Goal: Task Accomplishment & Management: Manage account settings

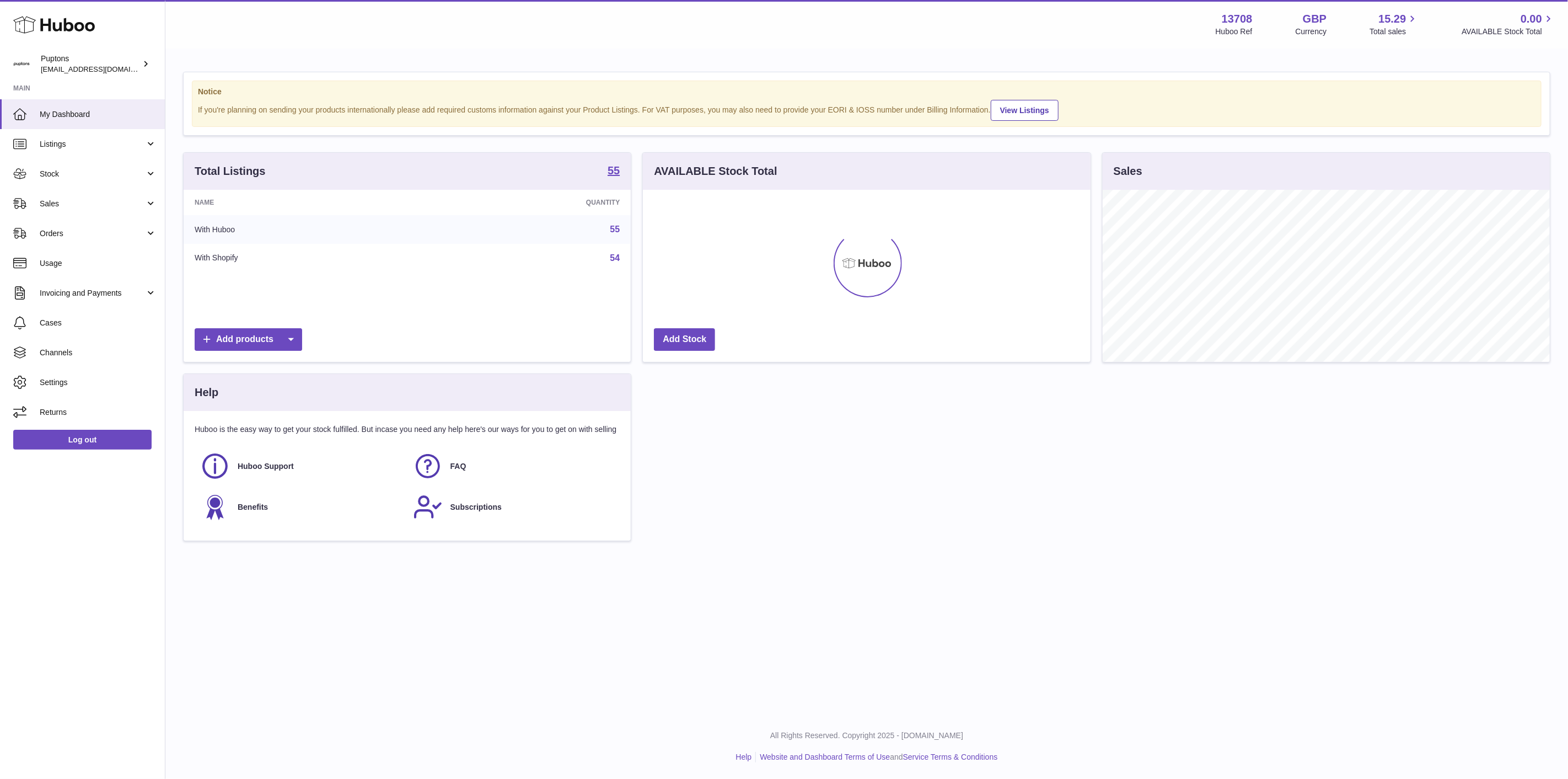
scroll to position [172, 447]
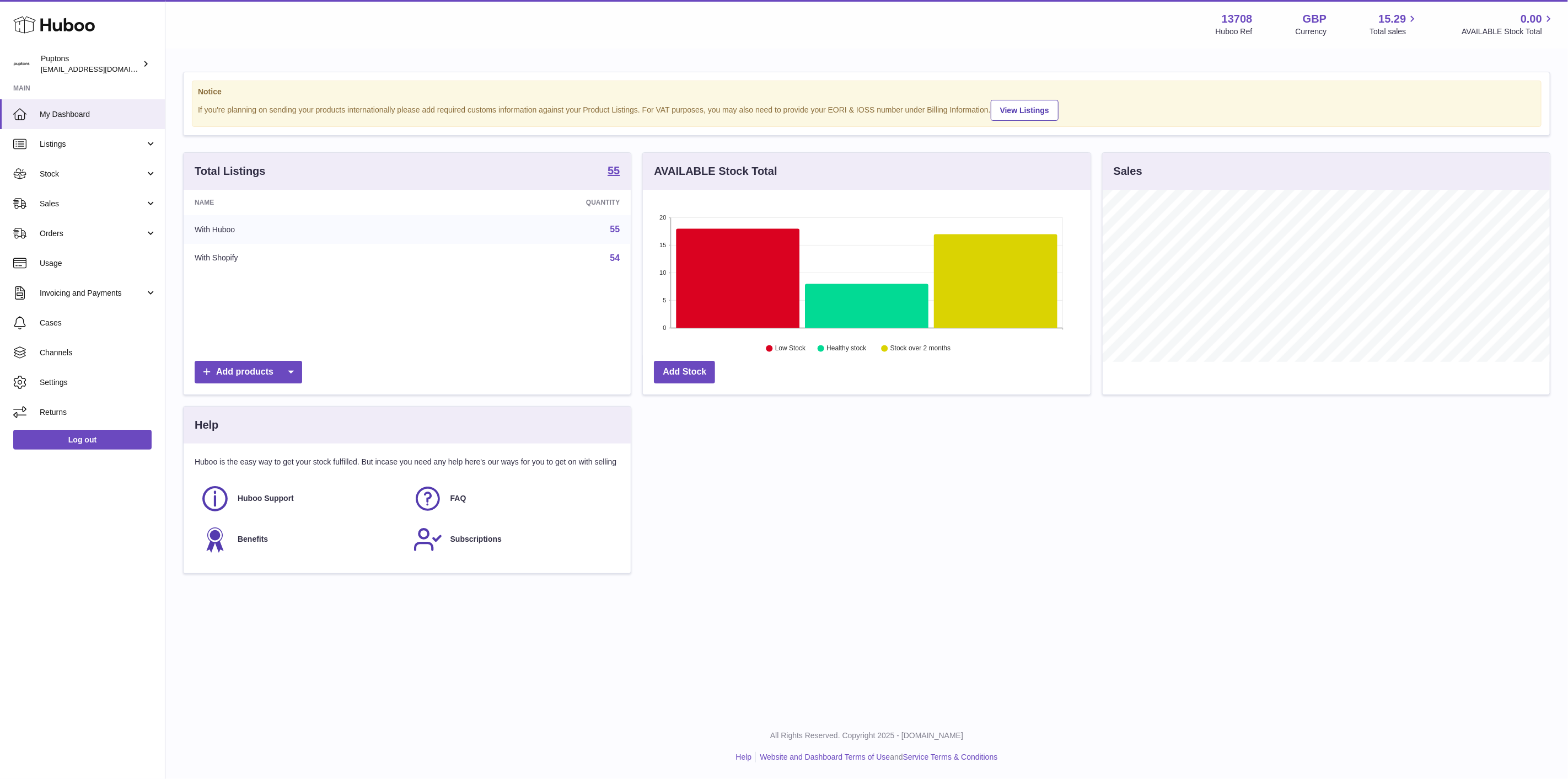
click at [73, 208] on link "Sales" at bounding box center [82, 203] width 165 height 30
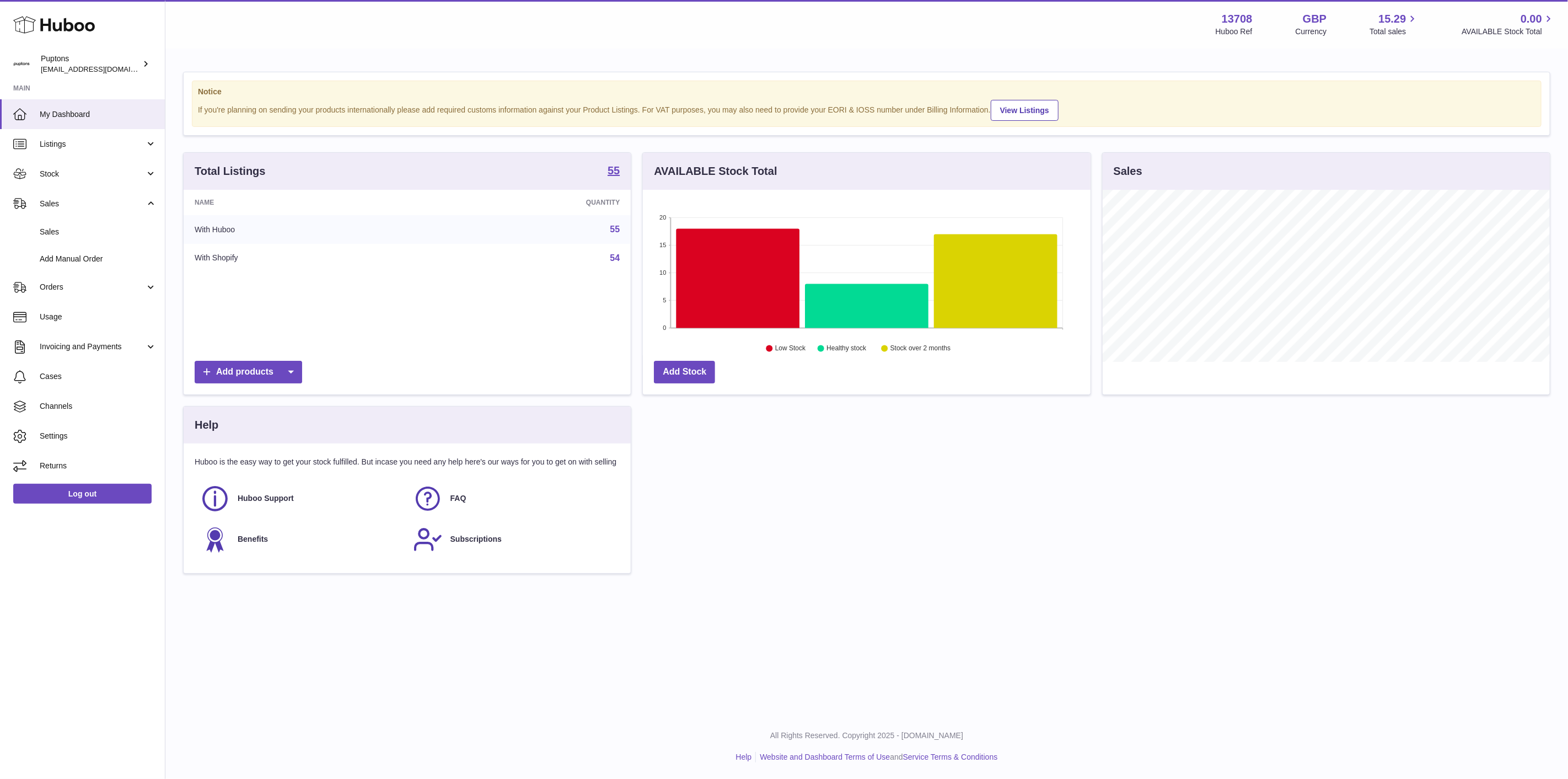
click at [79, 230] on span "Sales" at bounding box center [98, 232] width 116 height 11
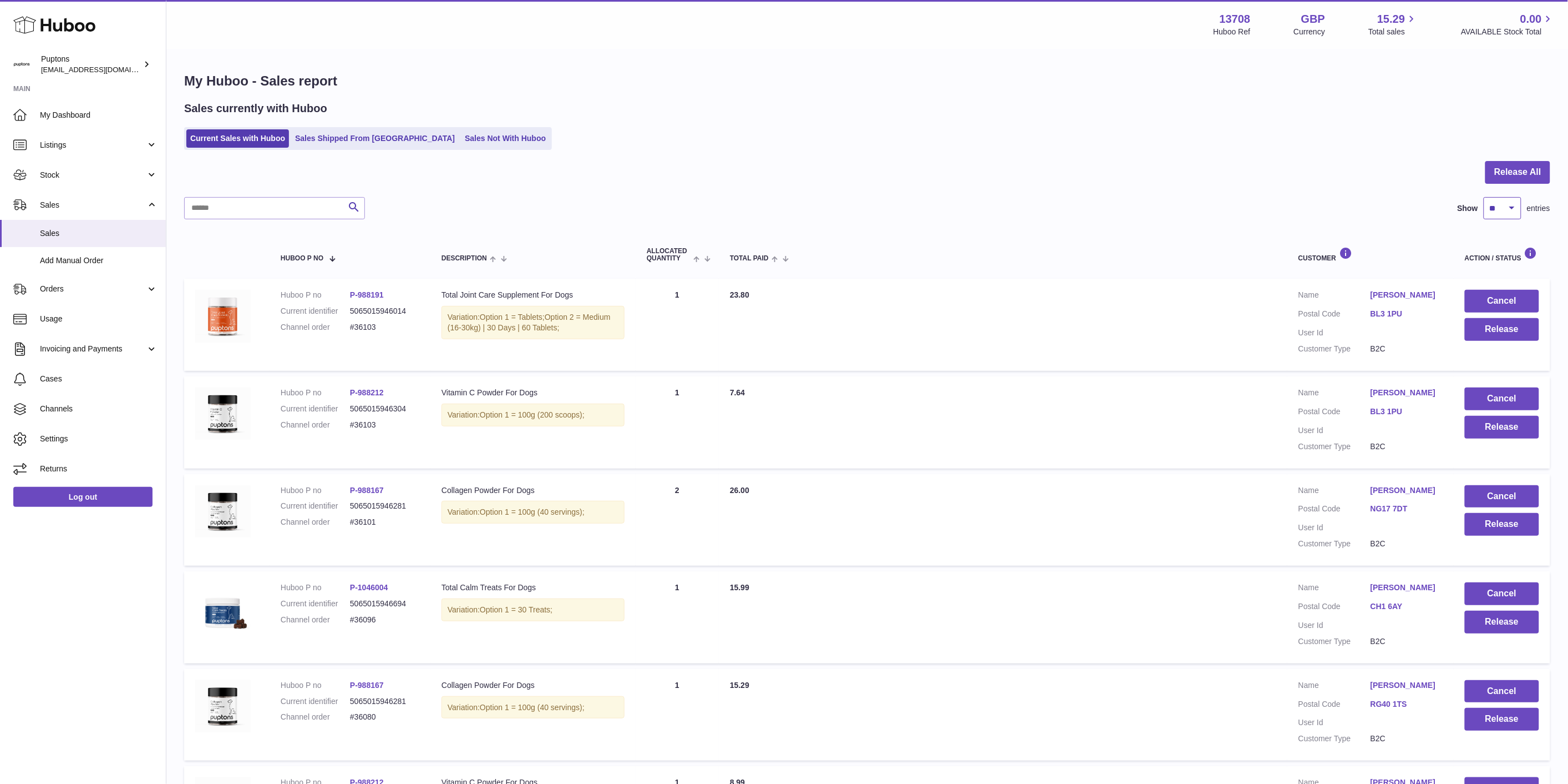
click at [1489, 211] on select "** ** ** ***" at bounding box center [1502, 208] width 38 height 22
select select "**"
click at [1484, 197] on select "** ** ** ***" at bounding box center [1502, 208] width 38 height 22
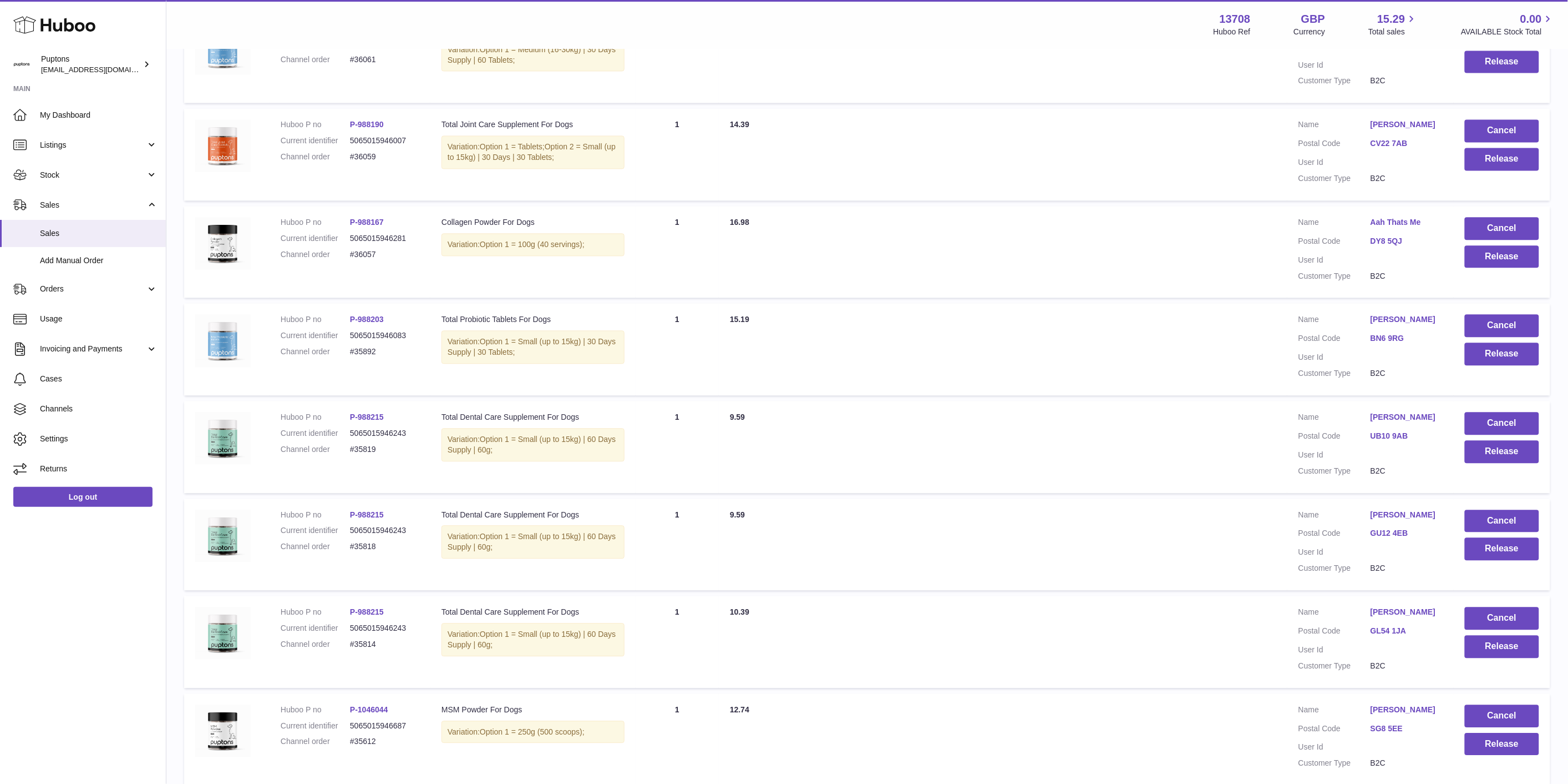
scroll to position [1063, 0]
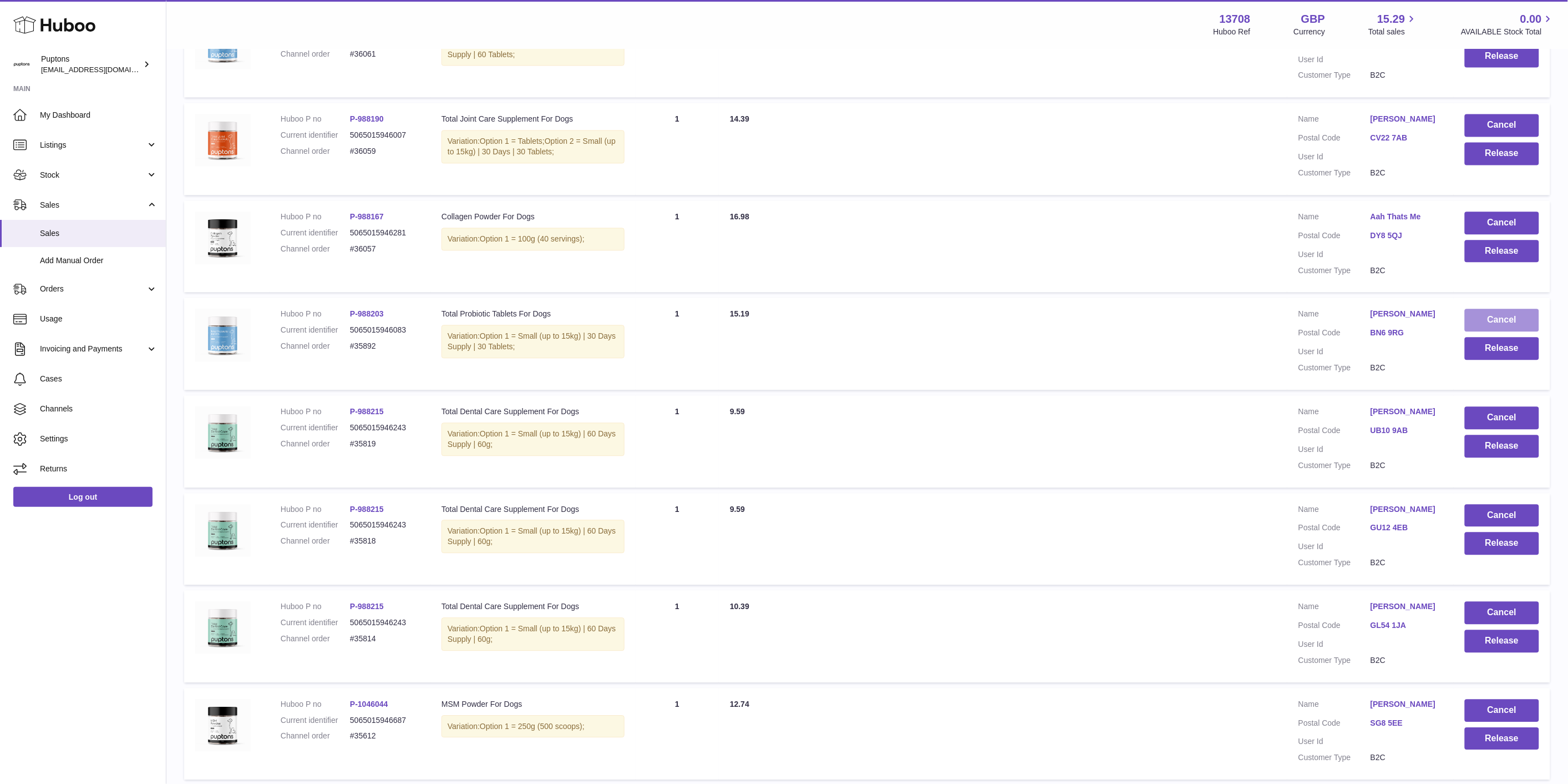
click at [1485, 330] on button "Cancel" at bounding box center [1501, 320] width 74 height 23
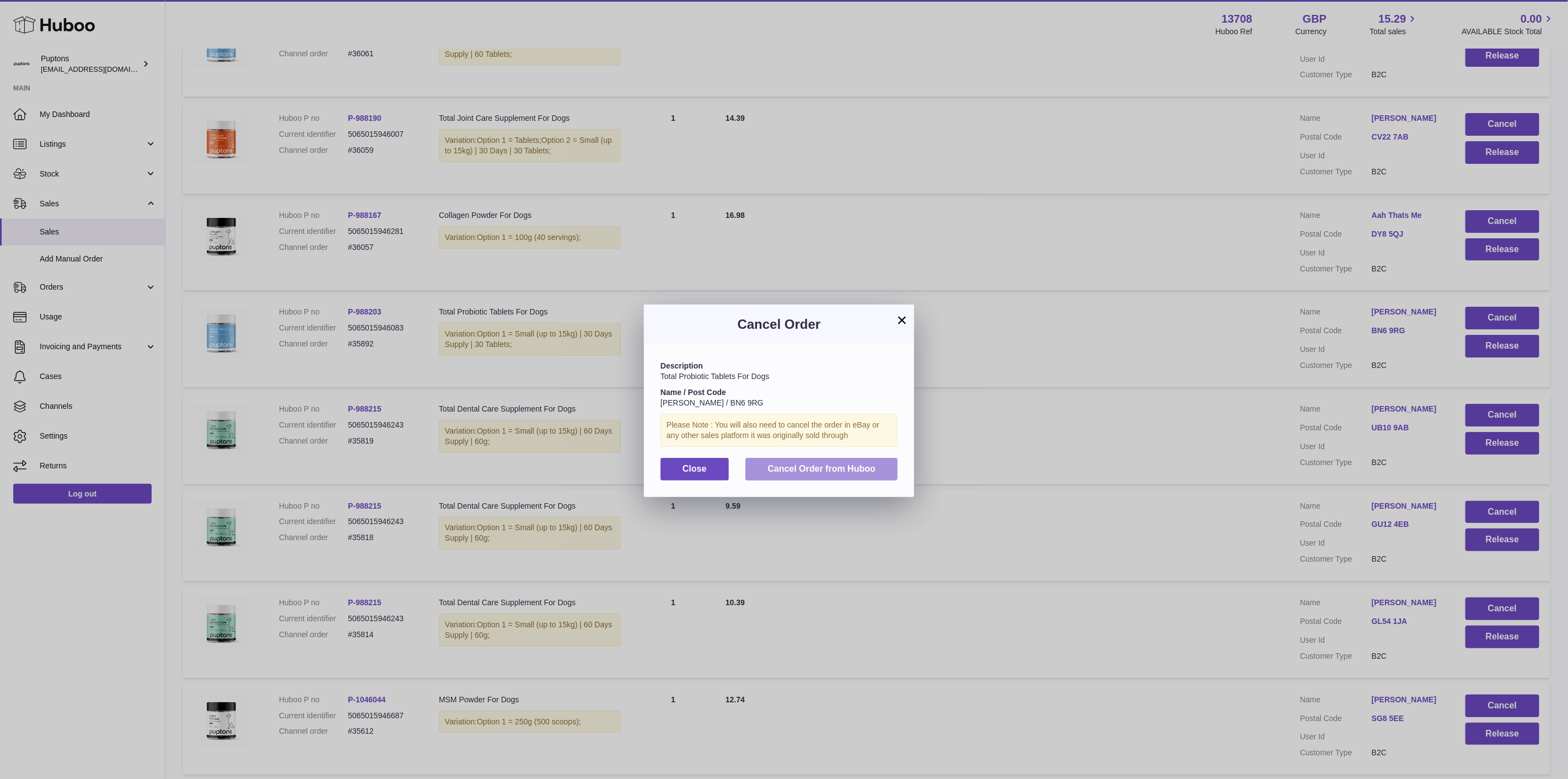
click at [889, 476] on button "Cancel Order from Huboo" at bounding box center [821, 469] width 152 height 23
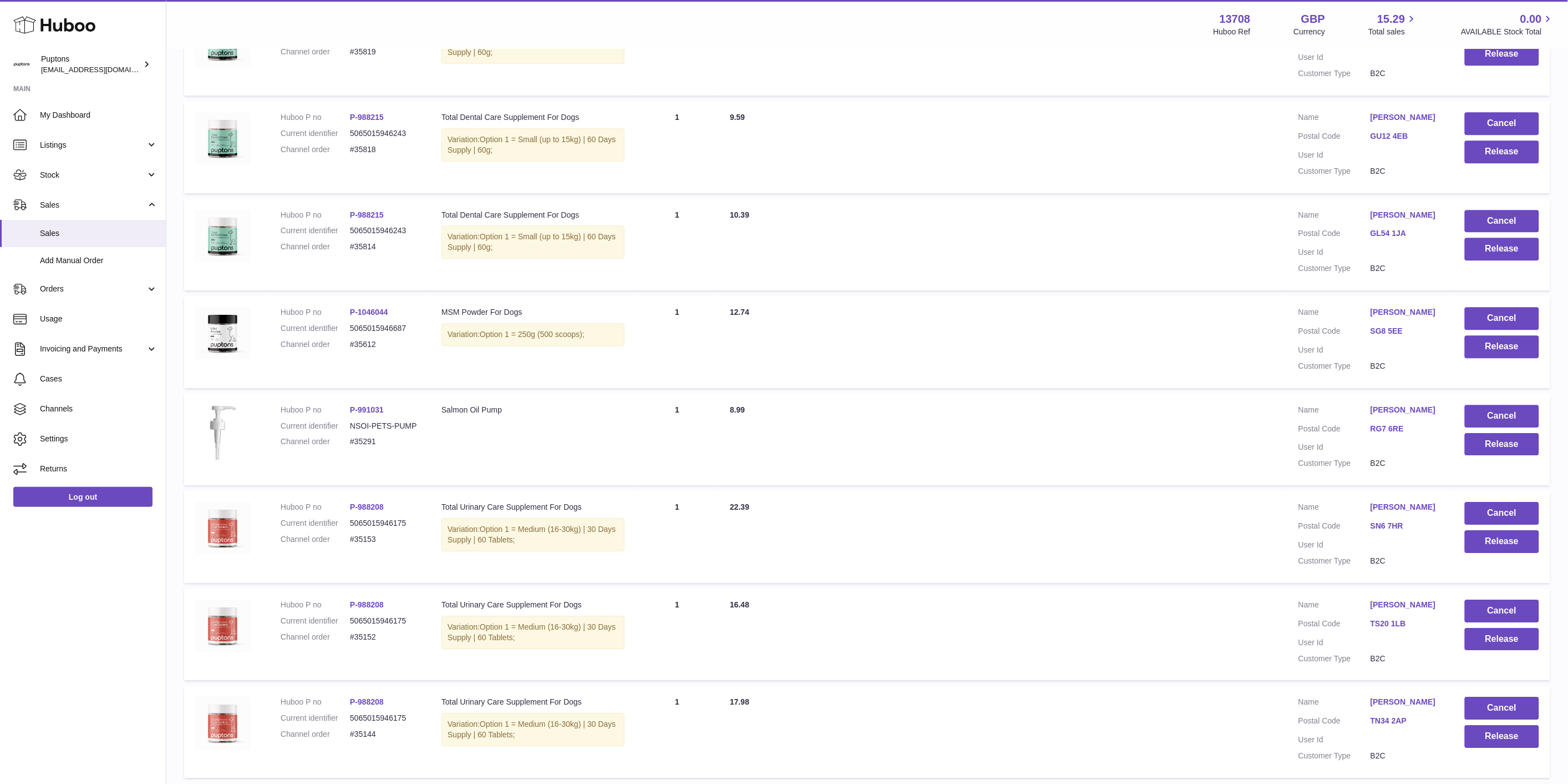
scroll to position [1460, 0]
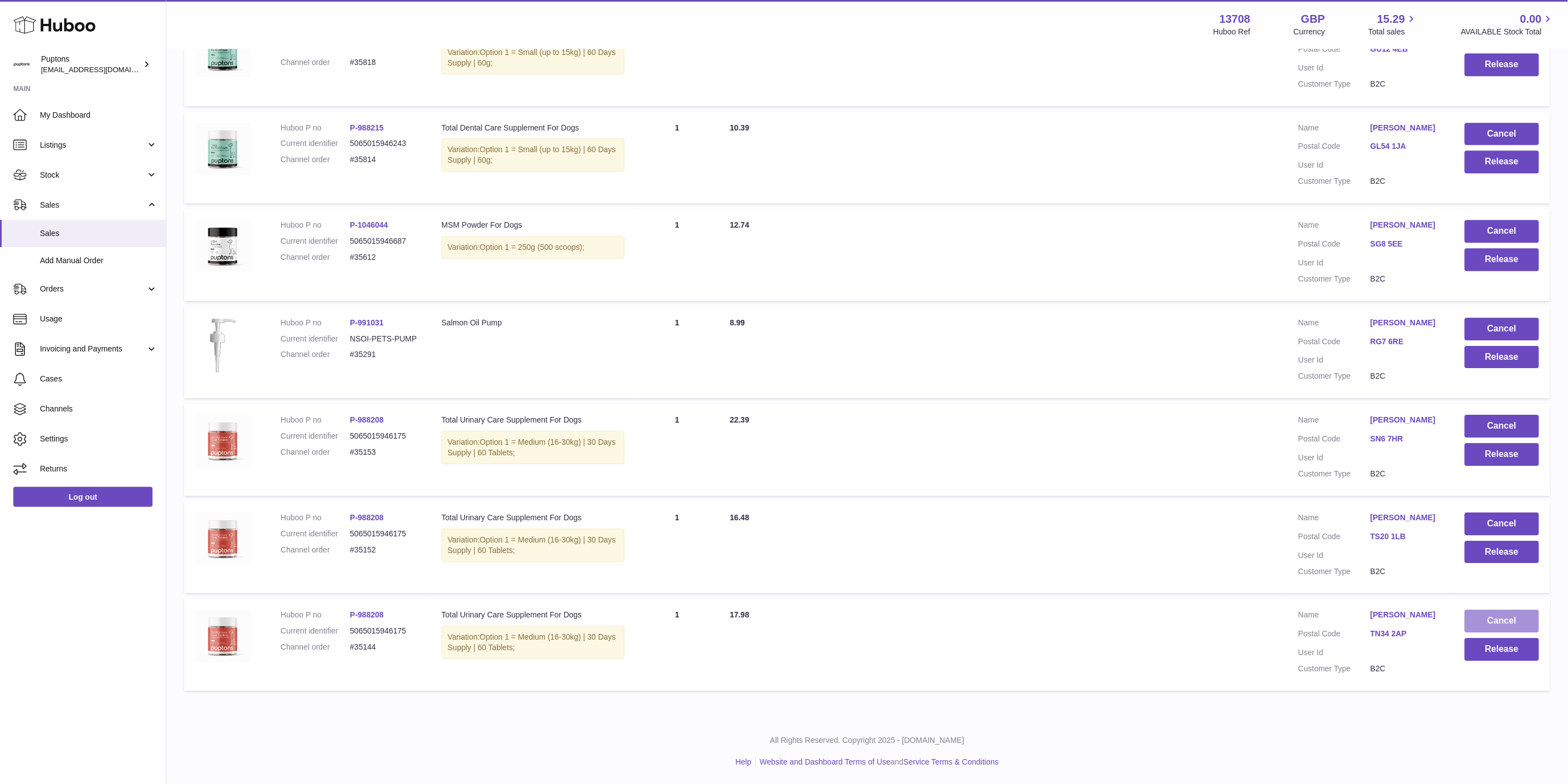
click at [1494, 615] on button "Cancel" at bounding box center [1501, 620] width 74 height 23
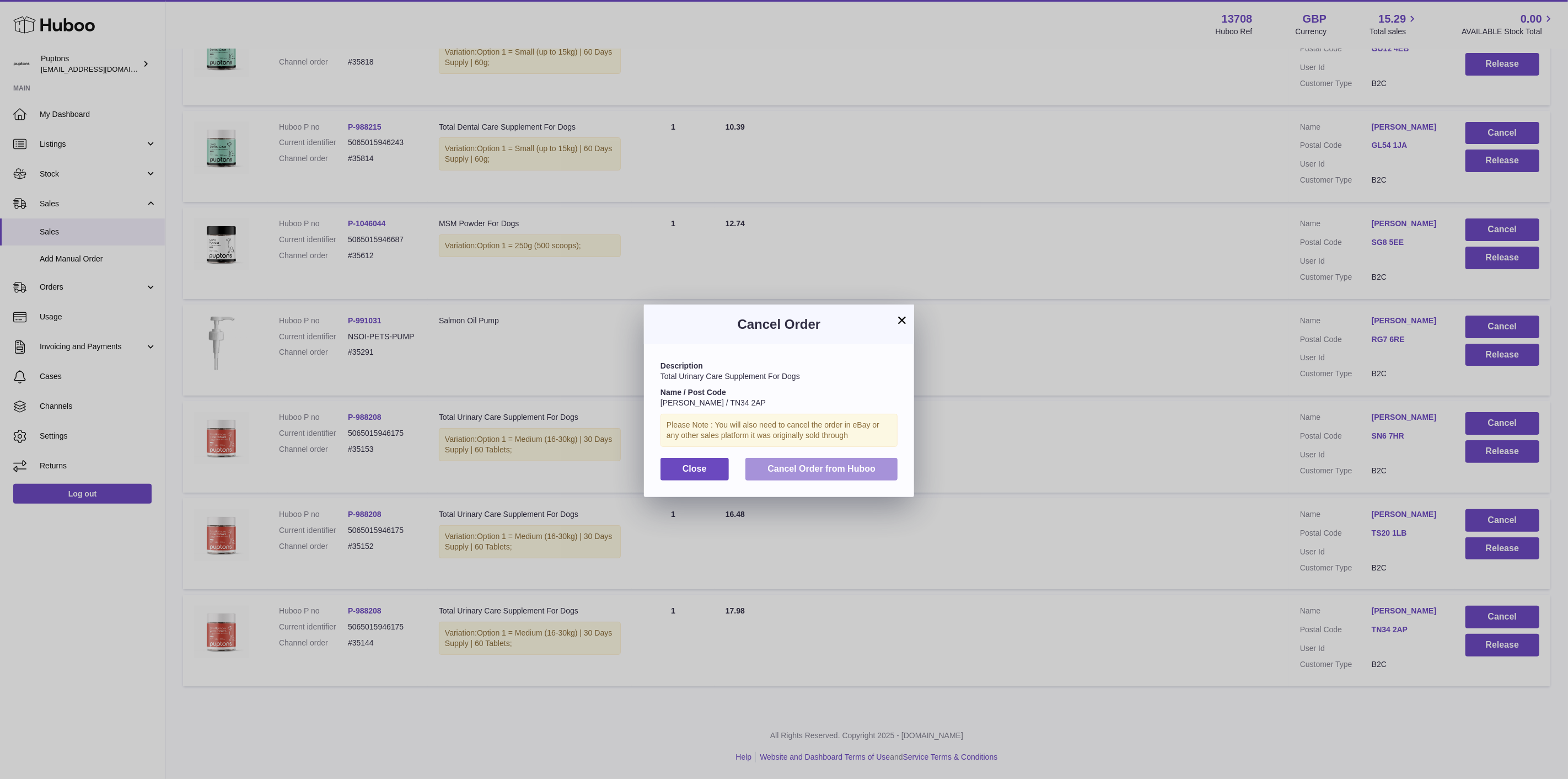
click at [820, 473] on span "Cancel Order from Huboo" at bounding box center [822, 469] width 108 height 9
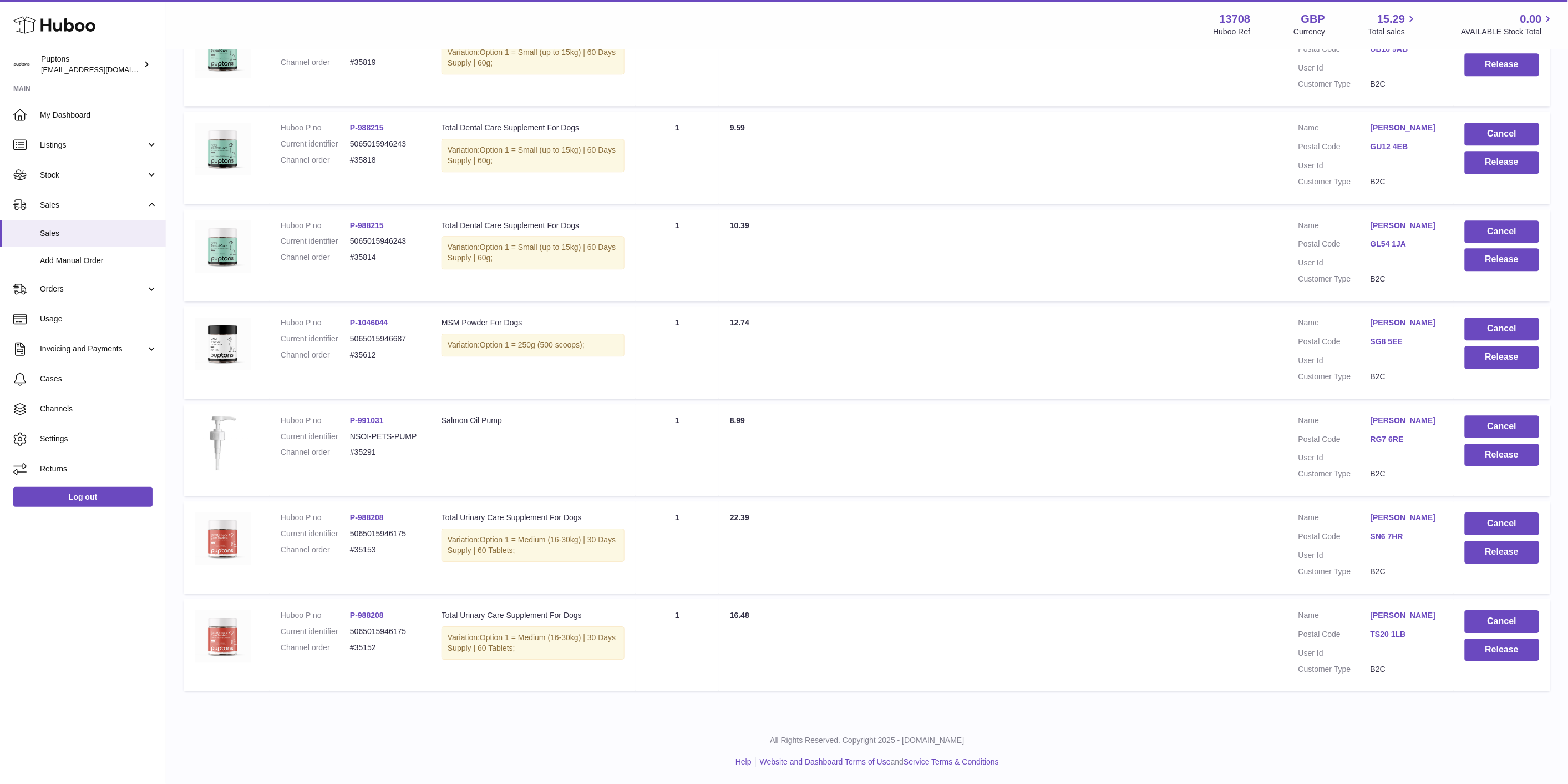
scroll to position [1362, 0]
click at [1502, 614] on button "Cancel" at bounding box center [1501, 621] width 74 height 23
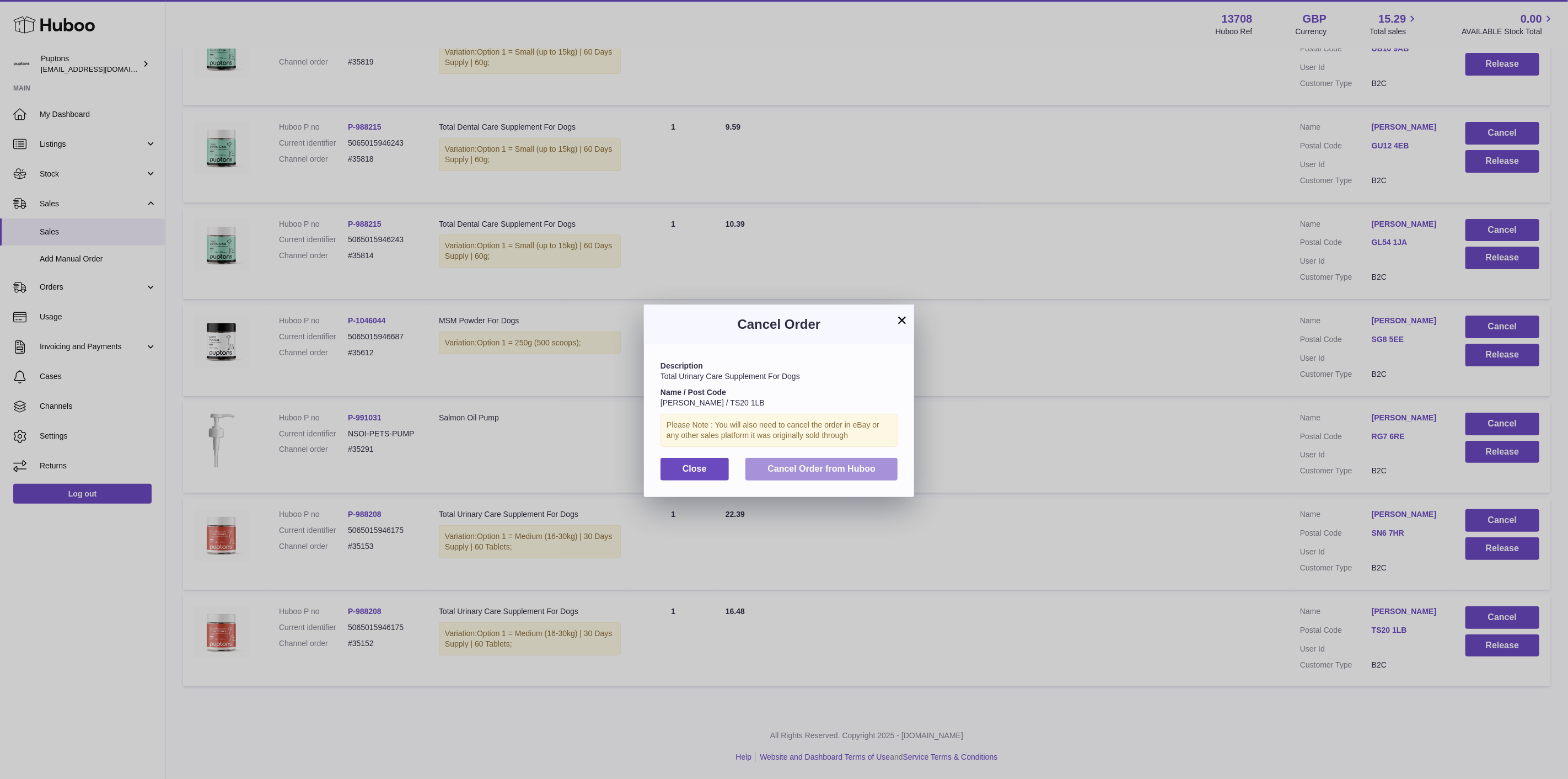
click at [870, 473] on span "Cancel Order from Huboo" at bounding box center [822, 469] width 108 height 9
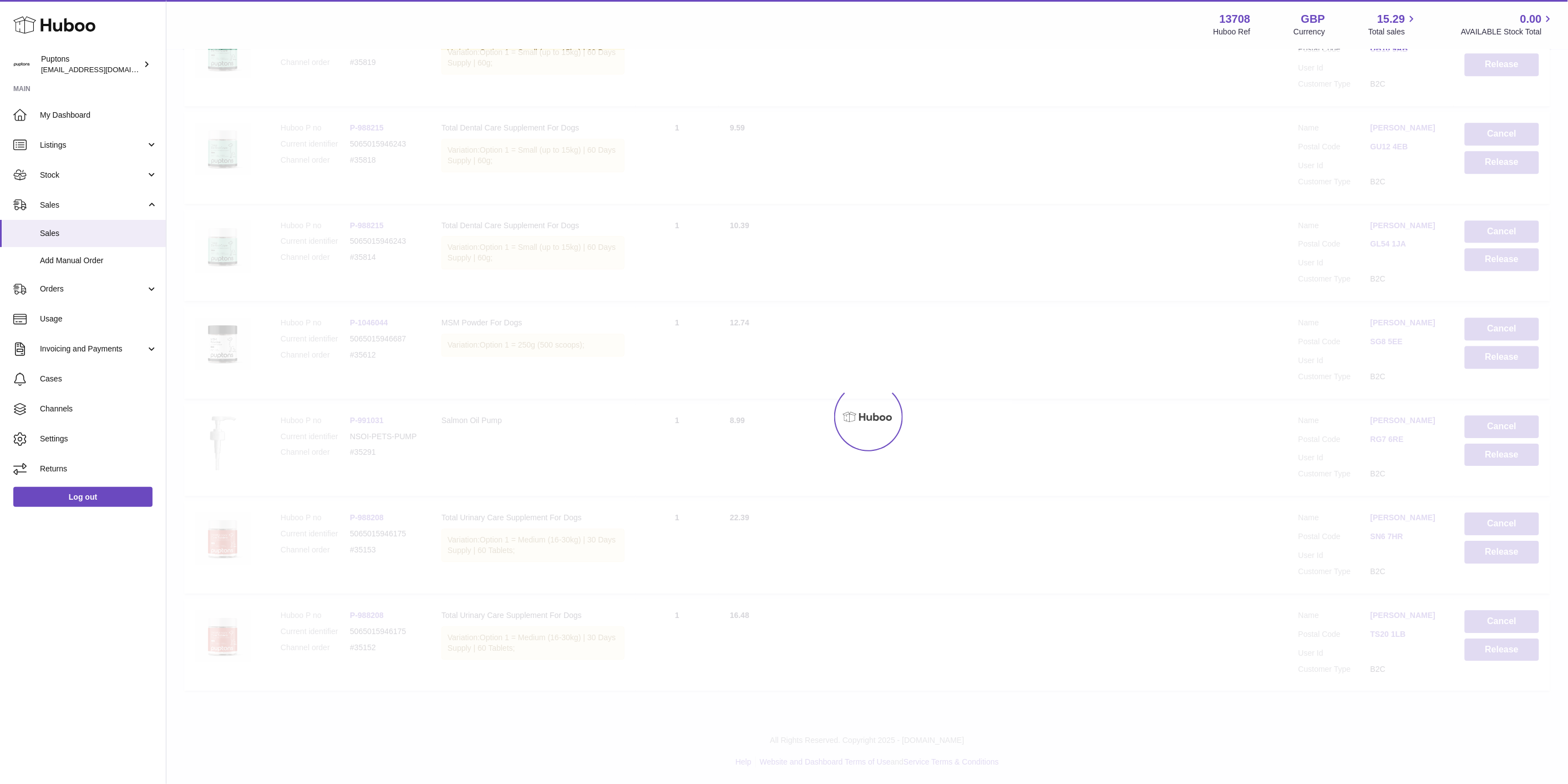
scroll to position [1254, 0]
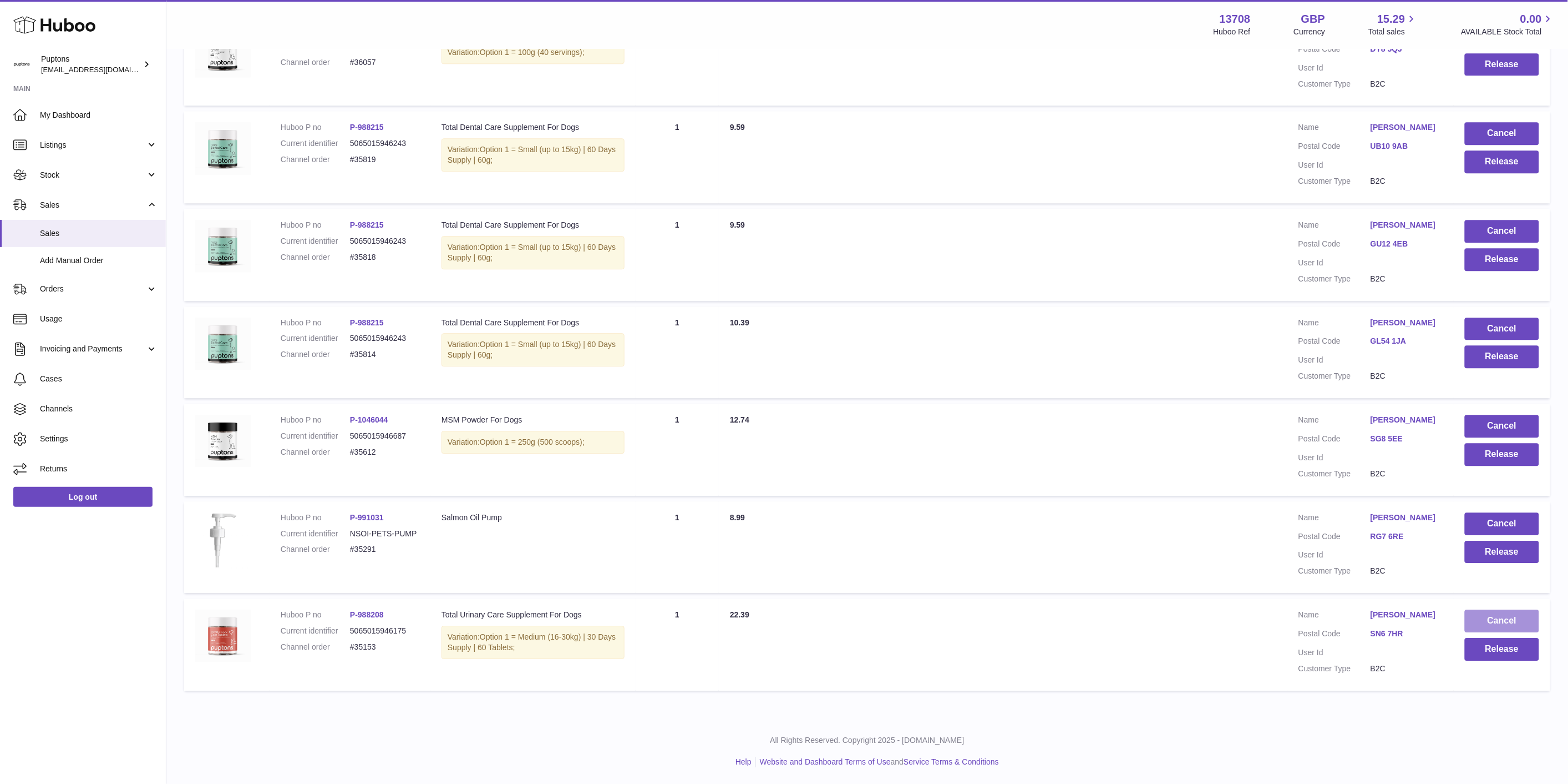
click at [1506, 615] on button "Cancel" at bounding box center [1501, 620] width 74 height 23
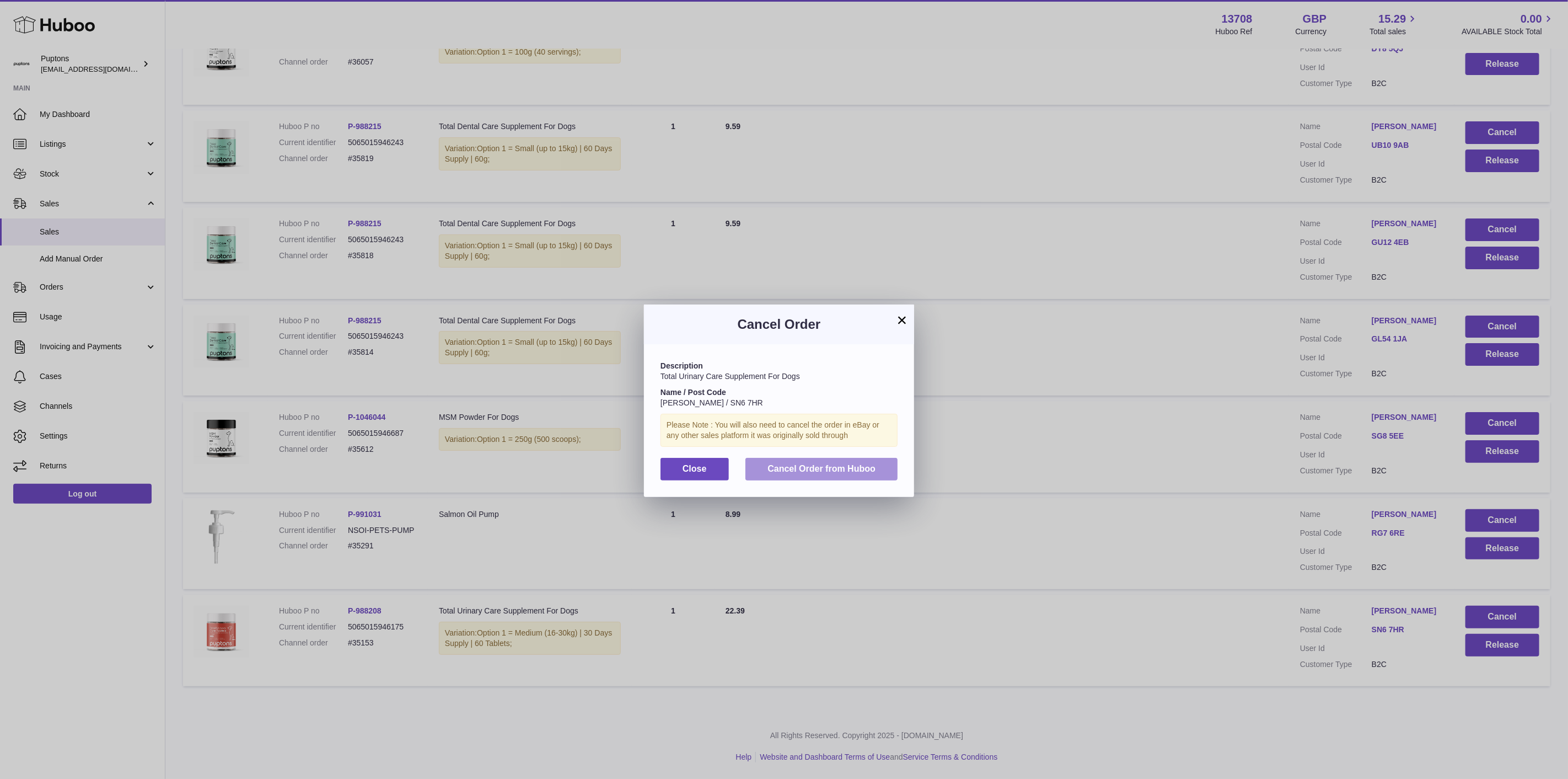
click at [867, 473] on span "Cancel Order from Huboo" at bounding box center [822, 469] width 108 height 9
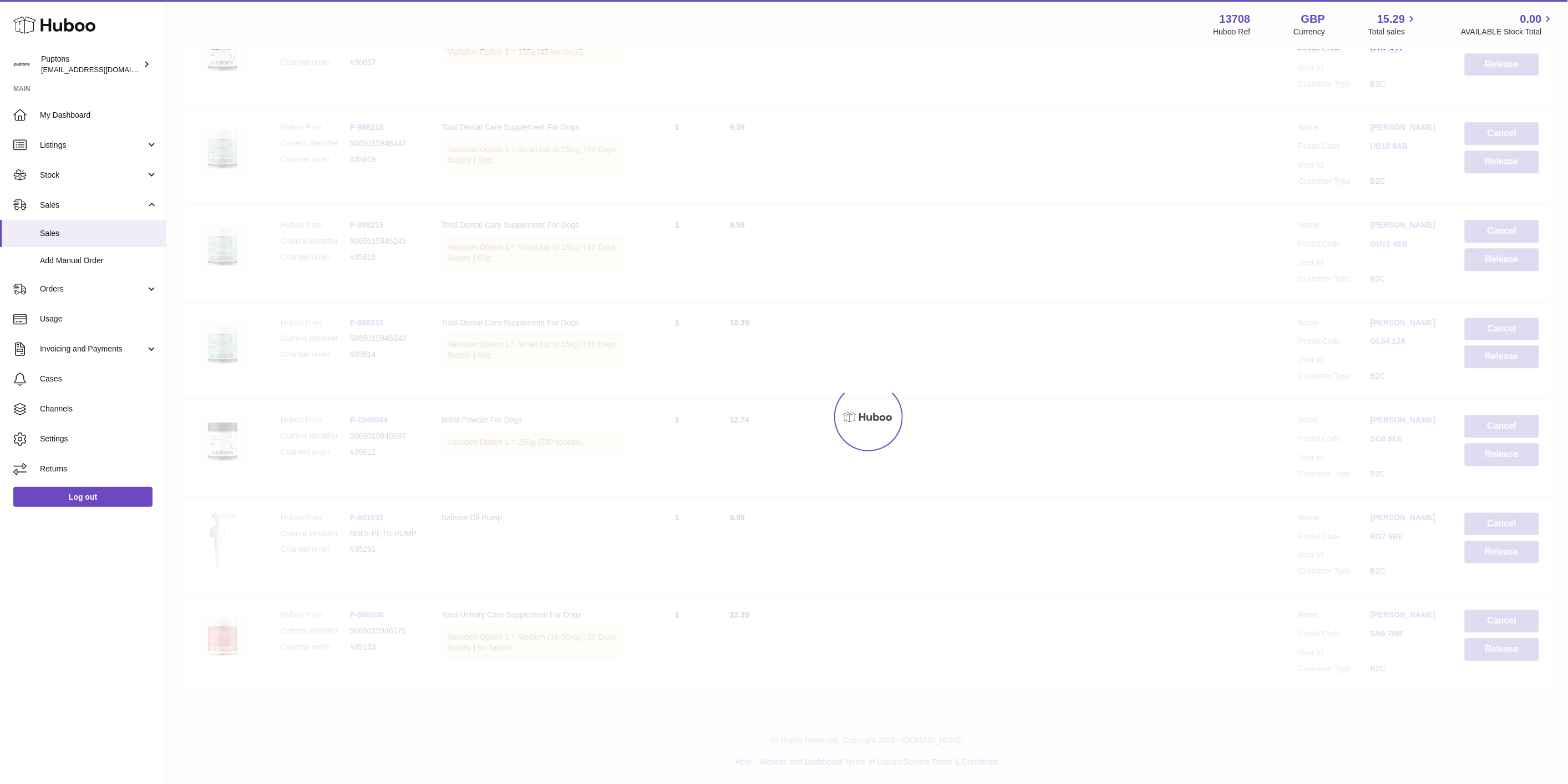
scroll to position [1157, 0]
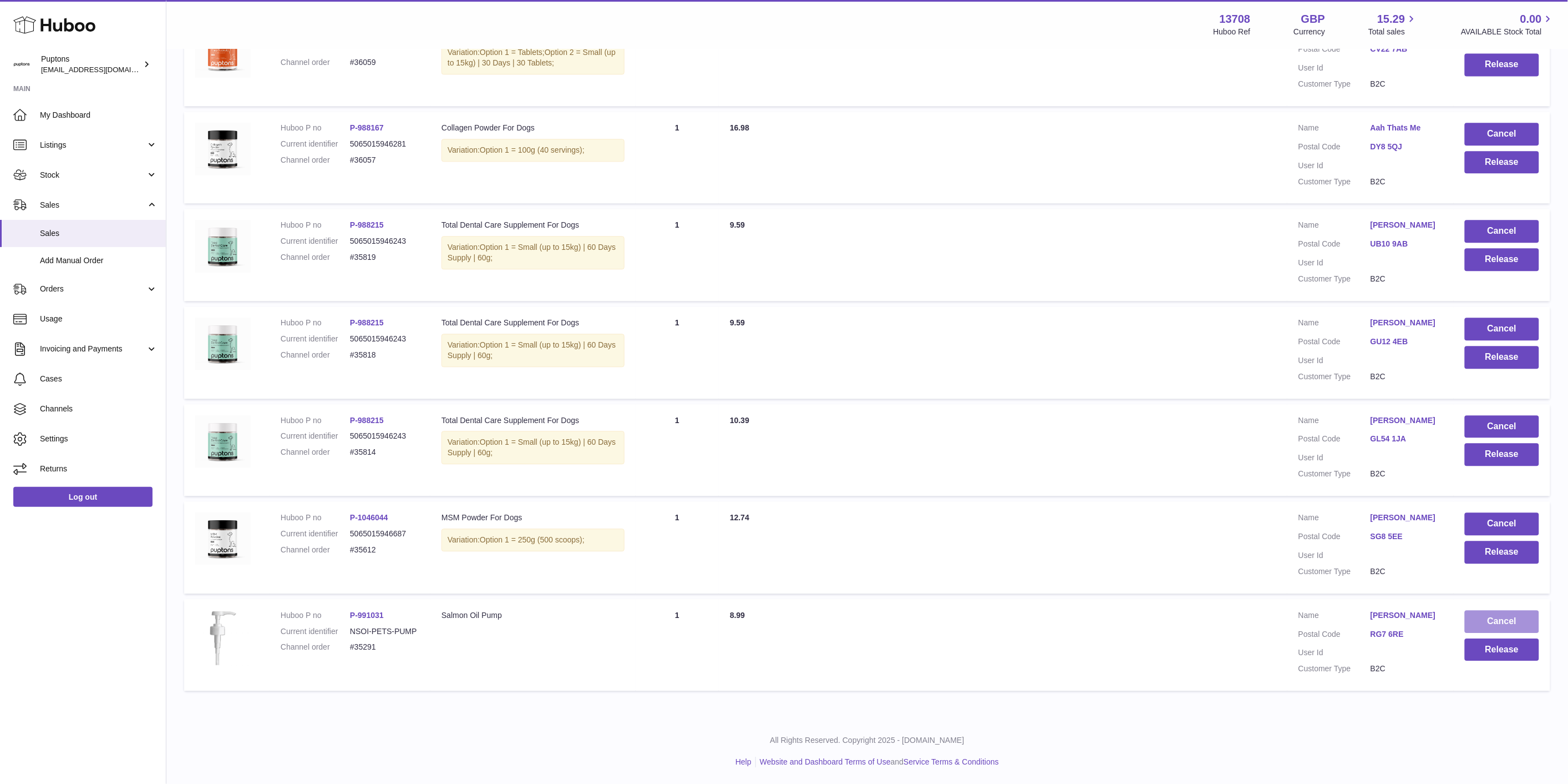
click at [1515, 627] on button "Cancel" at bounding box center [1501, 621] width 74 height 23
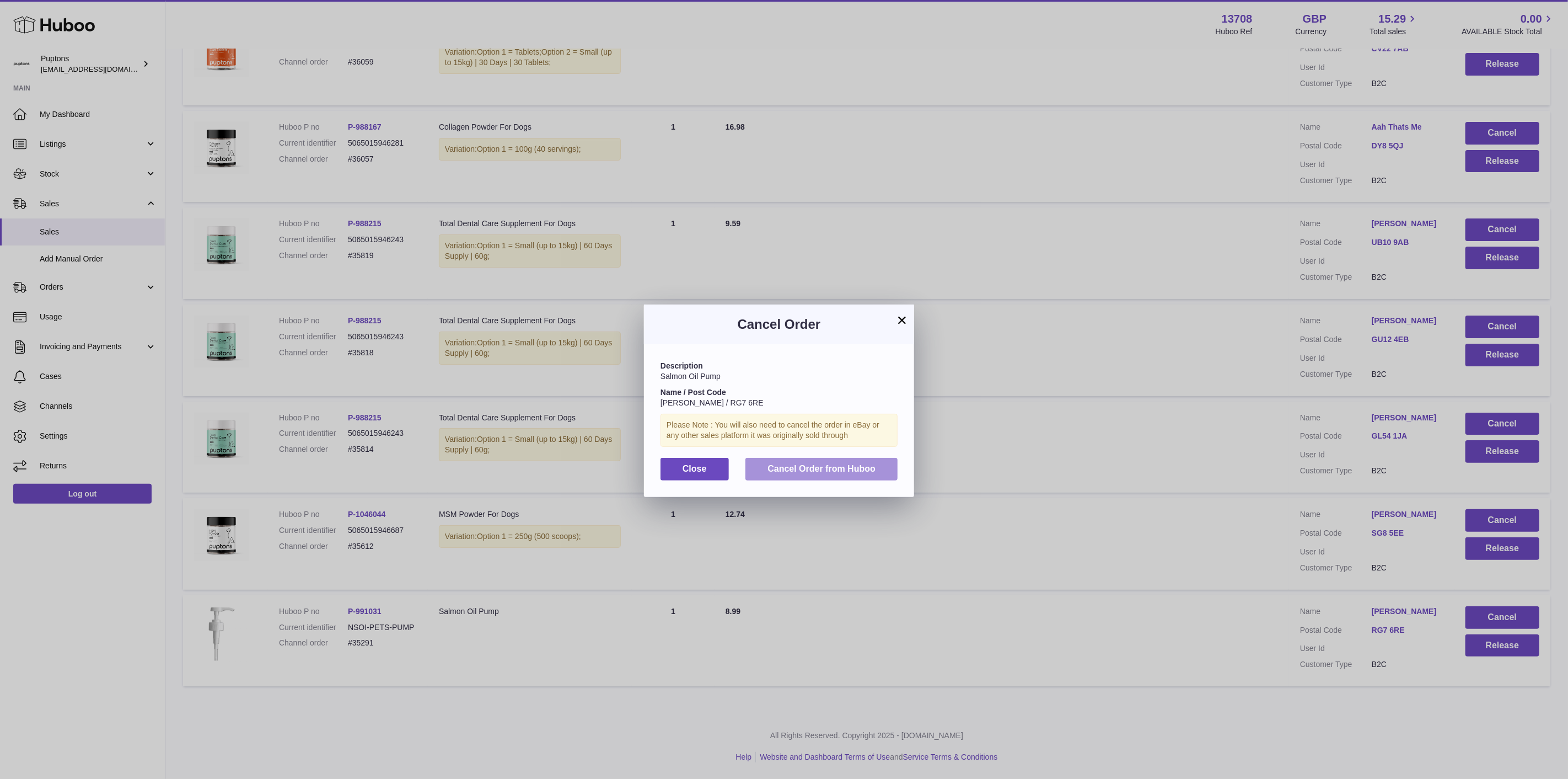
click at [833, 473] on span "Cancel Order from Huboo" at bounding box center [822, 469] width 108 height 9
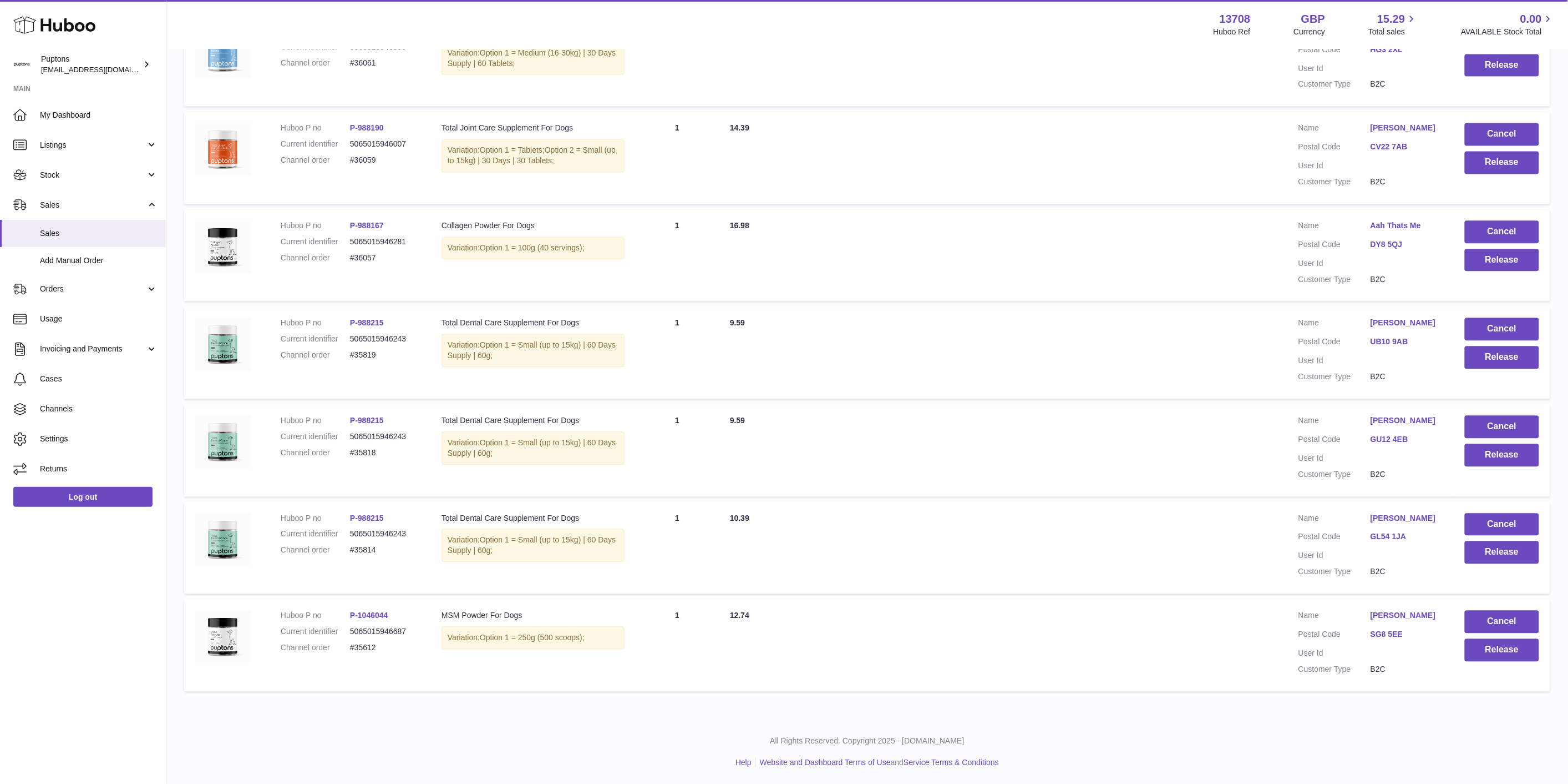
scroll to position [1059, 0]
click at [1521, 620] on button "Cancel" at bounding box center [1501, 621] width 74 height 23
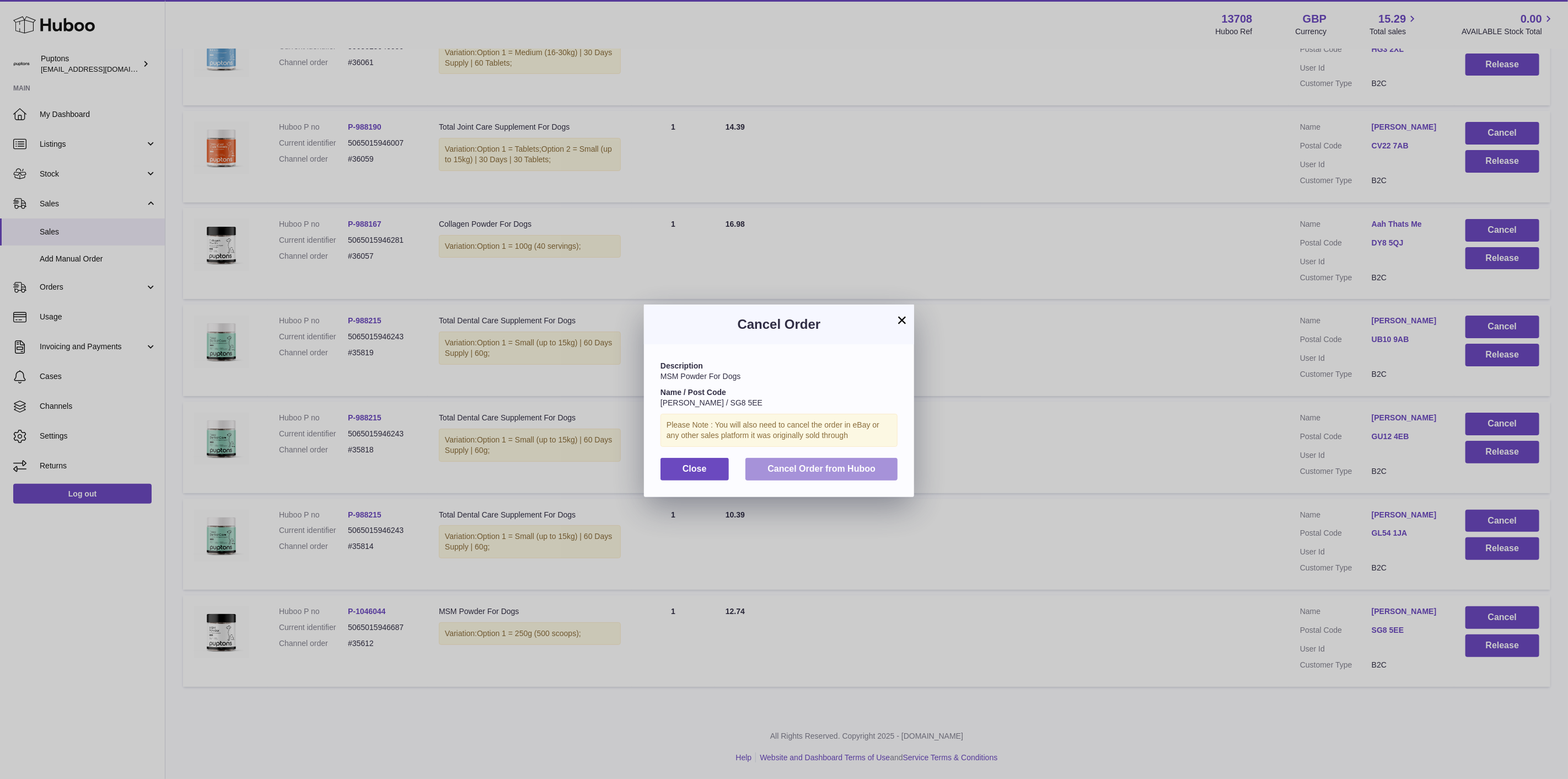
click at [862, 473] on span "Cancel Order from Huboo" at bounding box center [822, 469] width 108 height 9
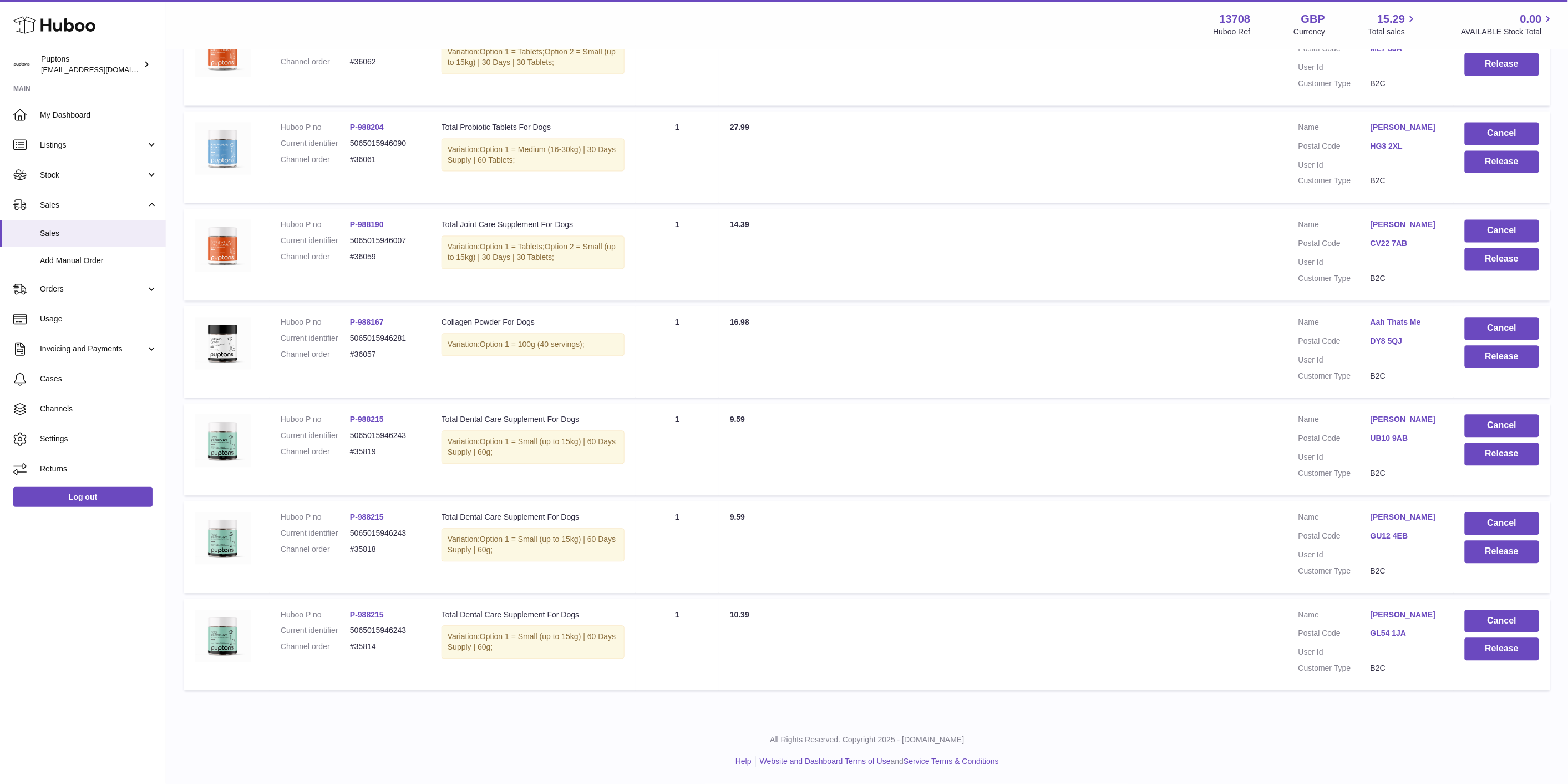
scroll to position [962, 0]
click at [1497, 622] on button "Cancel" at bounding box center [1501, 621] width 74 height 23
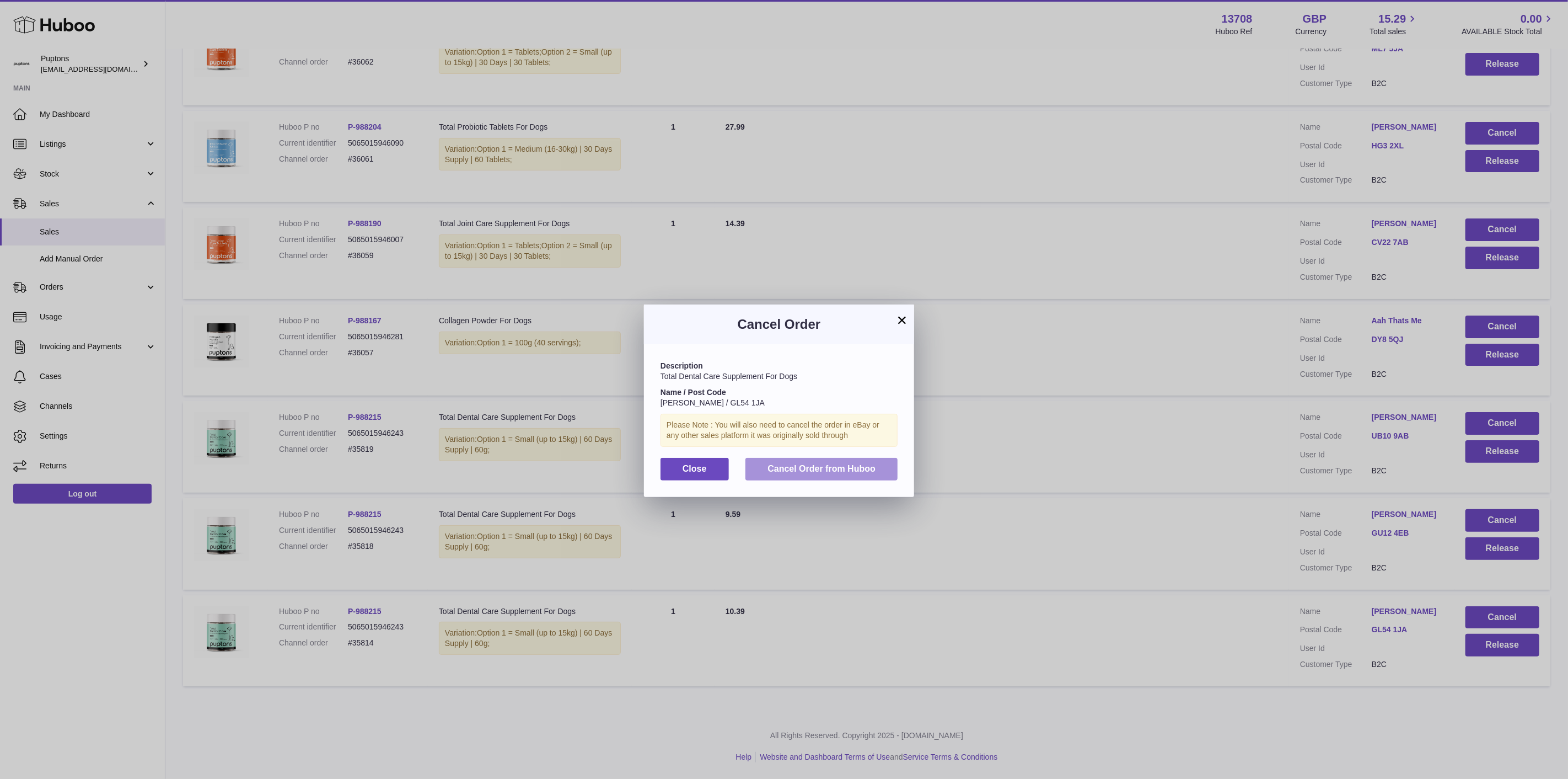
click at [865, 473] on span "Cancel Order from Huboo" at bounding box center [822, 469] width 108 height 9
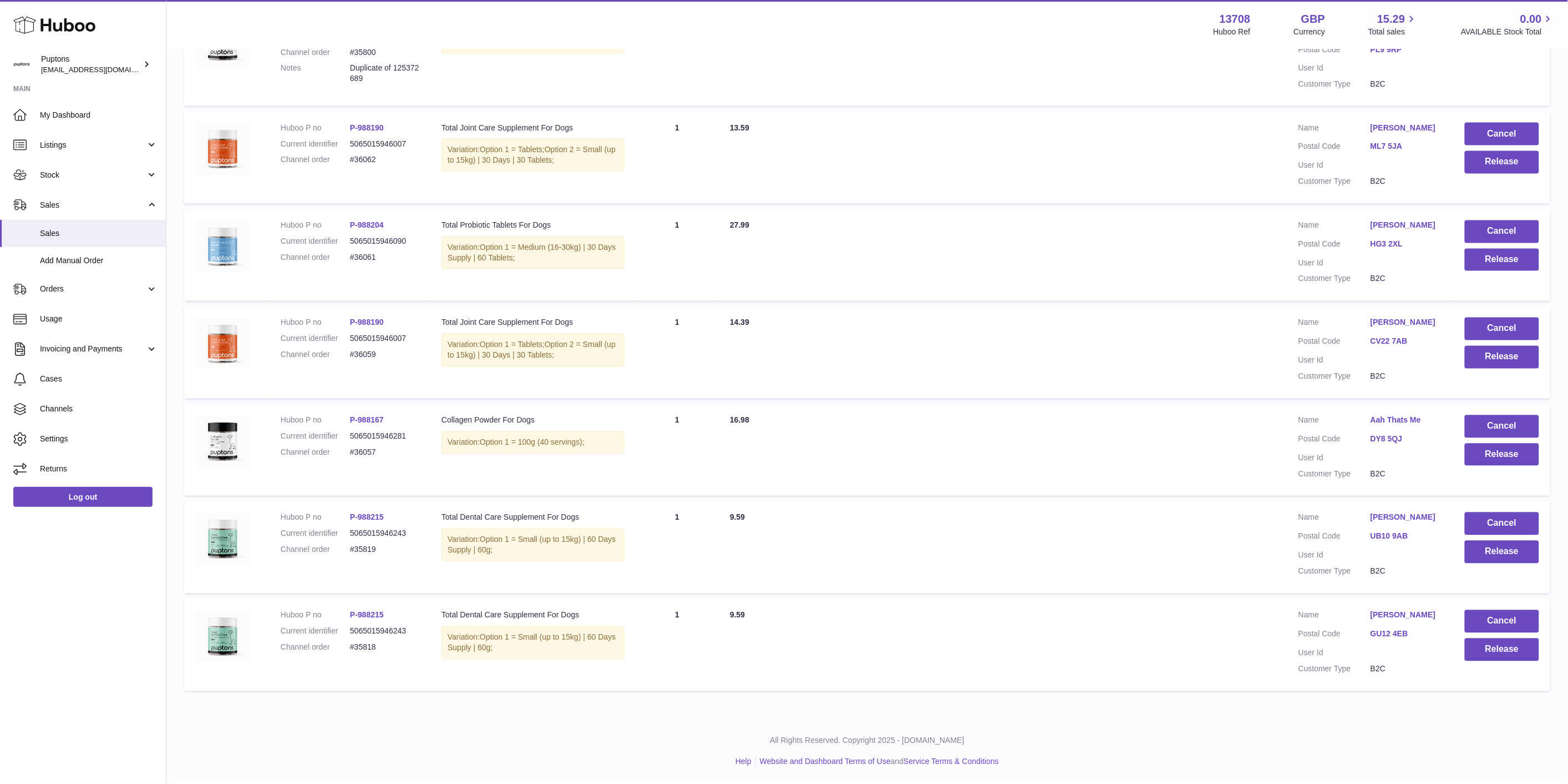
scroll to position [864, 0]
click at [1489, 617] on button "Cancel" at bounding box center [1501, 621] width 74 height 23
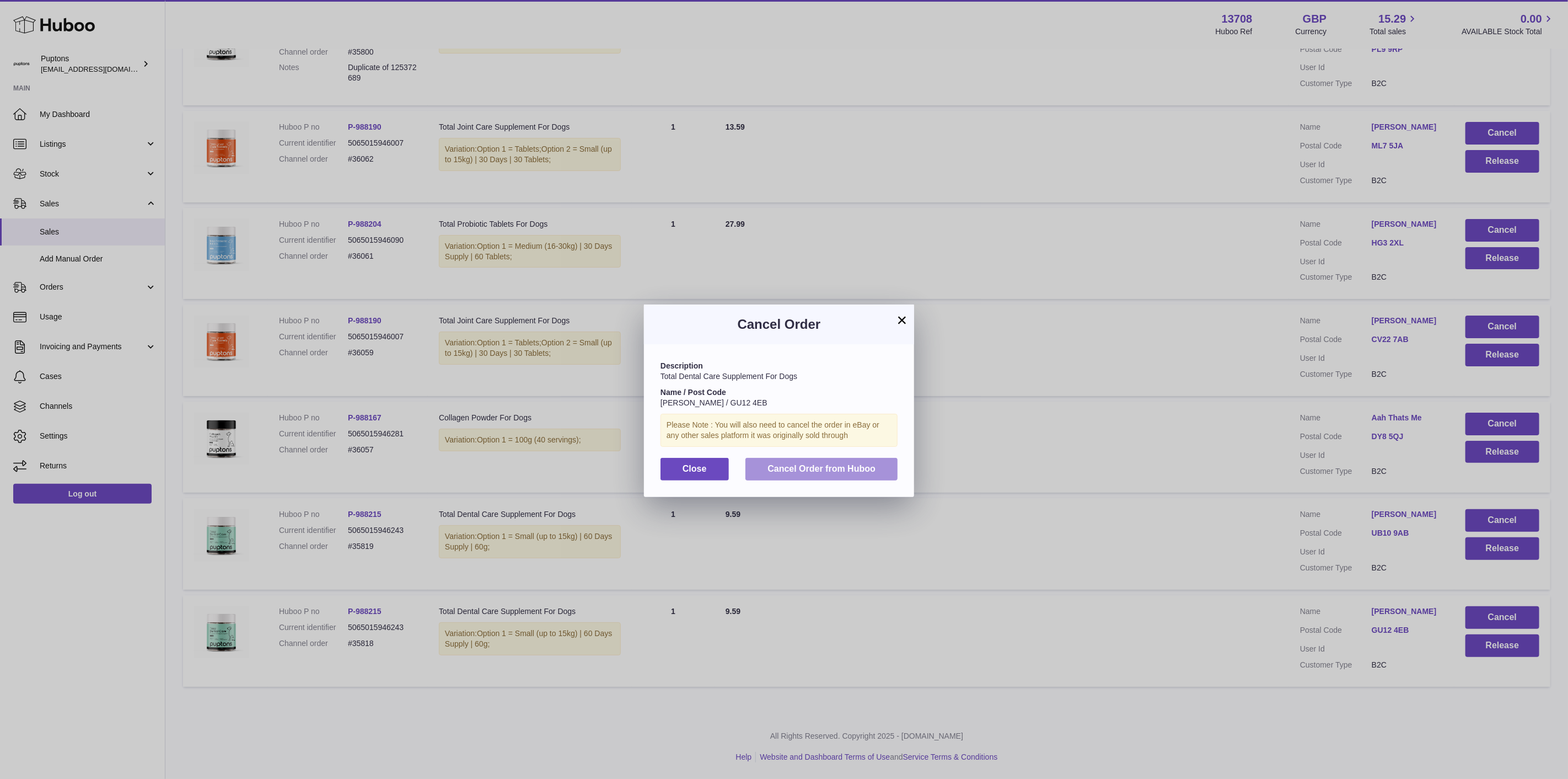
click at [861, 473] on span "Cancel Order from Huboo" at bounding box center [822, 469] width 108 height 9
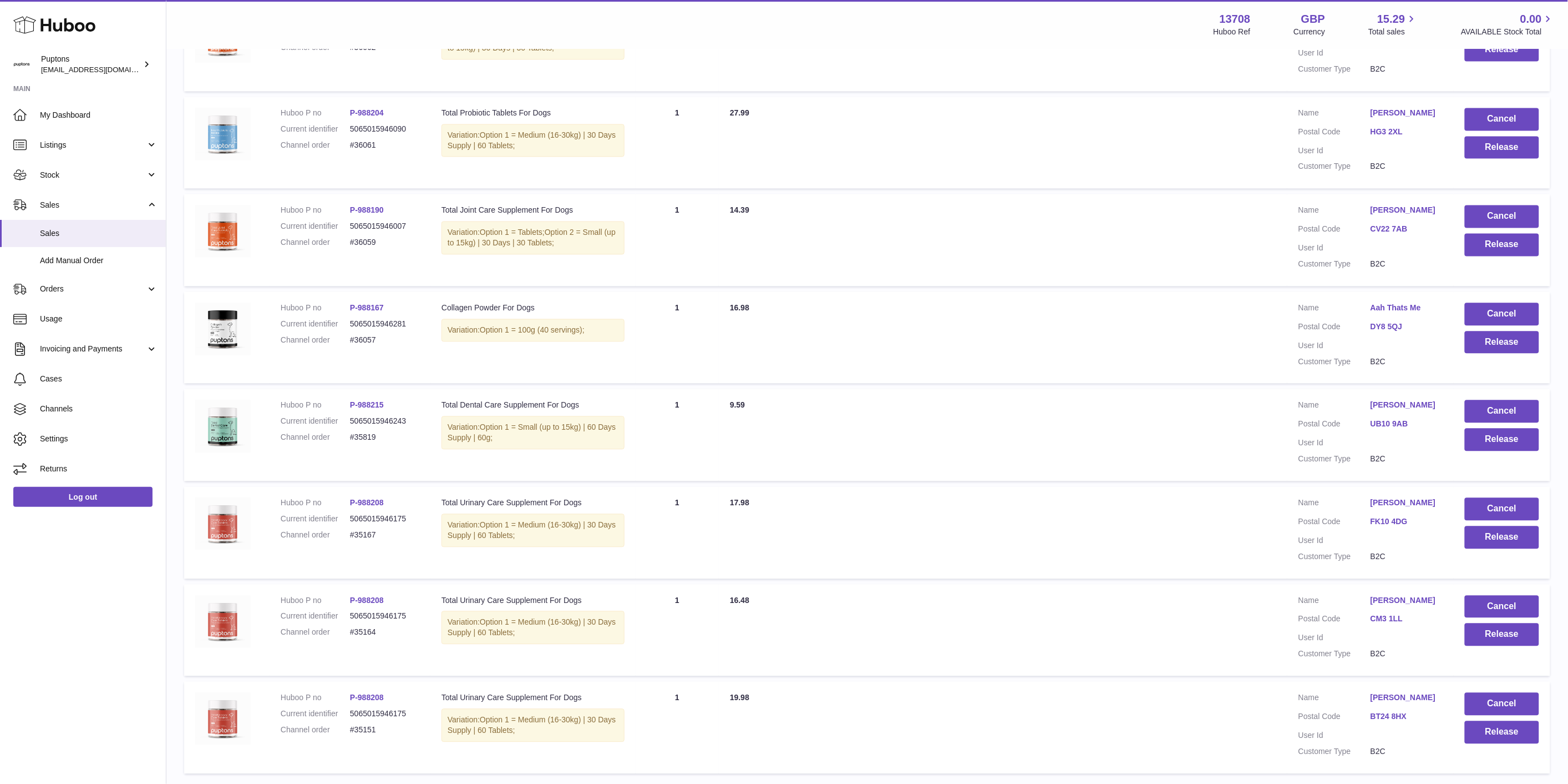
scroll to position [1059, 0]
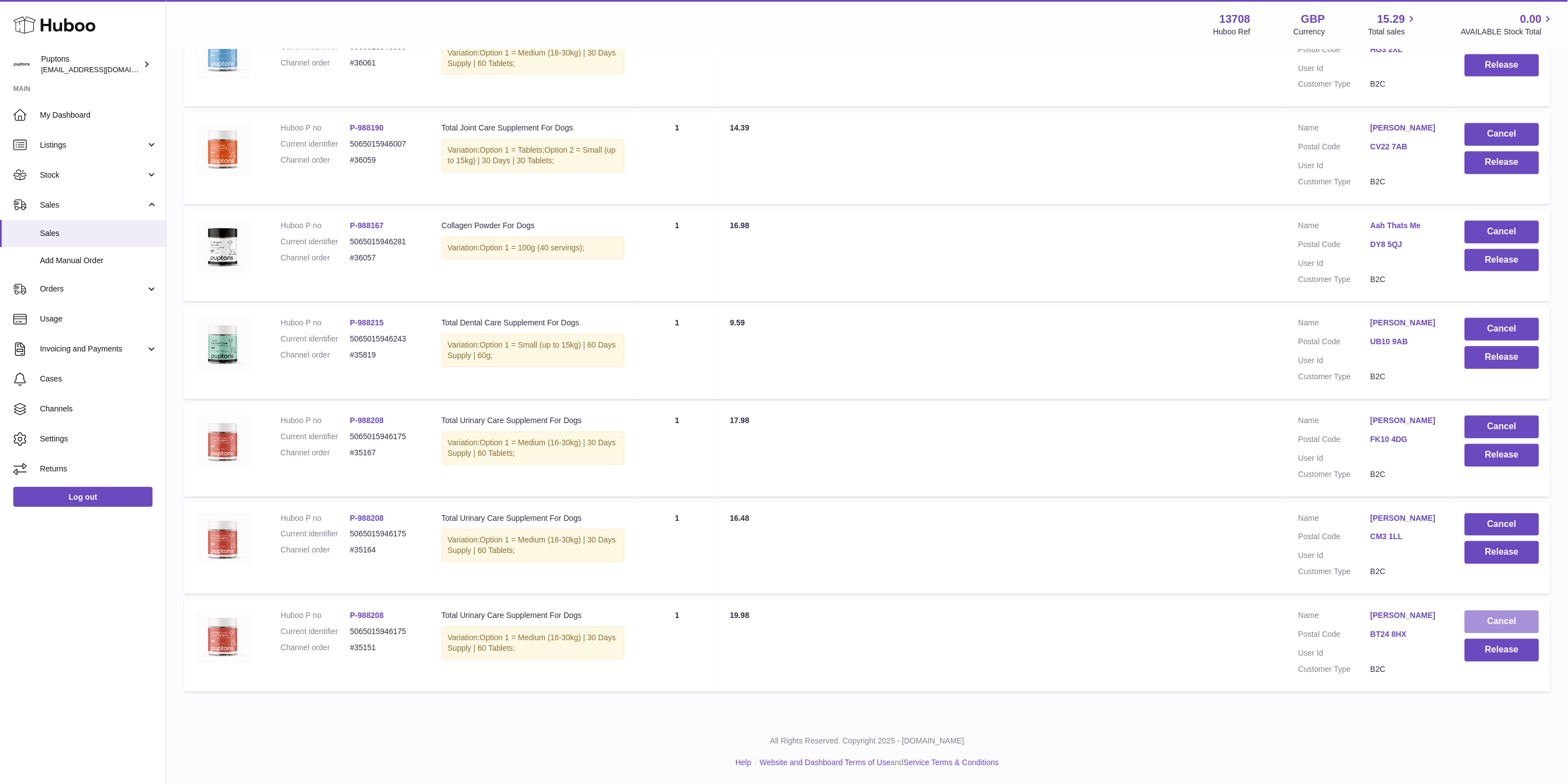
click at [1500, 626] on button "Cancel" at bounding box center [1501, 621] width 74 height 23
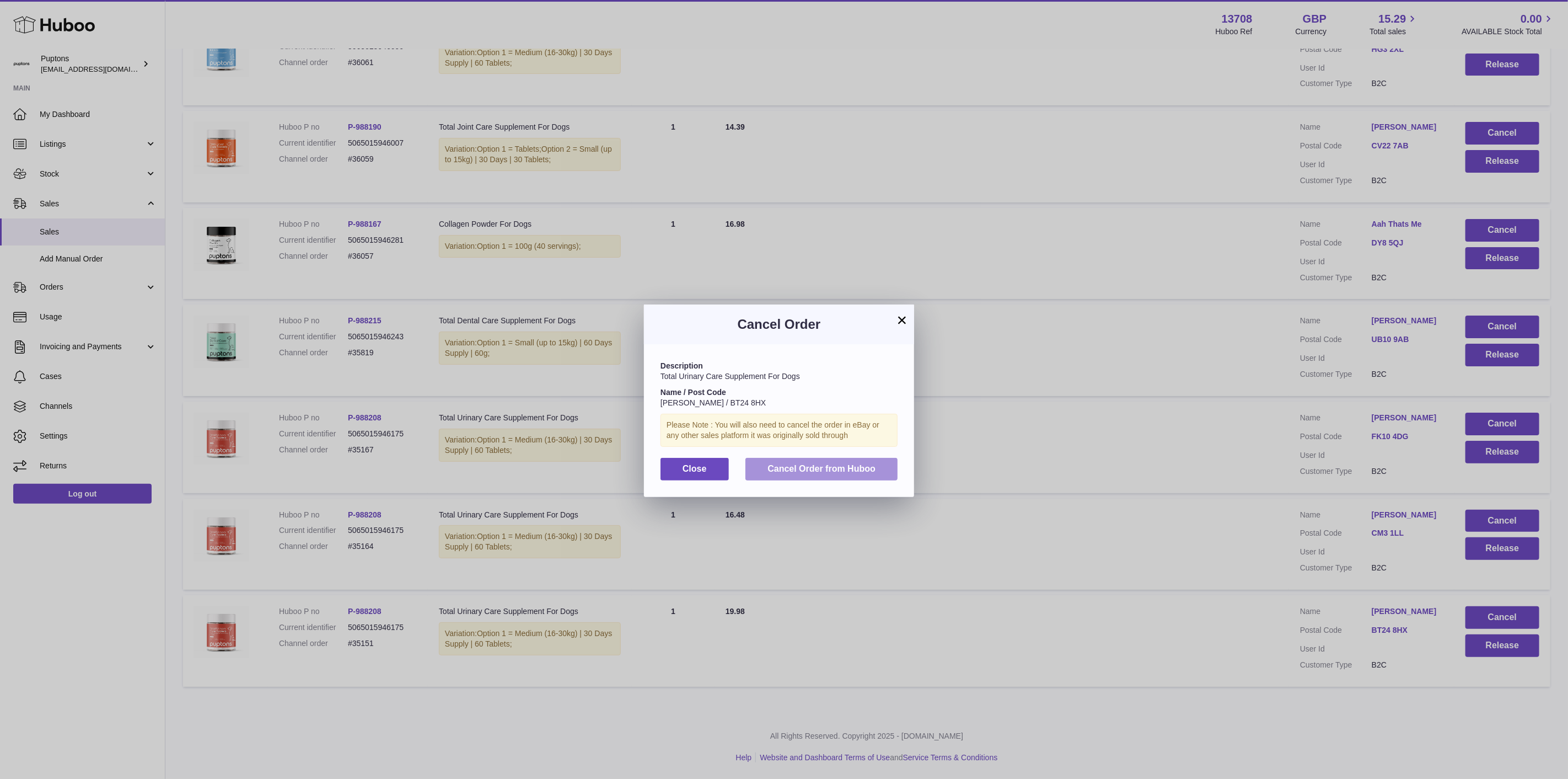
click at [806, 473] on span "Cancel Order from Huboo" at bounding box center [822, 469] width 108 height 9
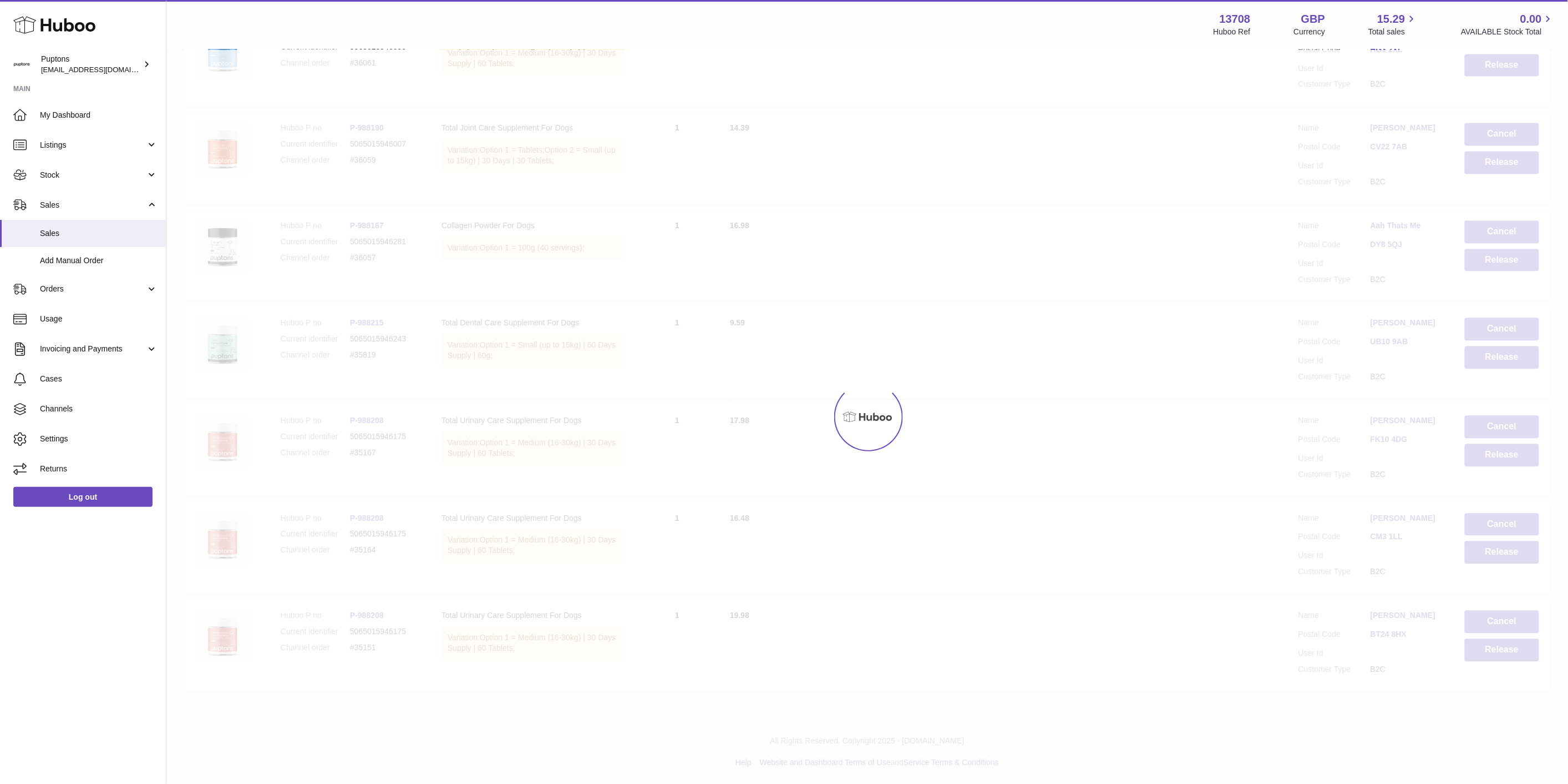
scroll to position [962, 0]
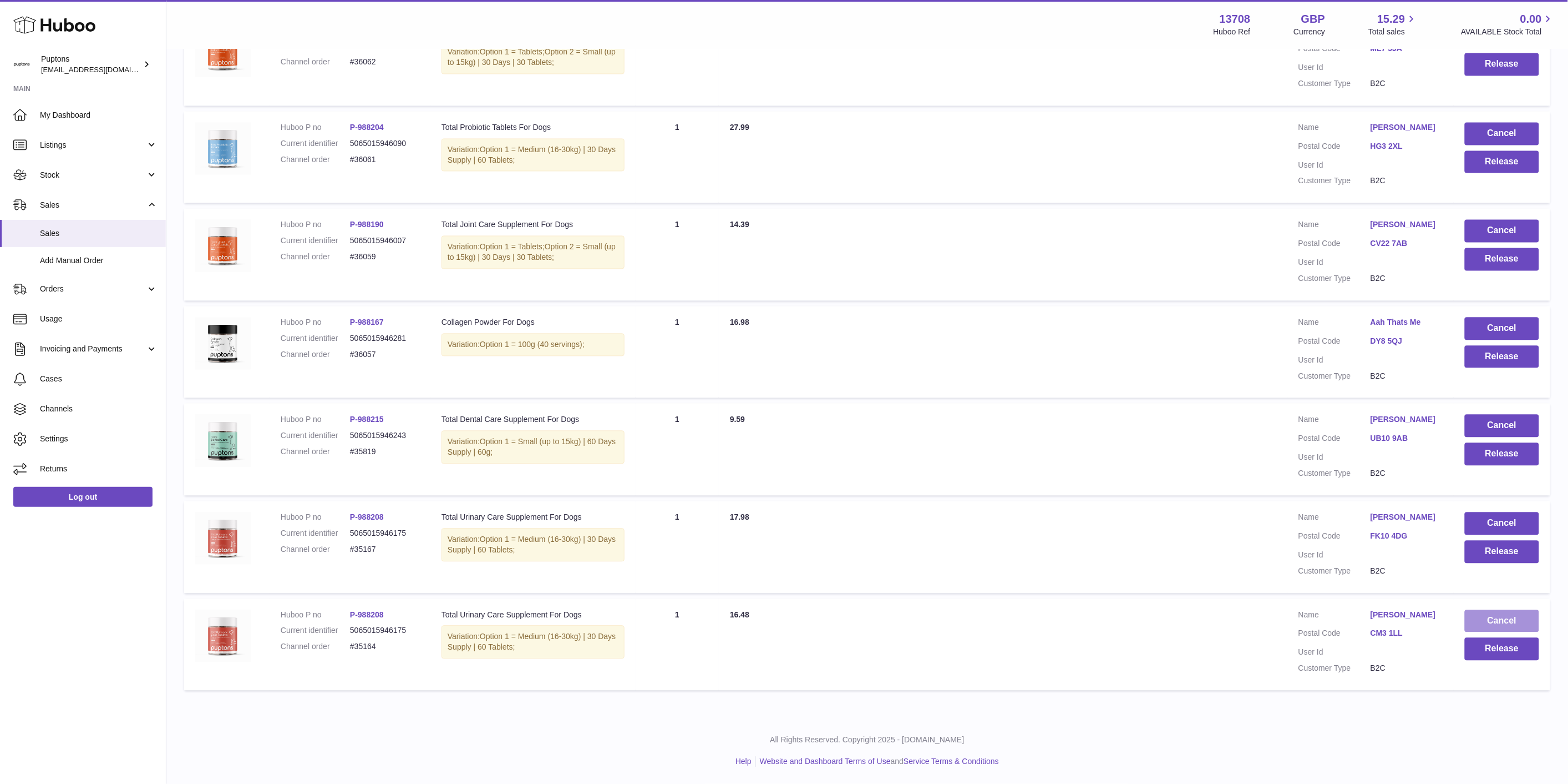
click at [1481, 622] on button "Cancel" at bounding box center [1501, 621] width 74 height 23
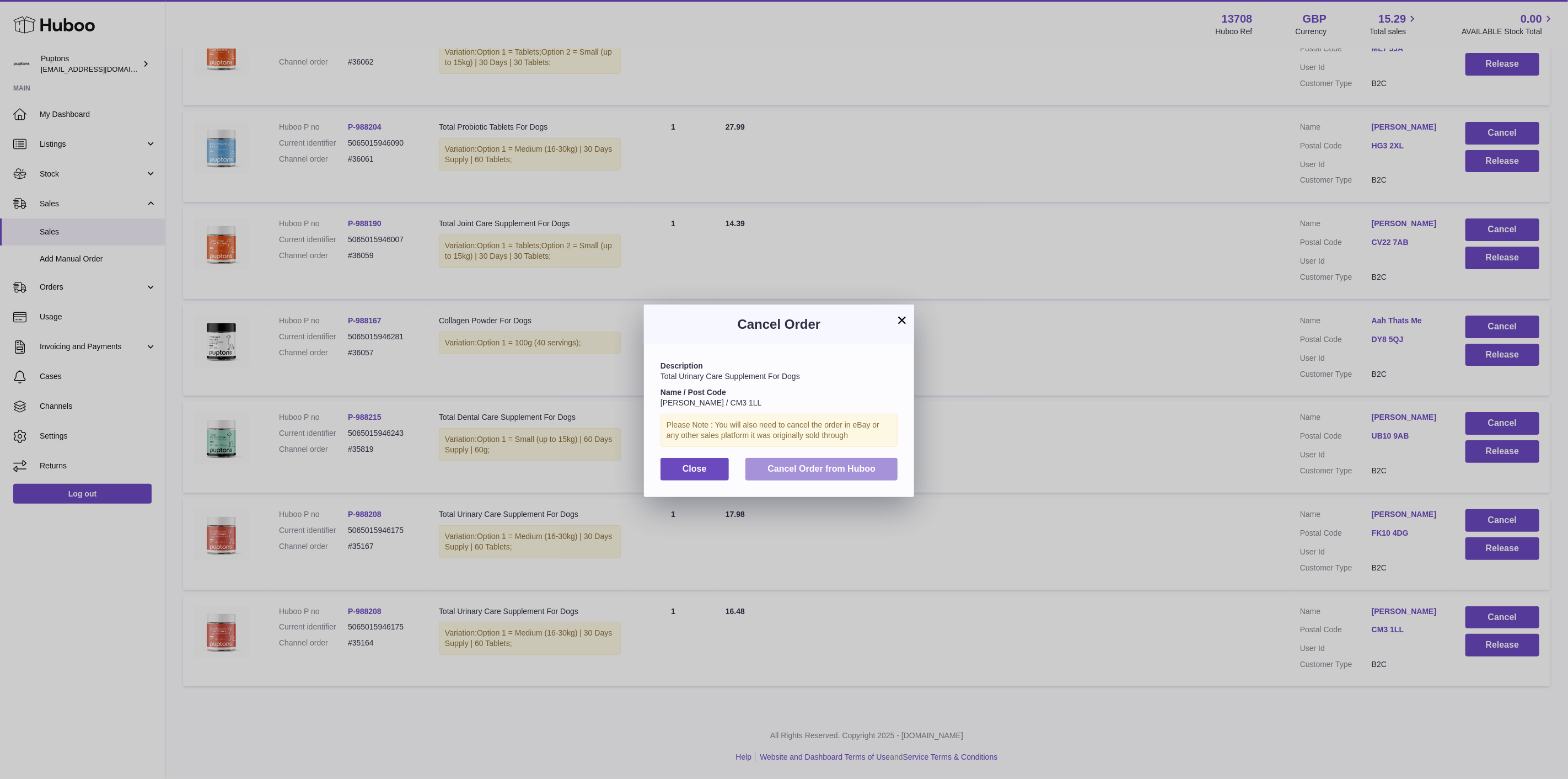
click at [795, 473] on span "Cancel Order from Huboo" at bounding box center [822, 469] width 108 height 9
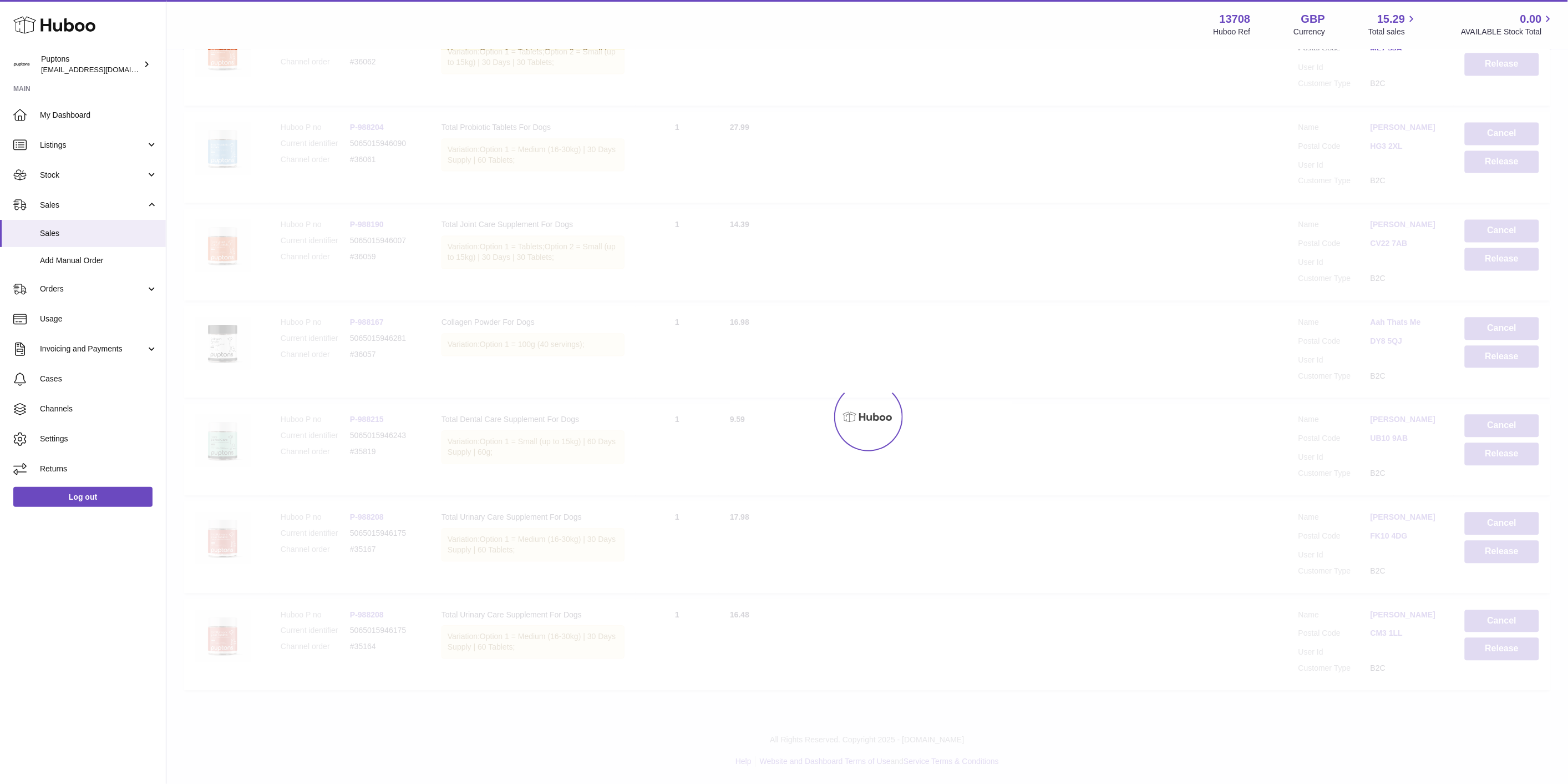
scroll to position [864, 0]
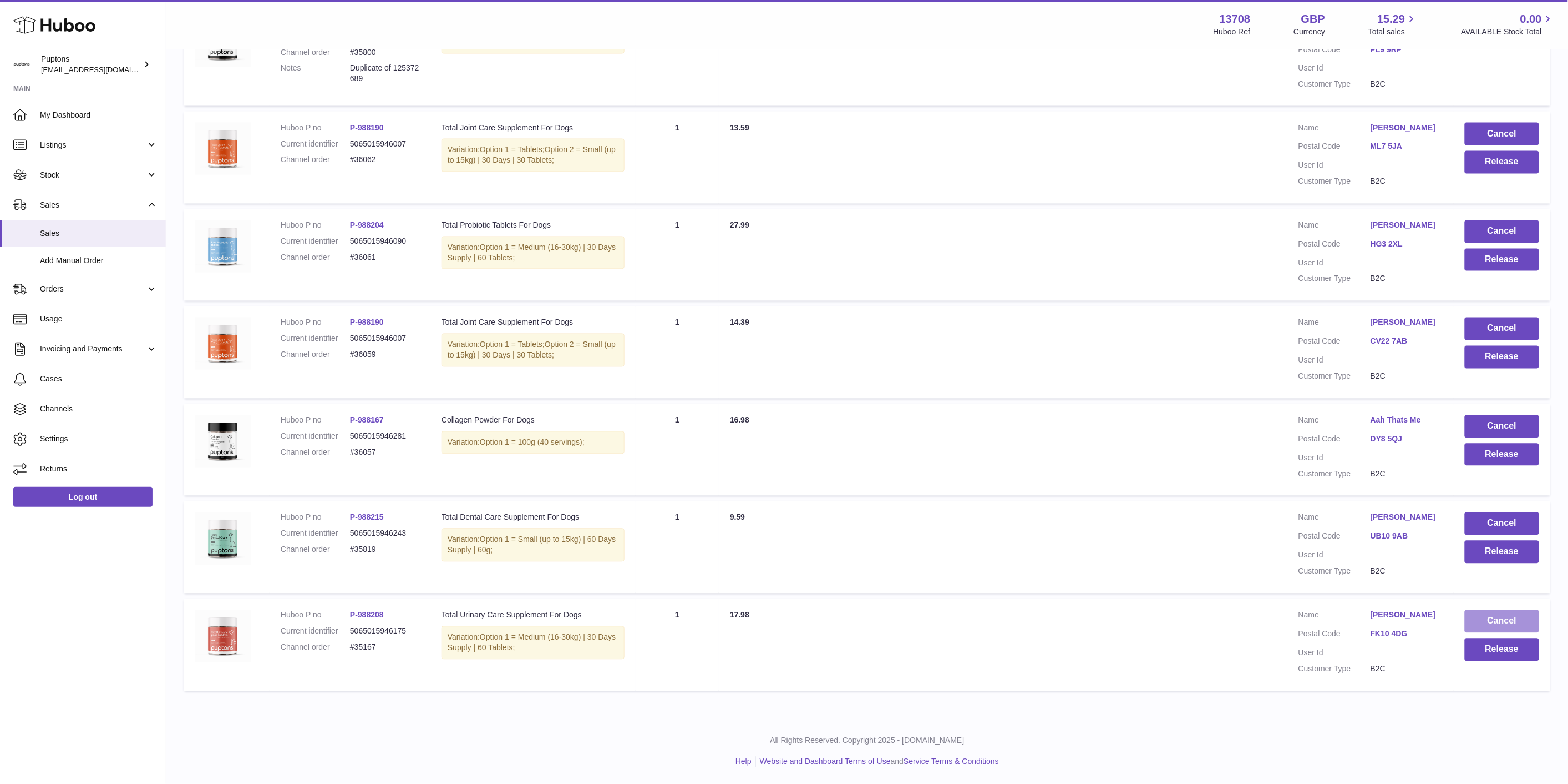
click at [1511, 628] on button "Cancel" at bounding box center [1501, 621] width 74 height 23
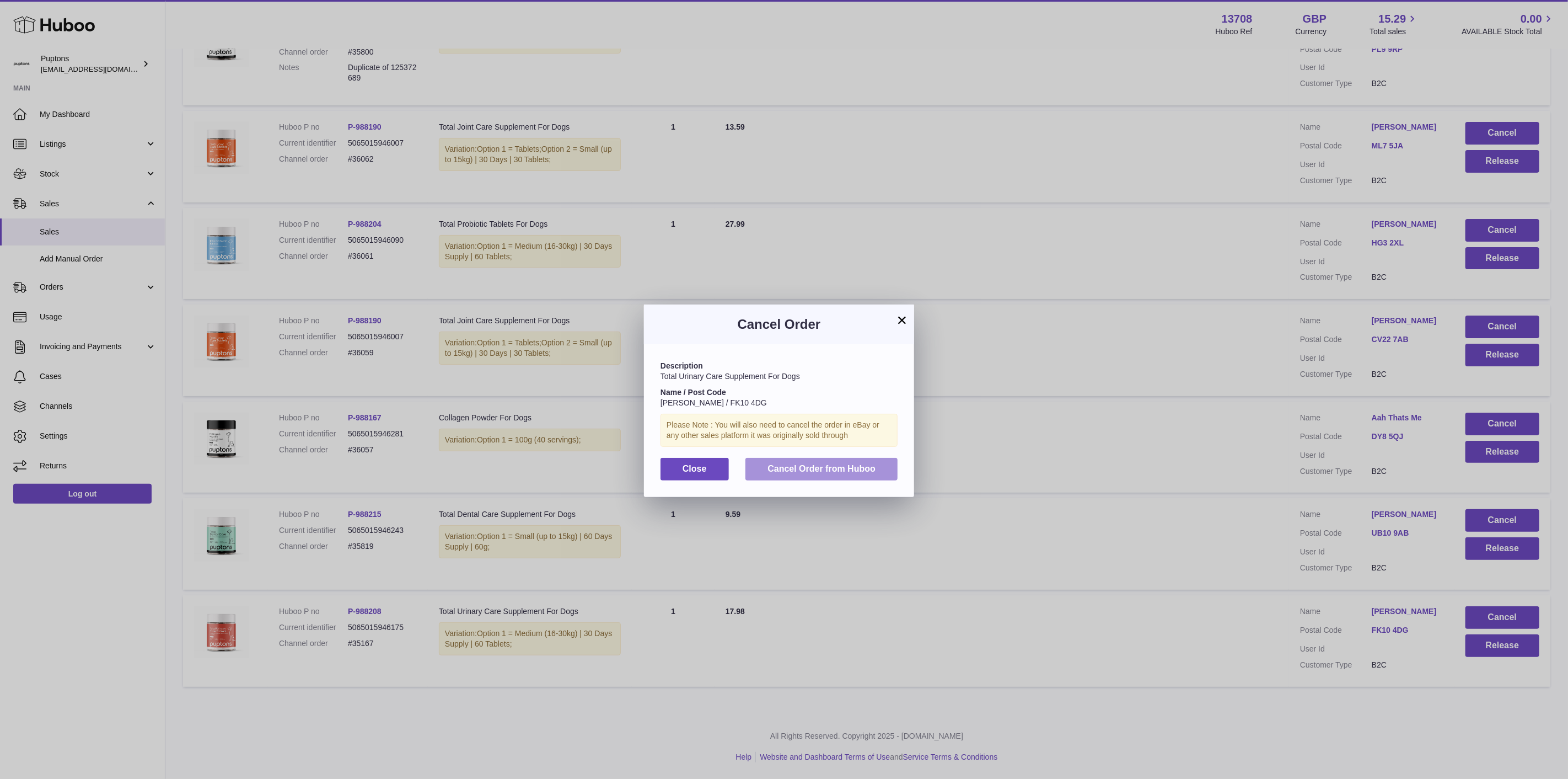
click at [841, 481] on button "Cancel Order from Huboo" at bounding box center [821, 469] width 152 height 23
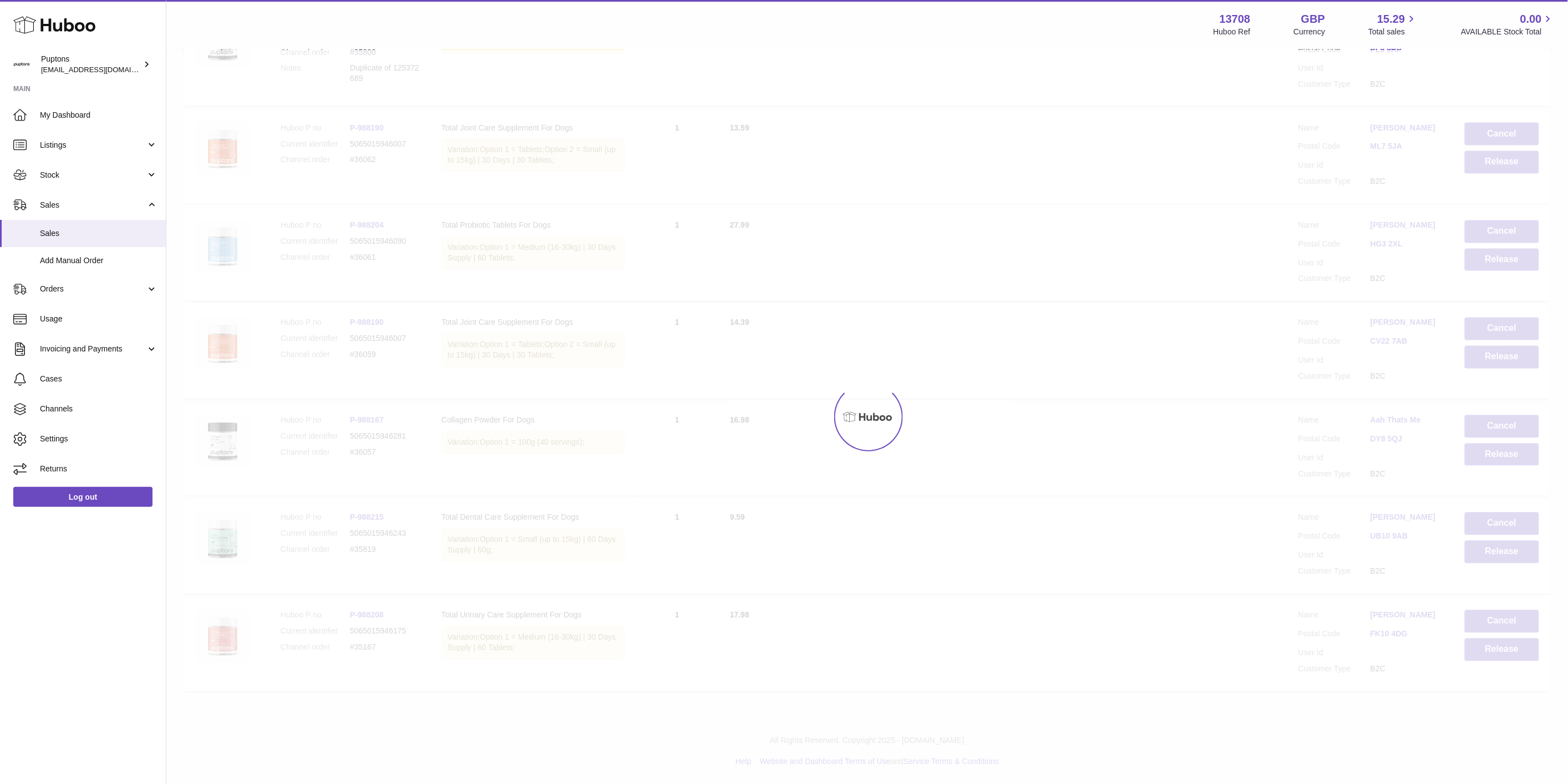
scroll to position [767, 0]
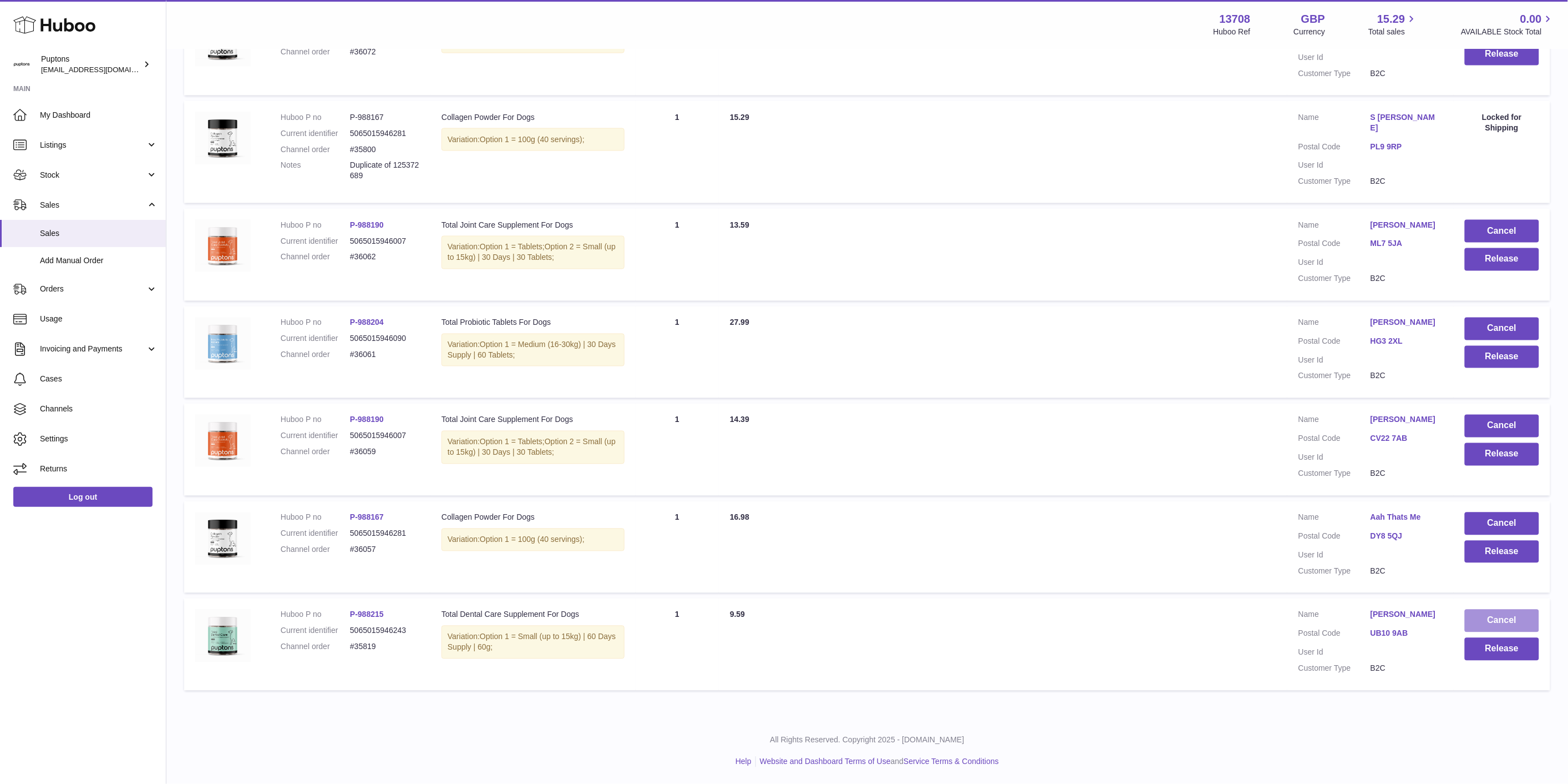
click at [1496, 623] on button "Cancel" at bounding box center [1501, 620] width 74 height 23
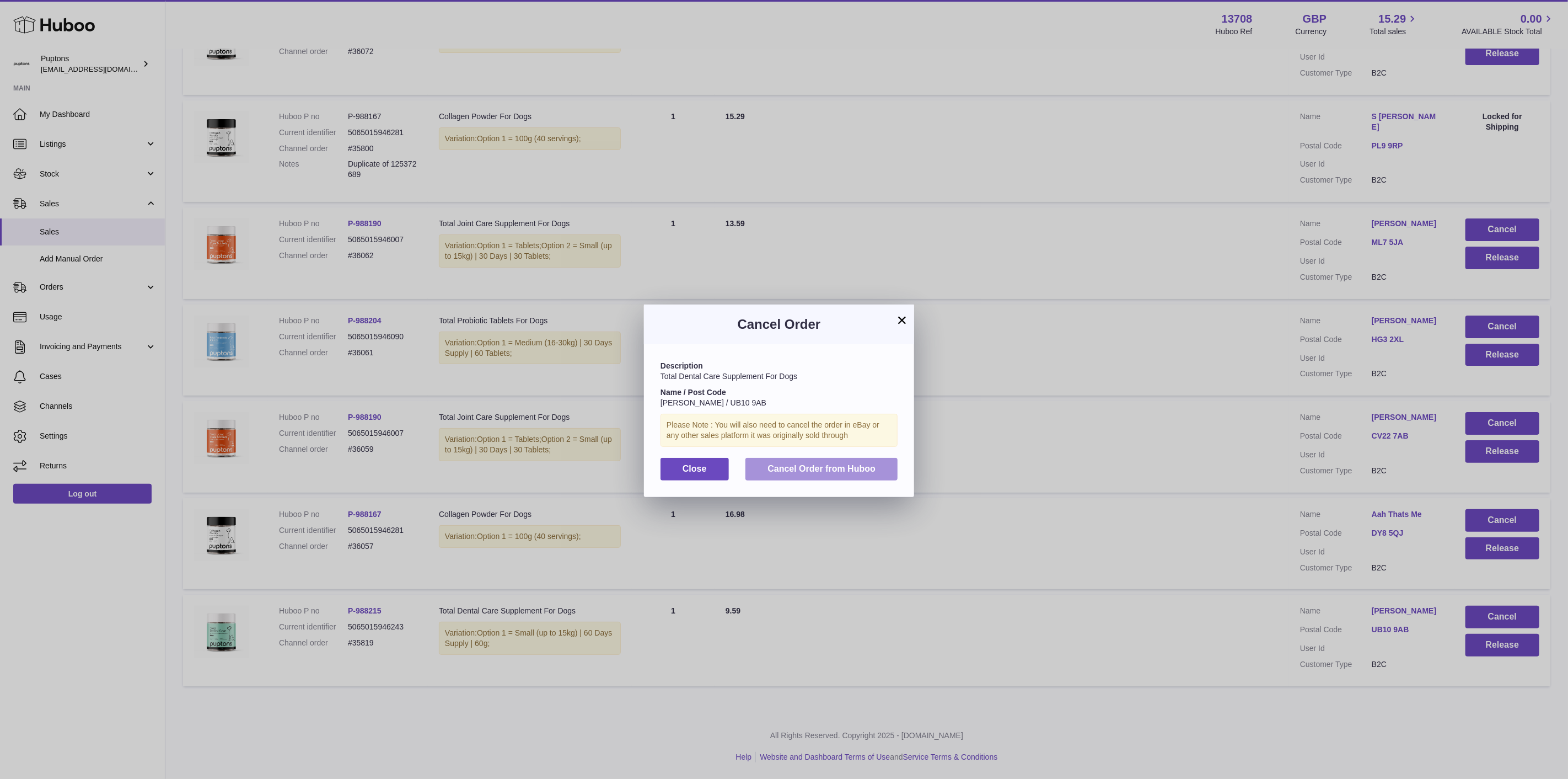
click at [850, 472] on span "Cancel Order from Huboo" at bounding box center [822, 469] width 108 height 9
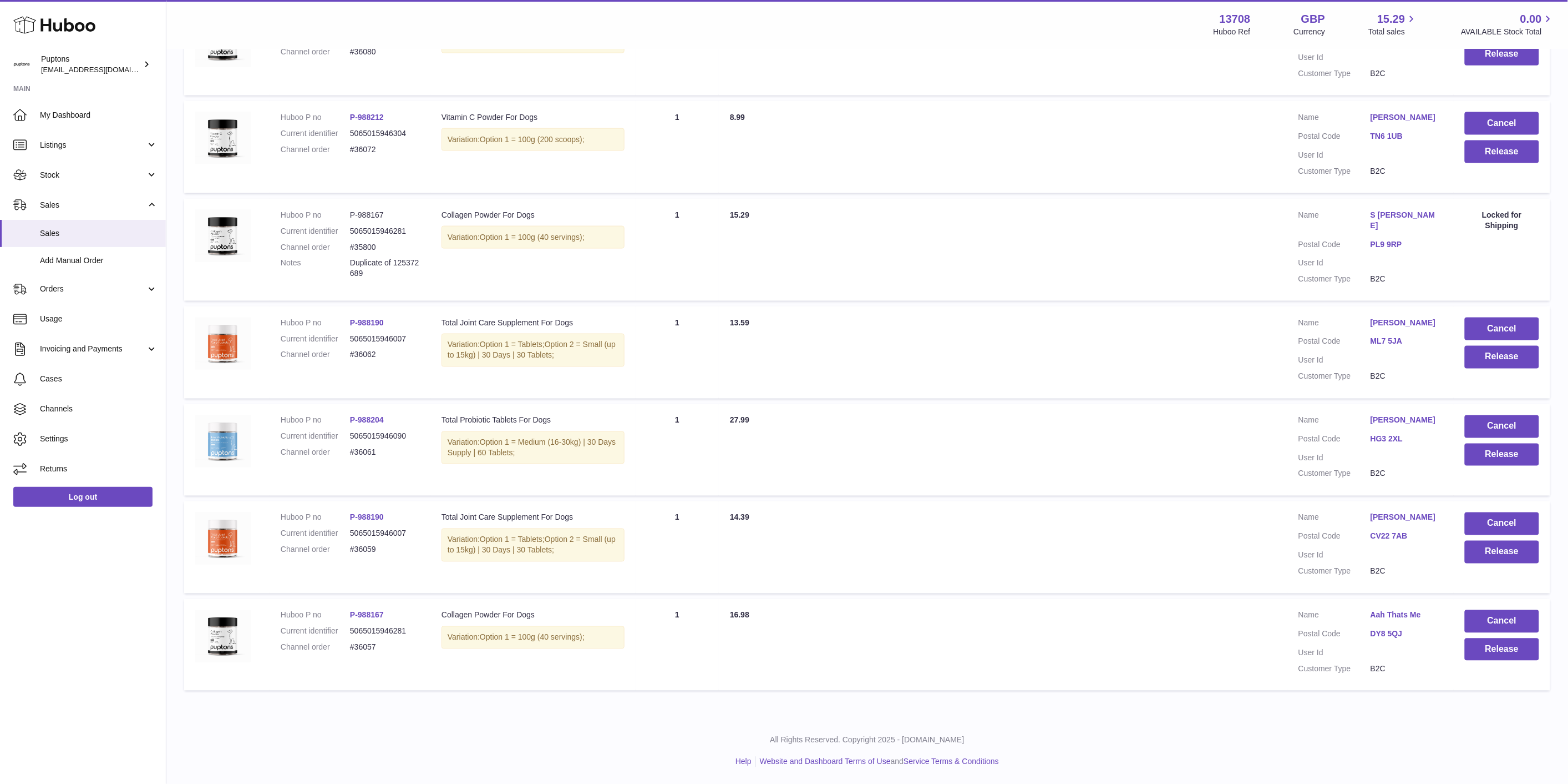
scroll to position [670, 0]
click at [1528, 654] on button "Release" at bounding box center [1501, 649] width 74 height 23
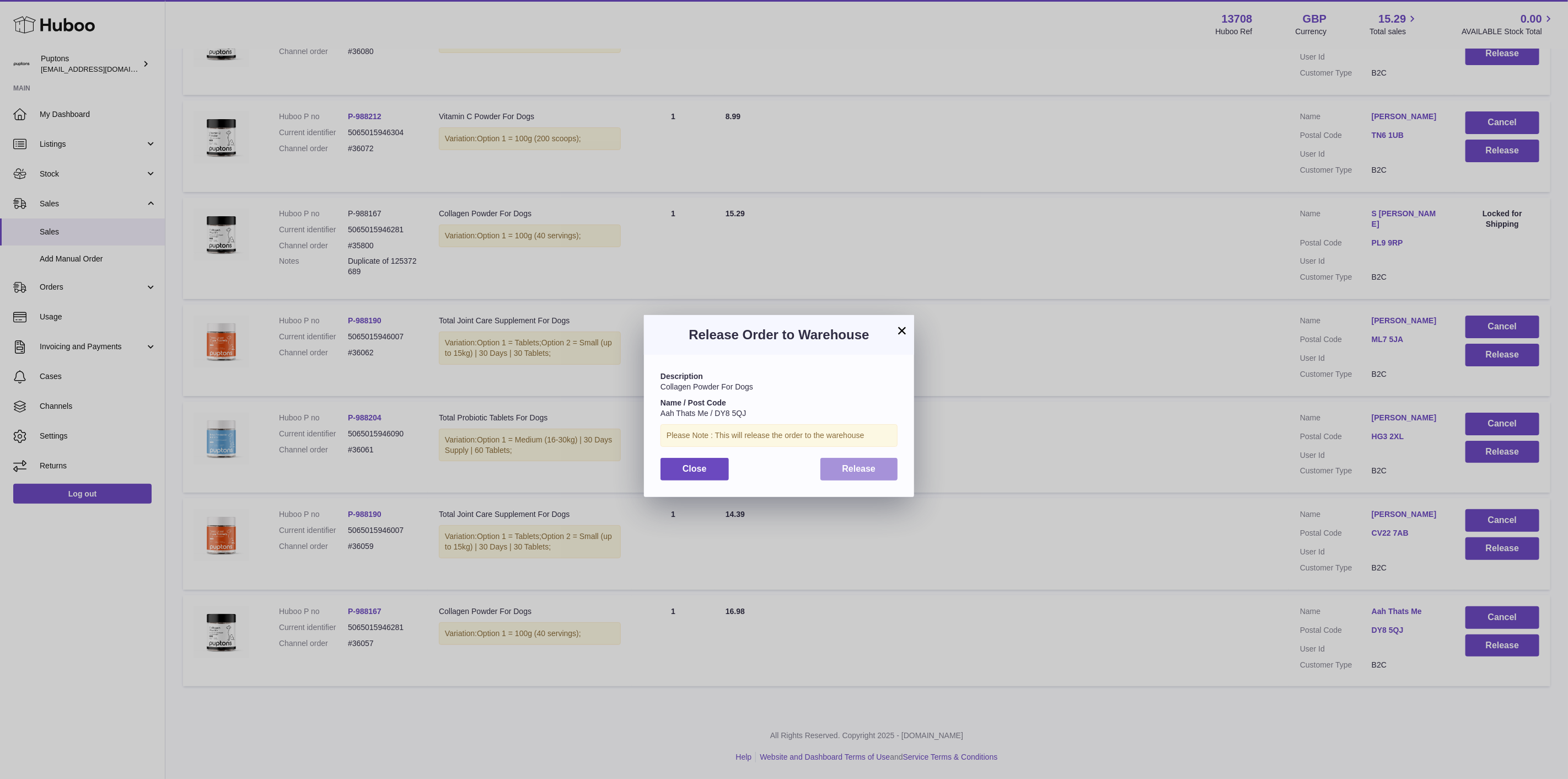
click at [877, 464] on button "Release" at bounding box center [859, 469] width 77 height 23
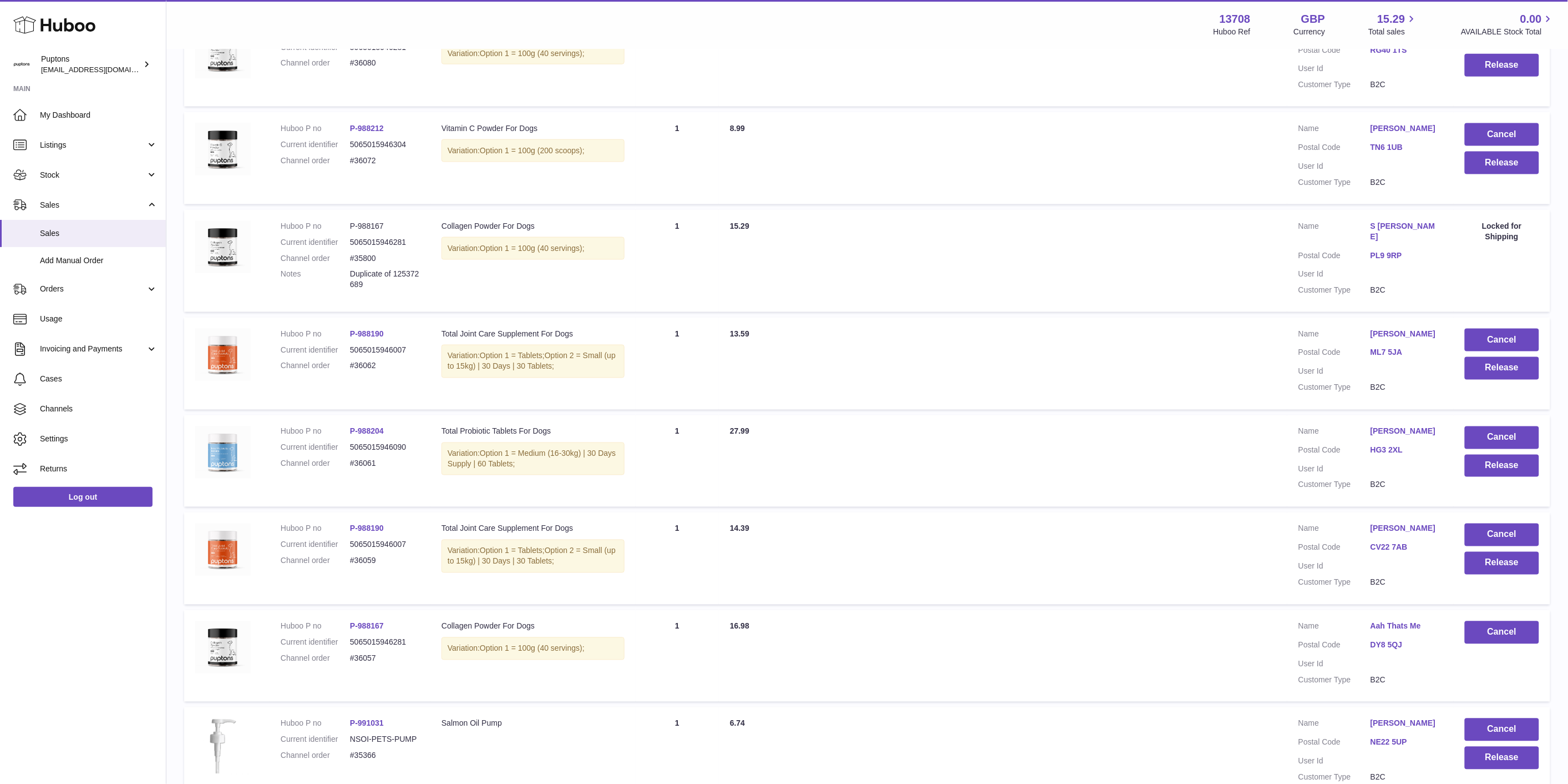
scroll to position [731, 0]
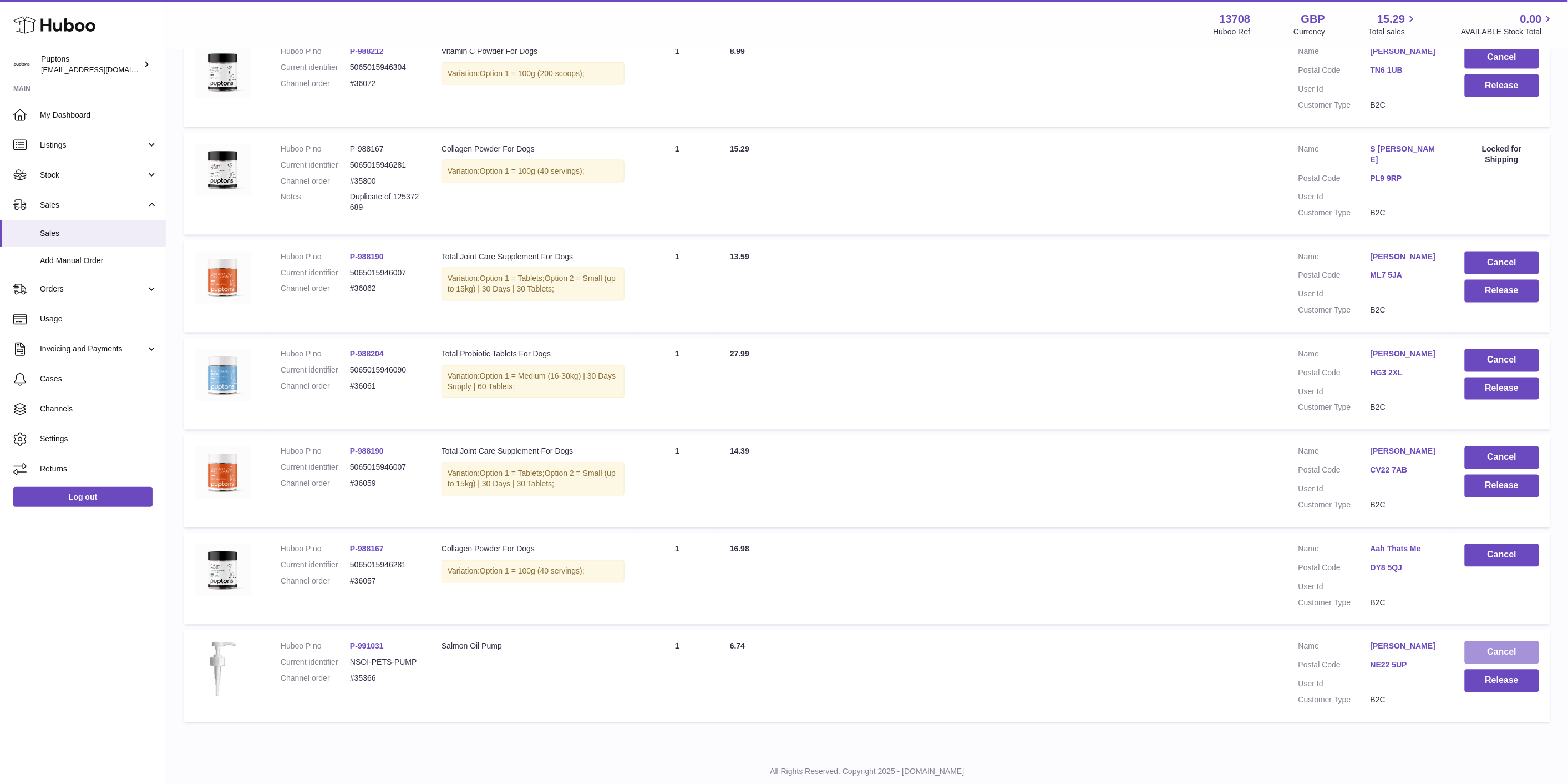
click at [1509, 651] on button "Cancel" at bounding box center [1501, 652] width 74 height 23
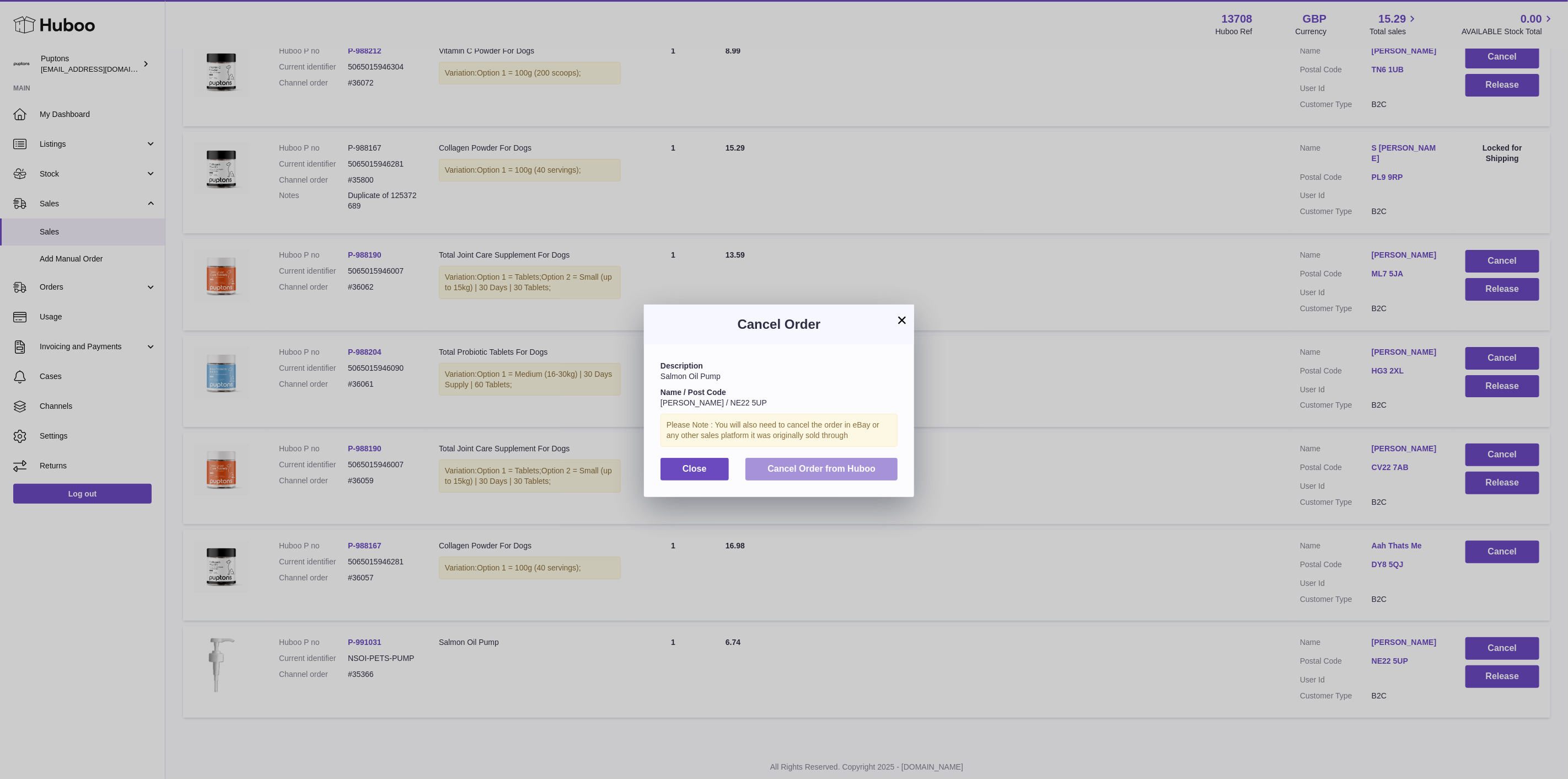
click at [868, 473] on span "Cancel Order from Huboo" at bounding box center [822, 469] width 108 height 9
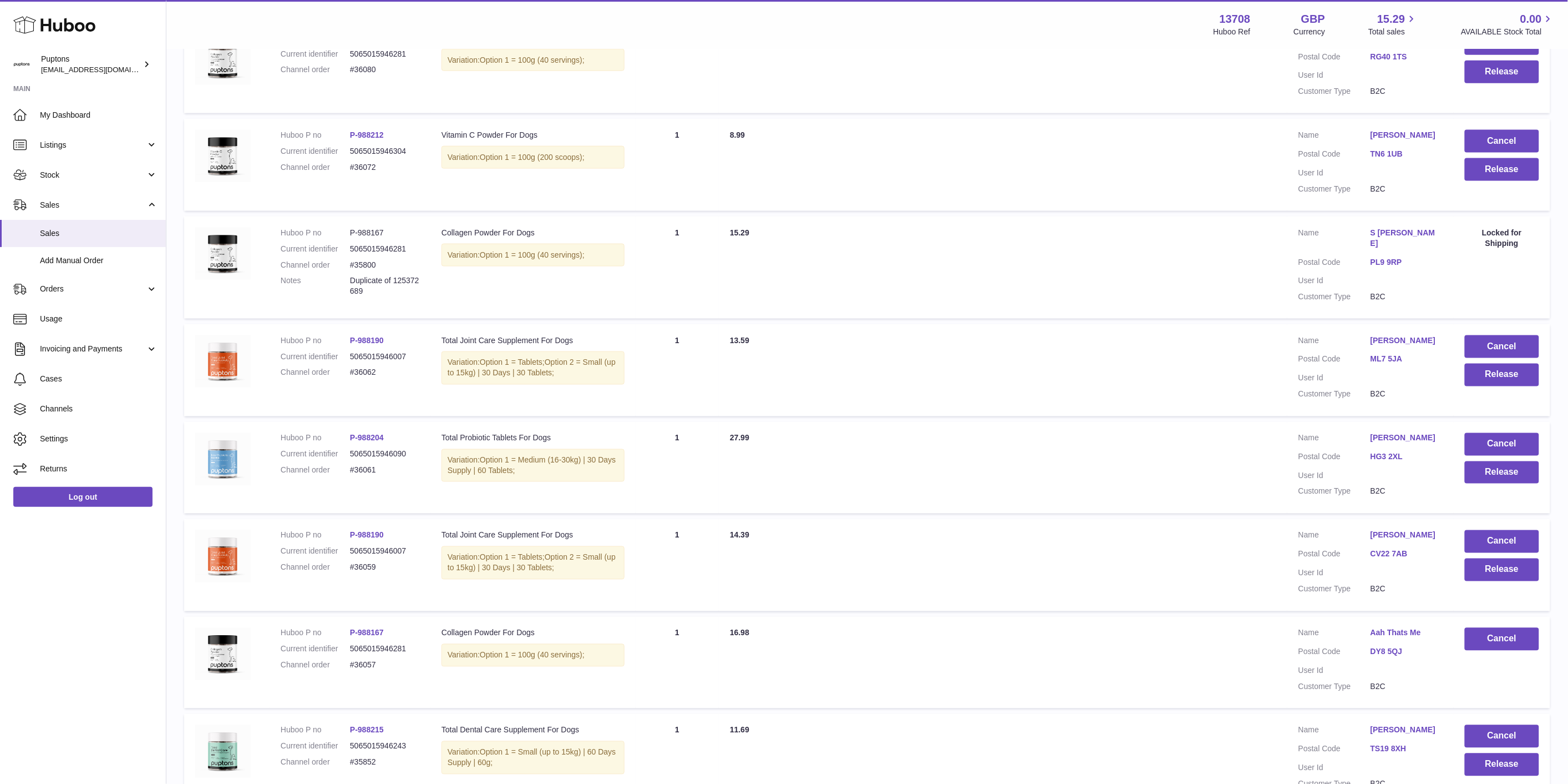
scroll to position [627, 0]
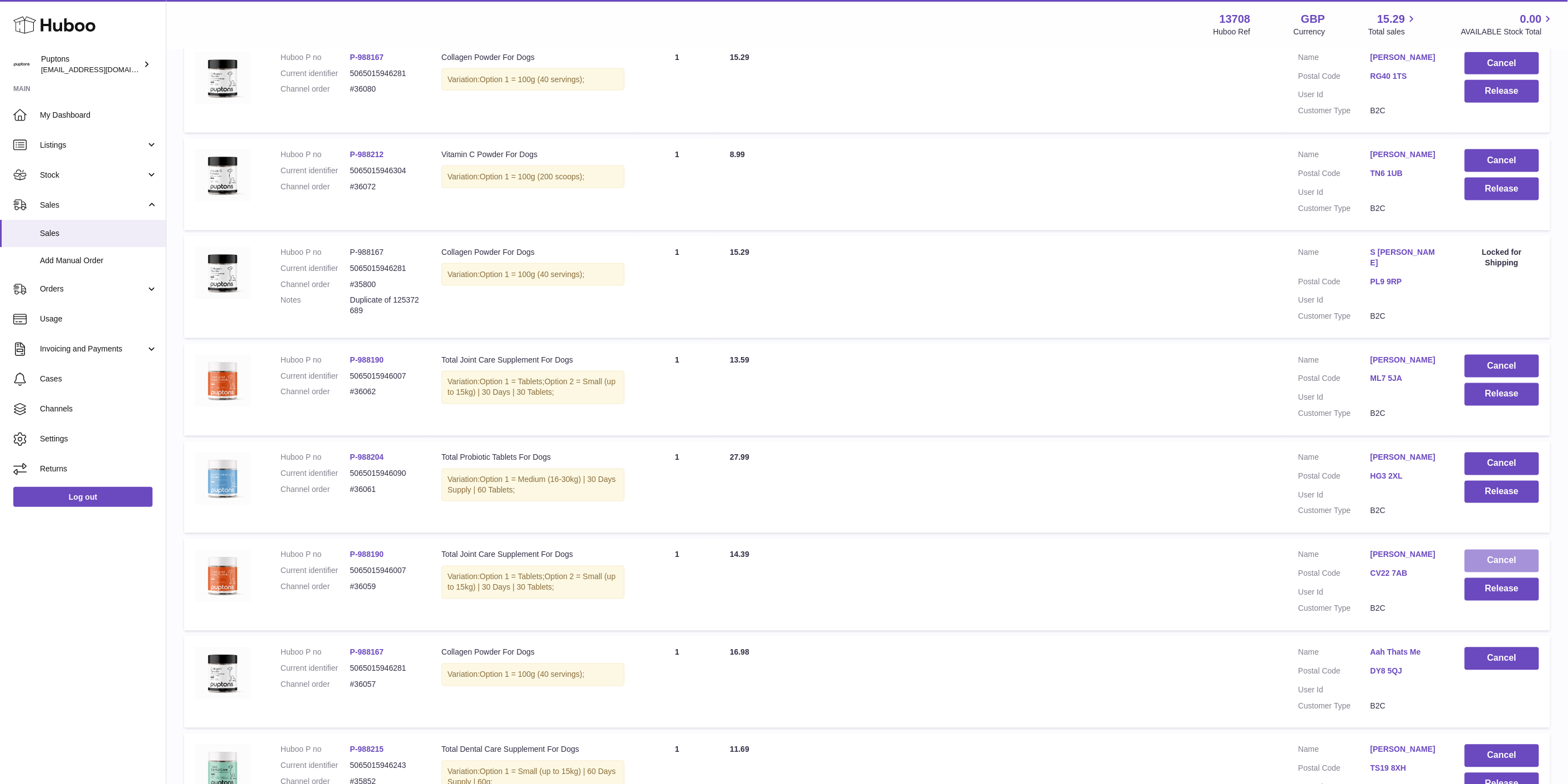
click at [1519, 553] on button "Cancel" at bounding box center [1501, 561] width 74 height 23
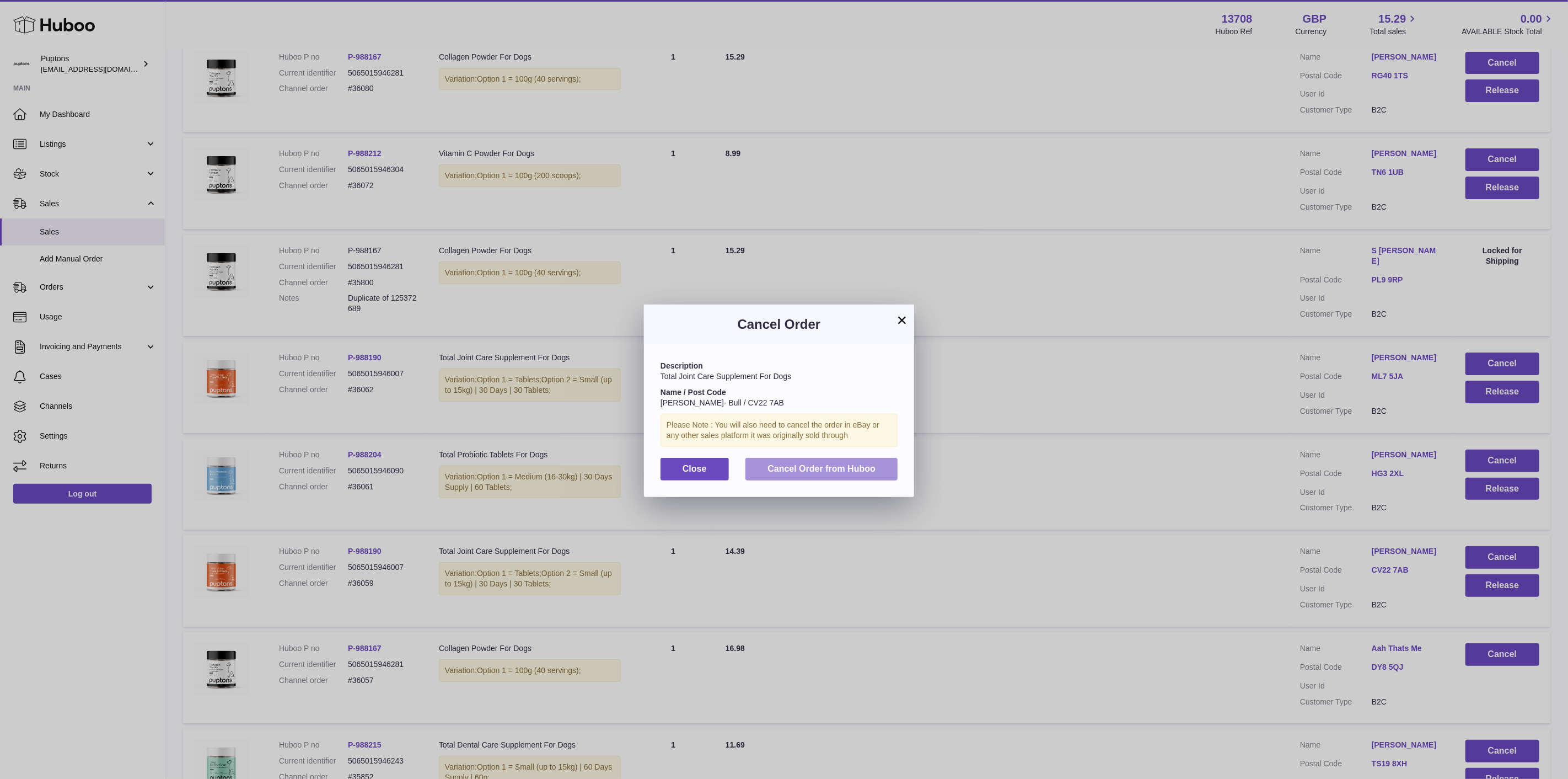
click at [835, 473] on span "Cancel Order from Huboo" at bounding box center [822, 469] width 108 height 9
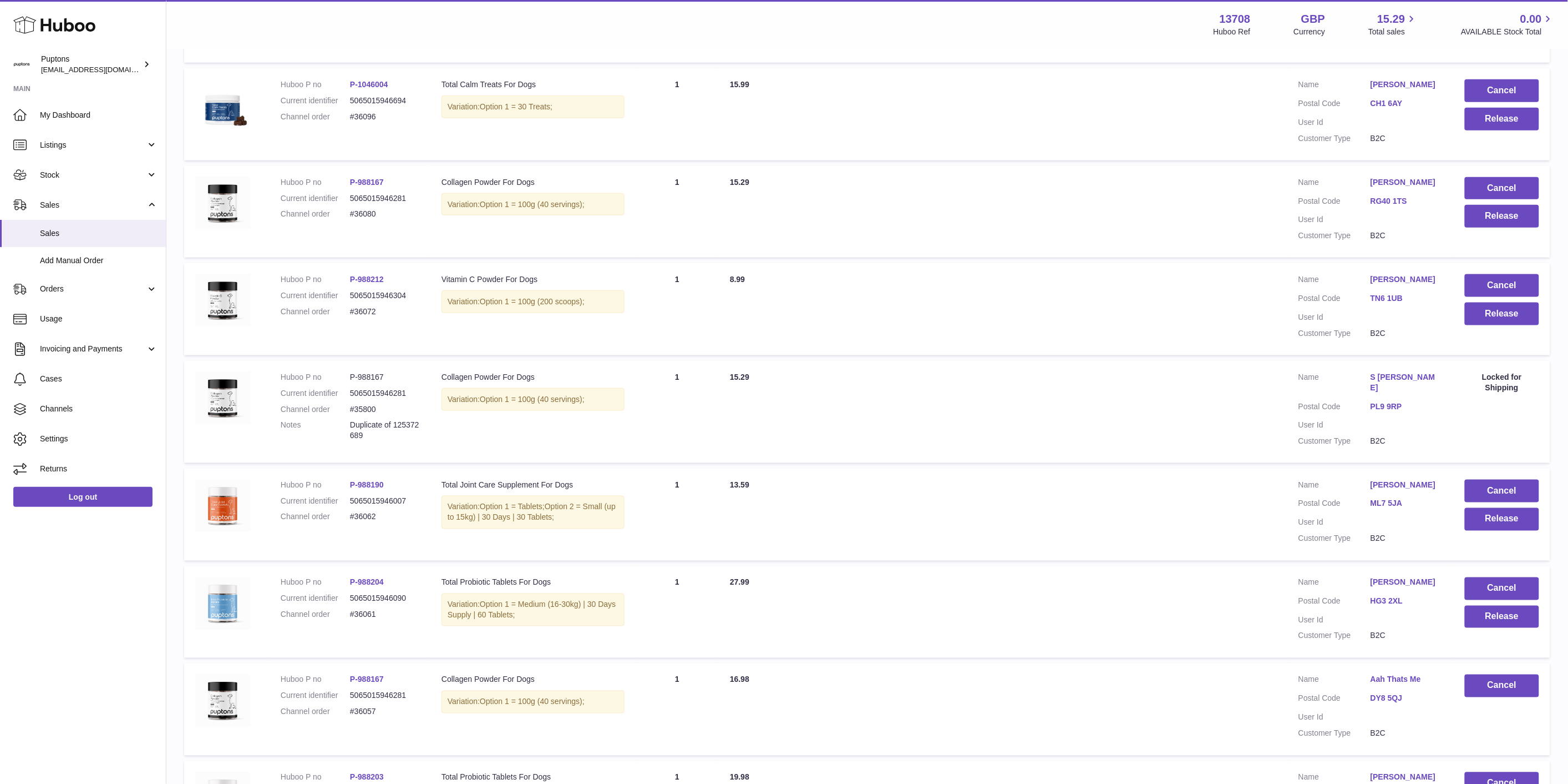
scroll to position [381, 0]
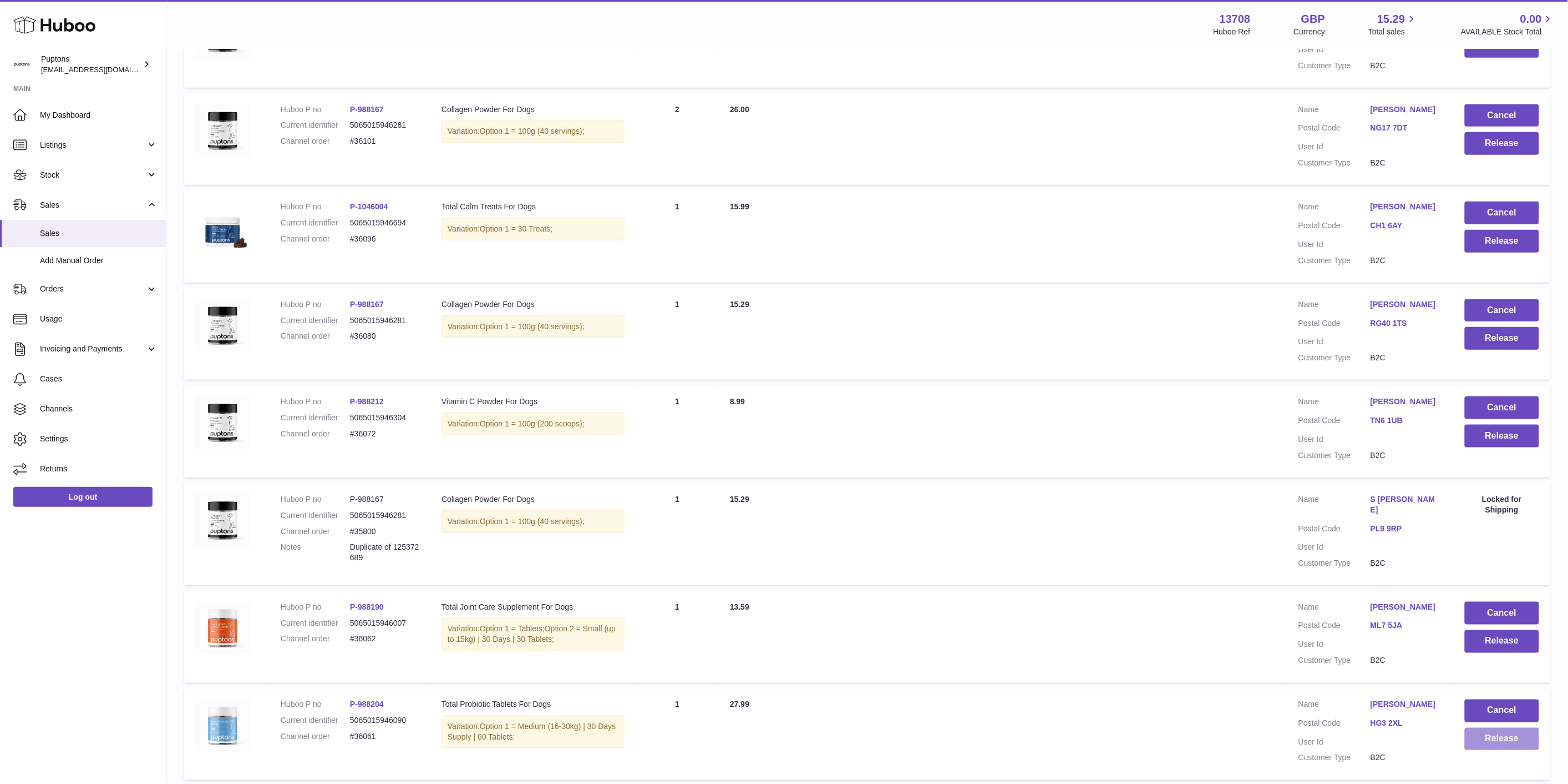
click at [1501, 742] on button "Release" at bounding box center [1501, 738] width 74 height 23
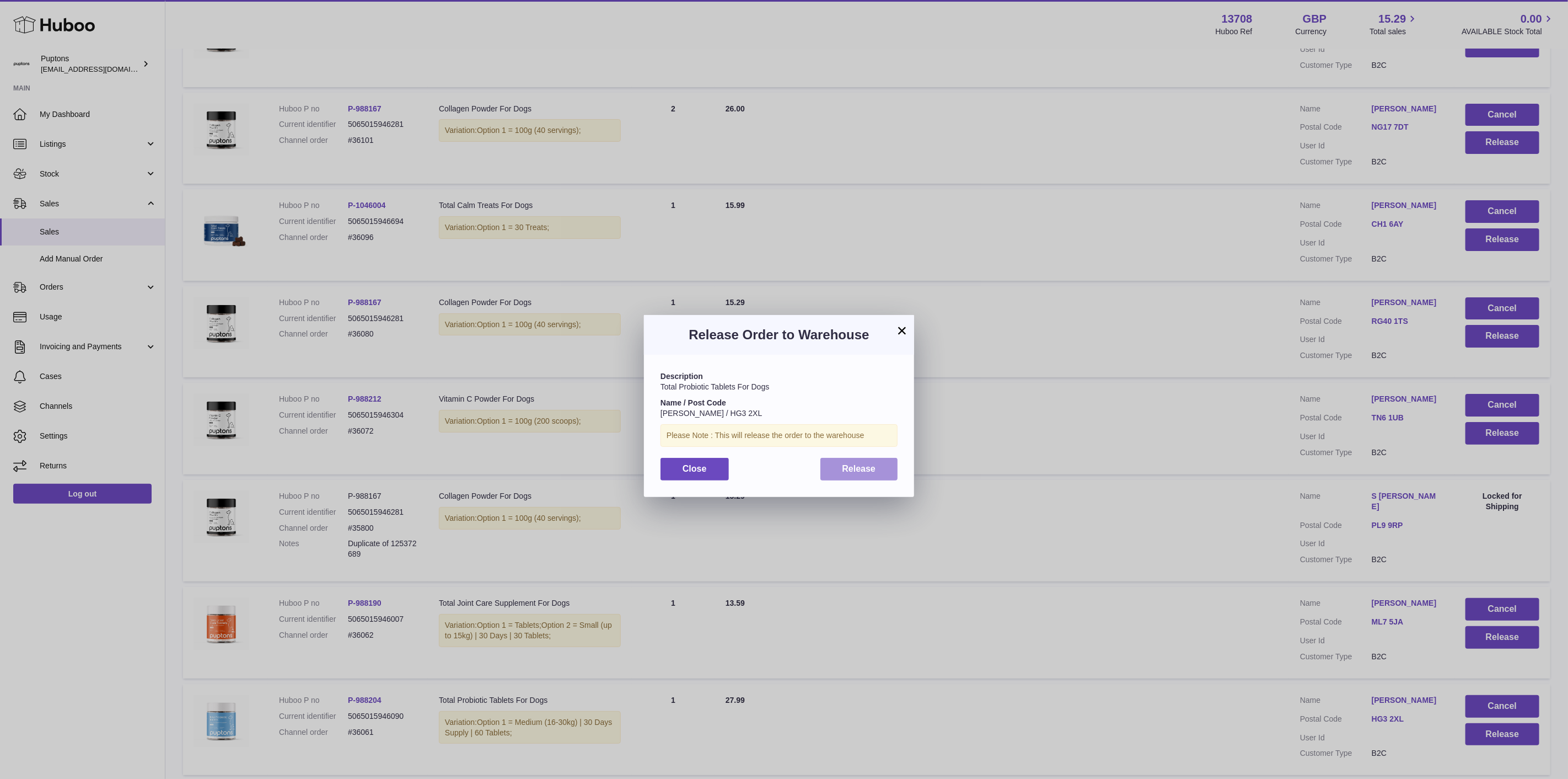
click at [843, 470] on span "Release" at bounding box center [859, 469] width 34 height 9
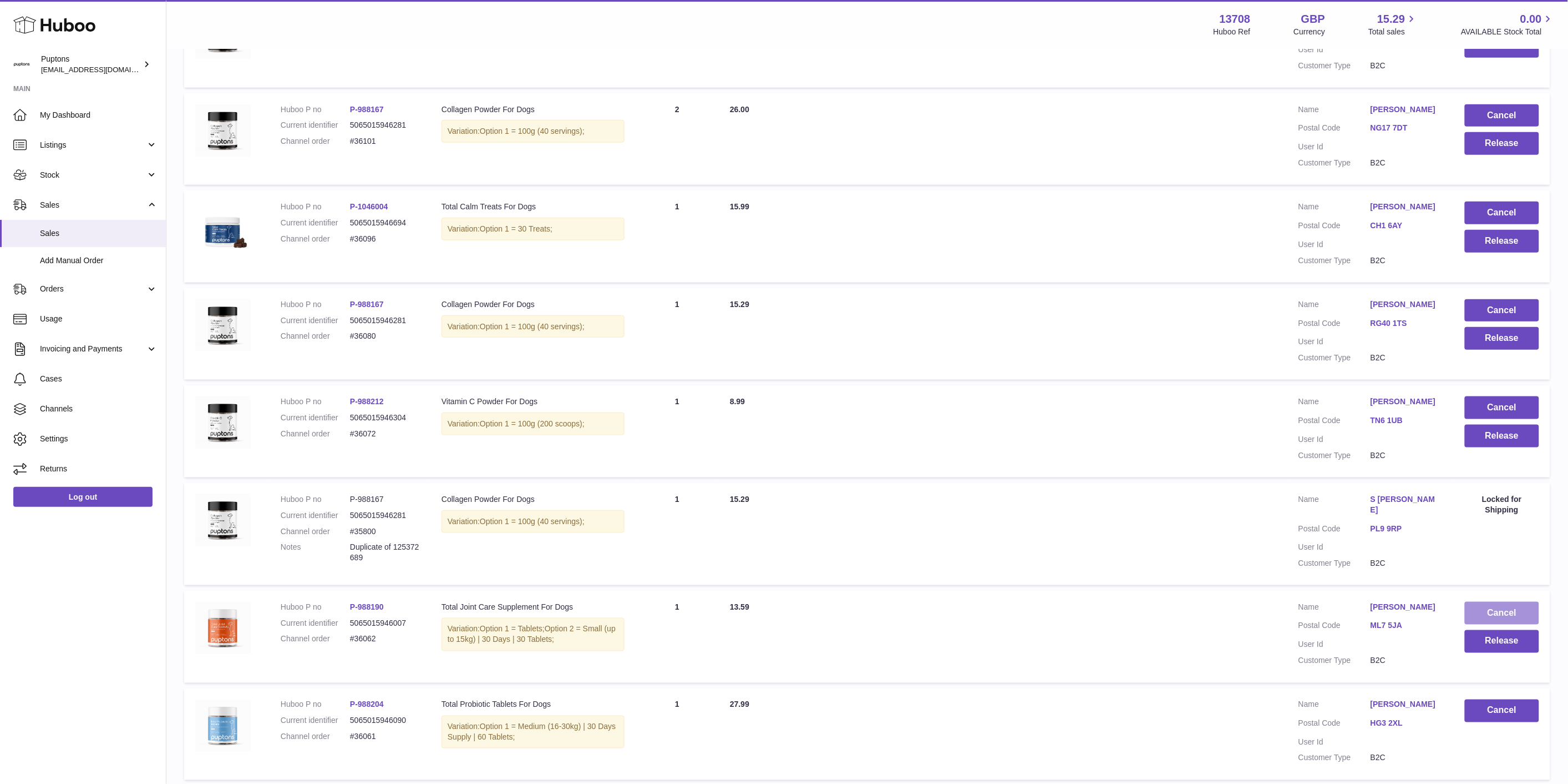
click at [1506, 611] on button "Cancel" at bounding box center [1501, 613] width 74 height 23
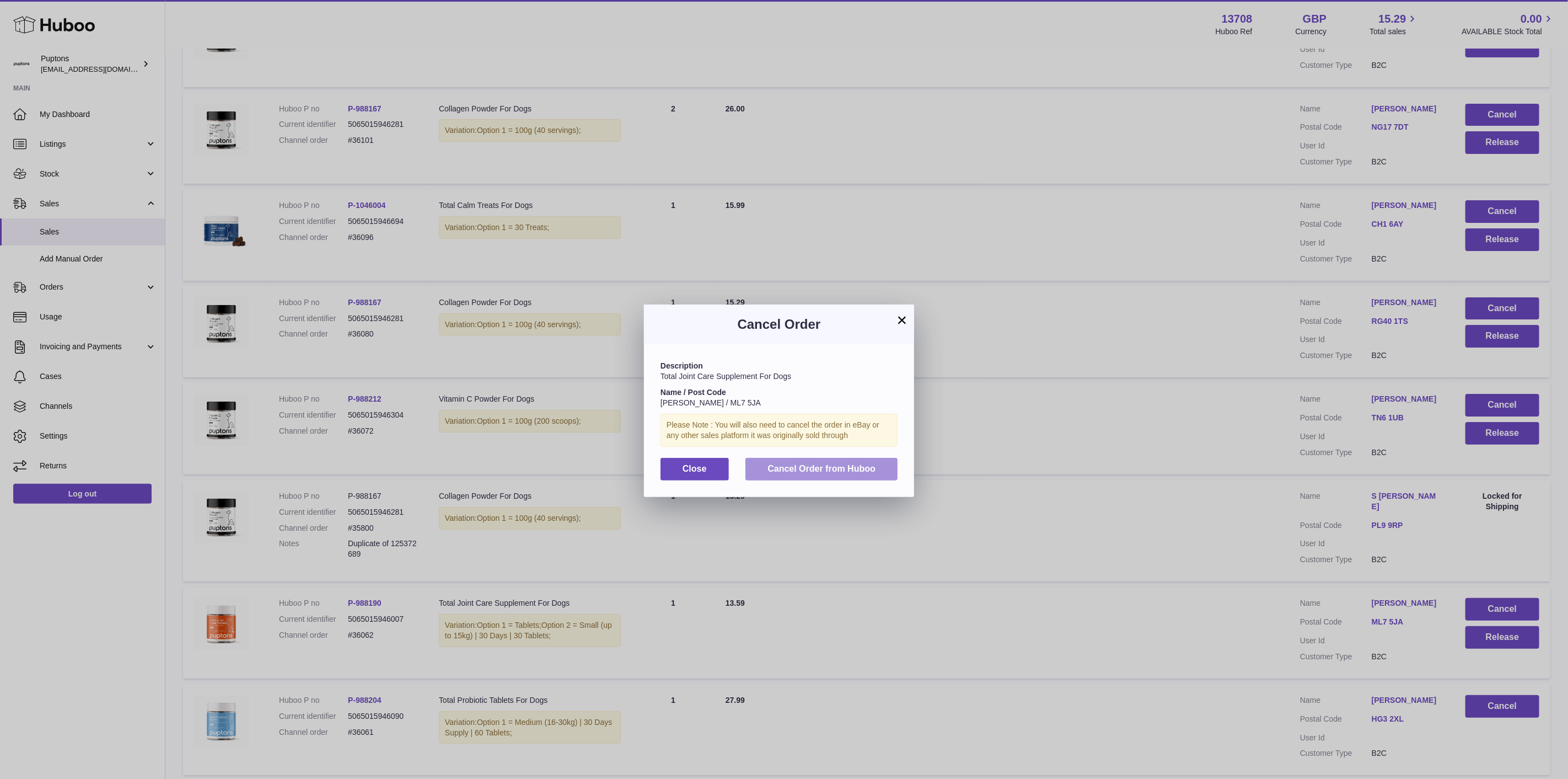
click at [825, 471] on button "Cancel Order from Huboo" at bounding box center [821, 469] width 152 height 23
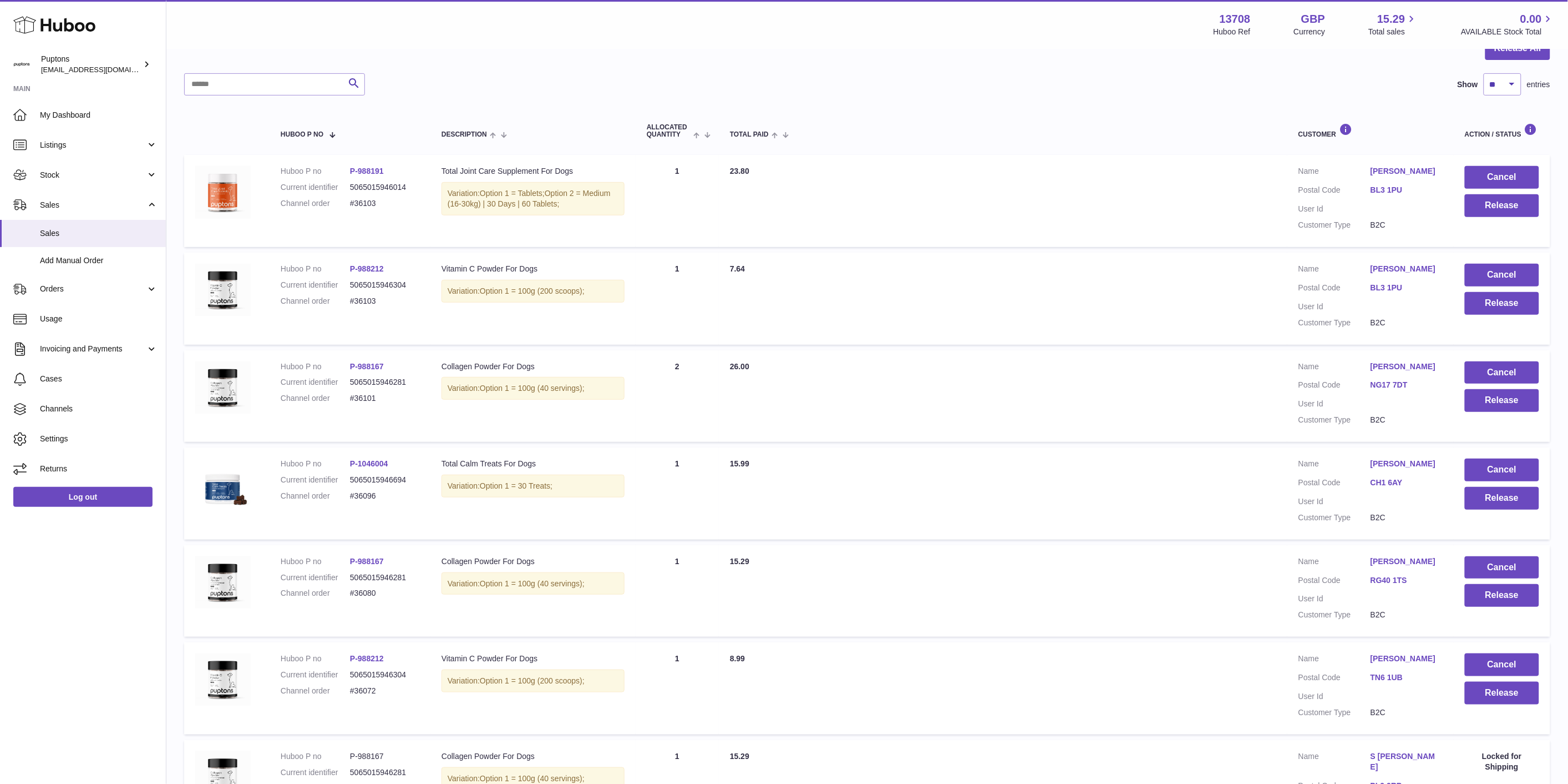
scroll to position [124, 0]
click at [1498, 694] on button "Release" at bounding box center [1501, 693] width 74 height 23
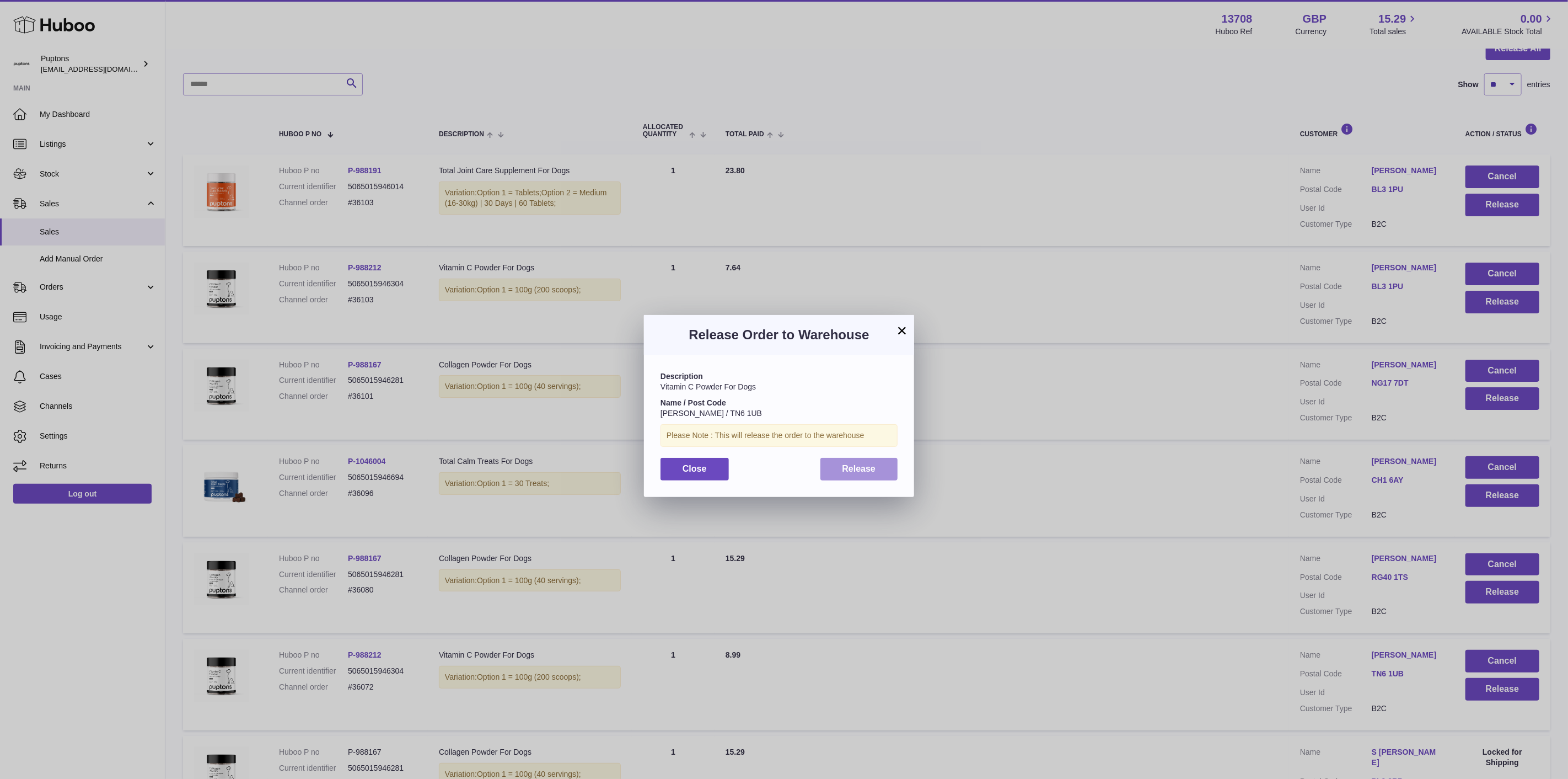
click at [880, 470] on button "Release" at bounding box center [859, 469] width 77 height 23
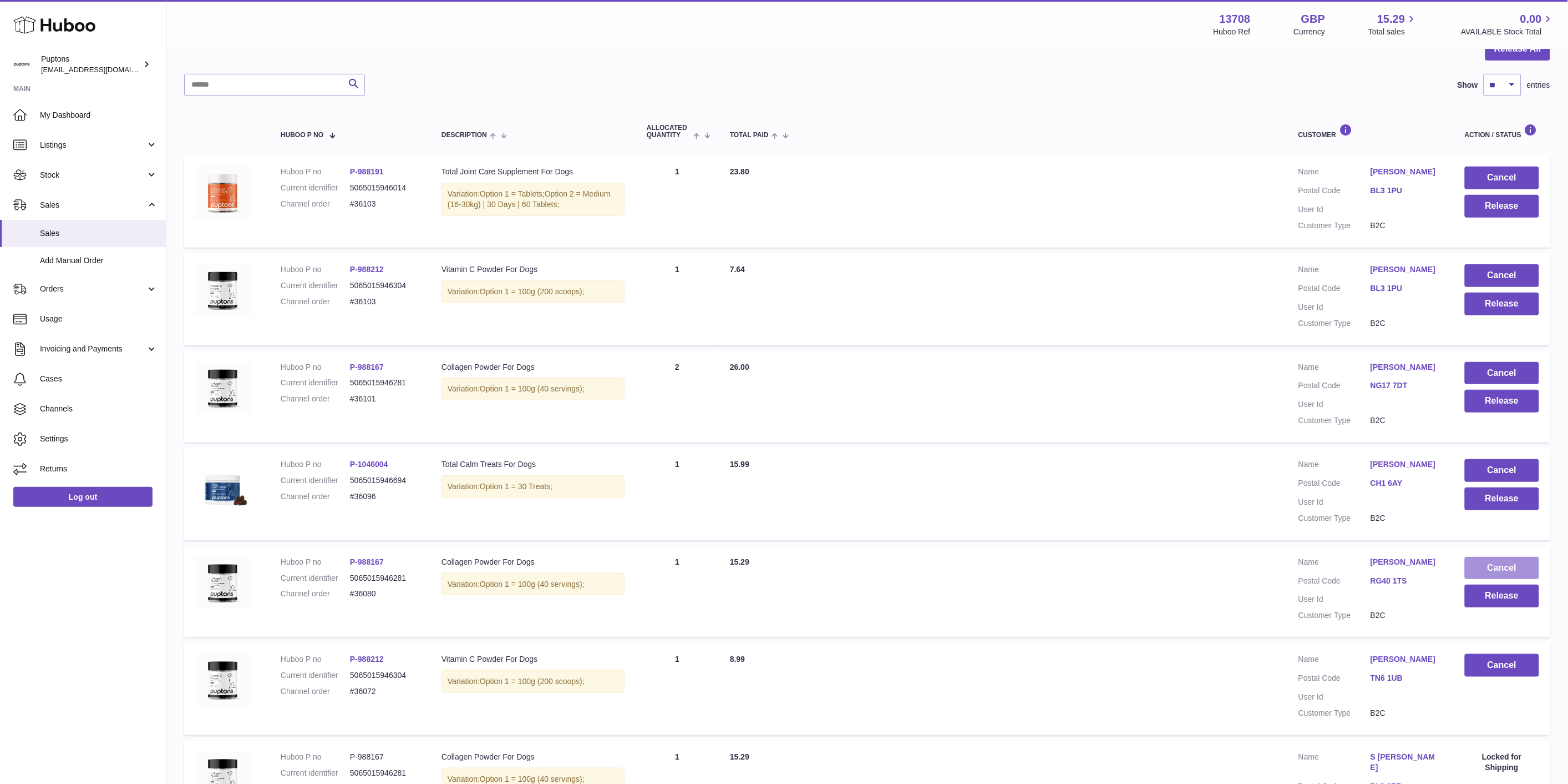
click at [1498, 568] on button "Cancel" at bounding box center [1501, 568] width 74 height 23
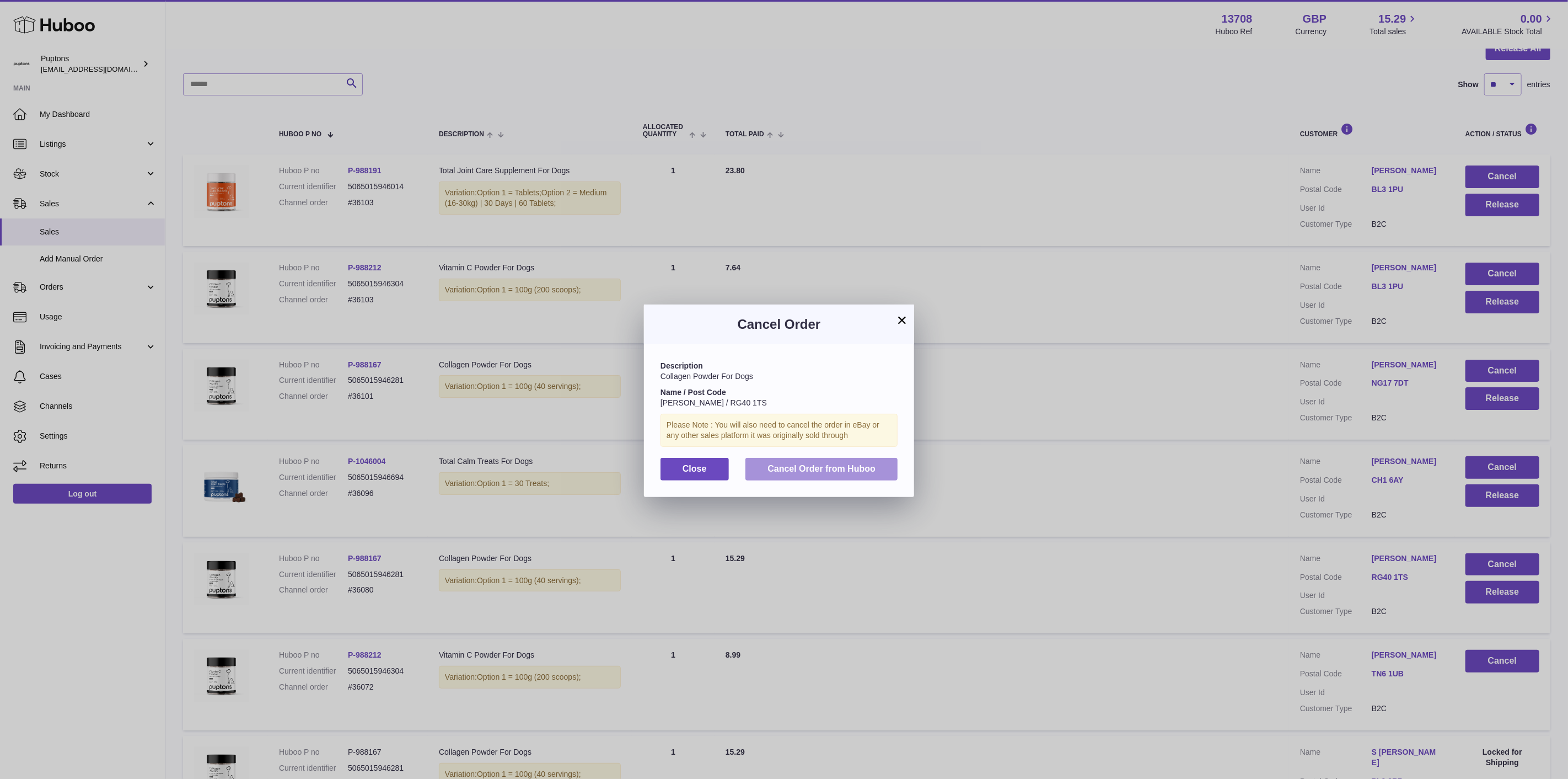
click at [810, 473] on span "Cancel Order from Huboo" at bounding box center [822, 469] width 108 height 9
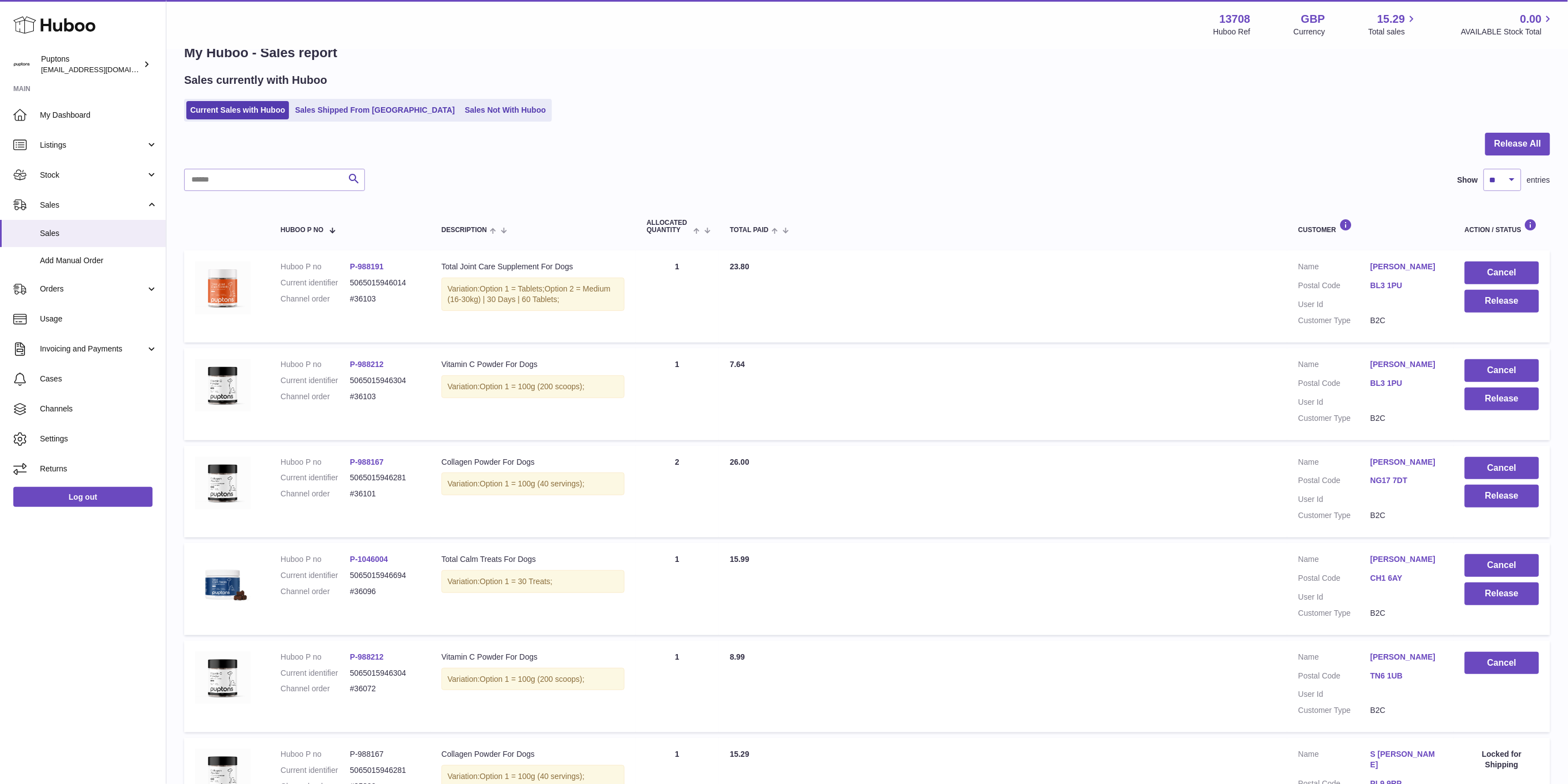
scroll to position [0, 0]
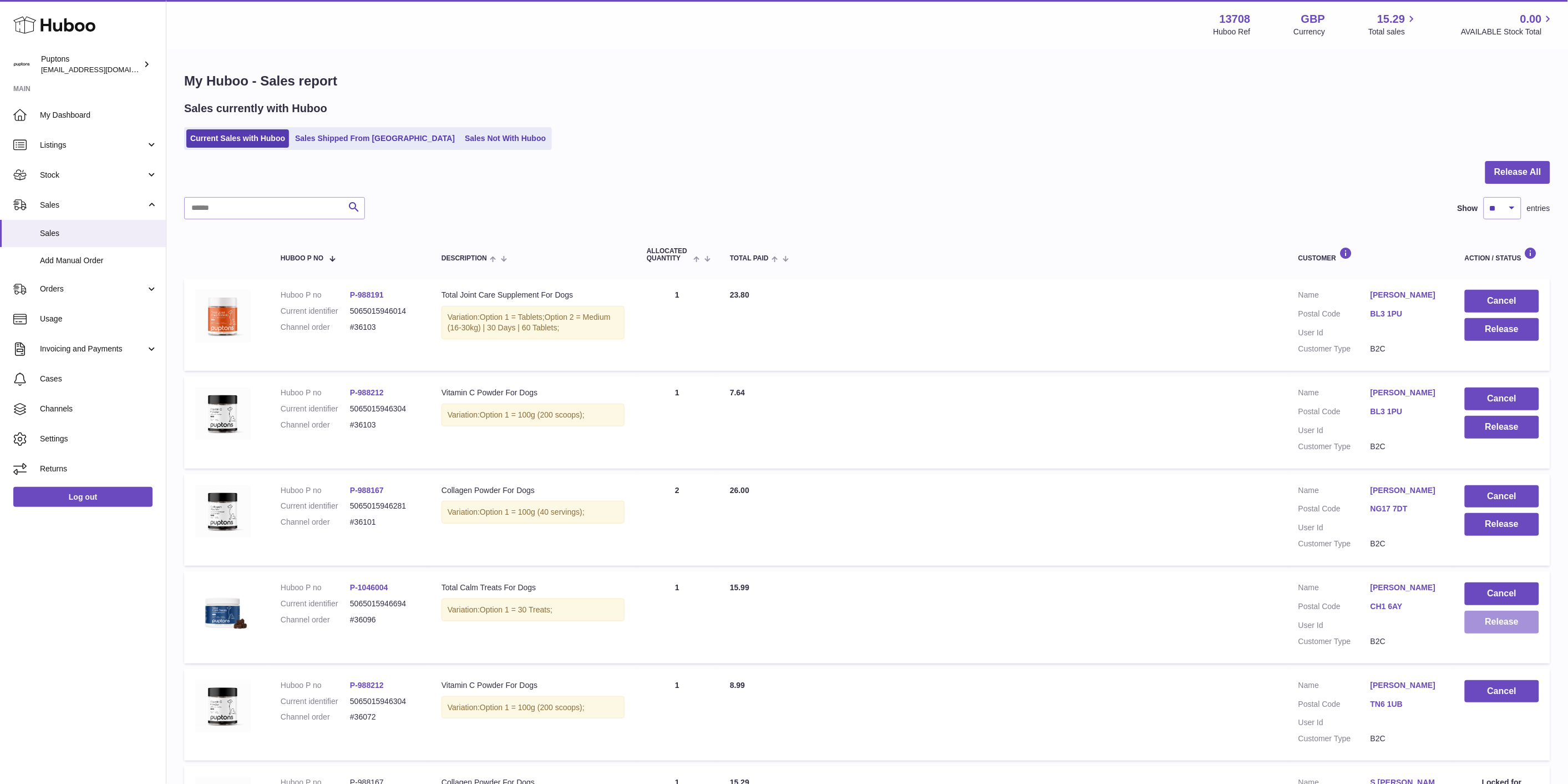
click at [1495, 619] on button "Release" at bounding box center [1501, 622] width 74 height 23
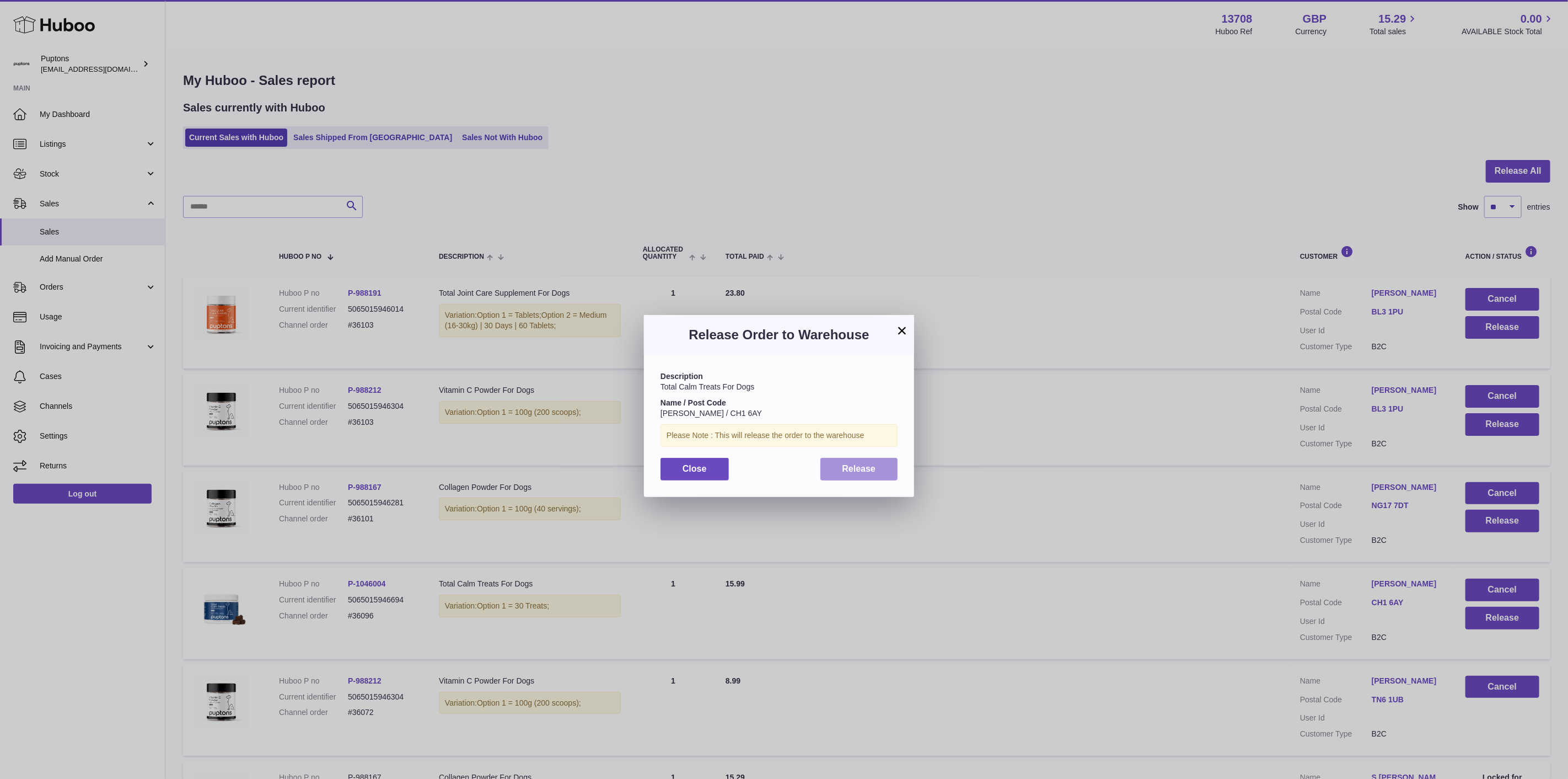
click at [863, 468] on span "Release" at bounding box center [859, 469] width 34 height 9
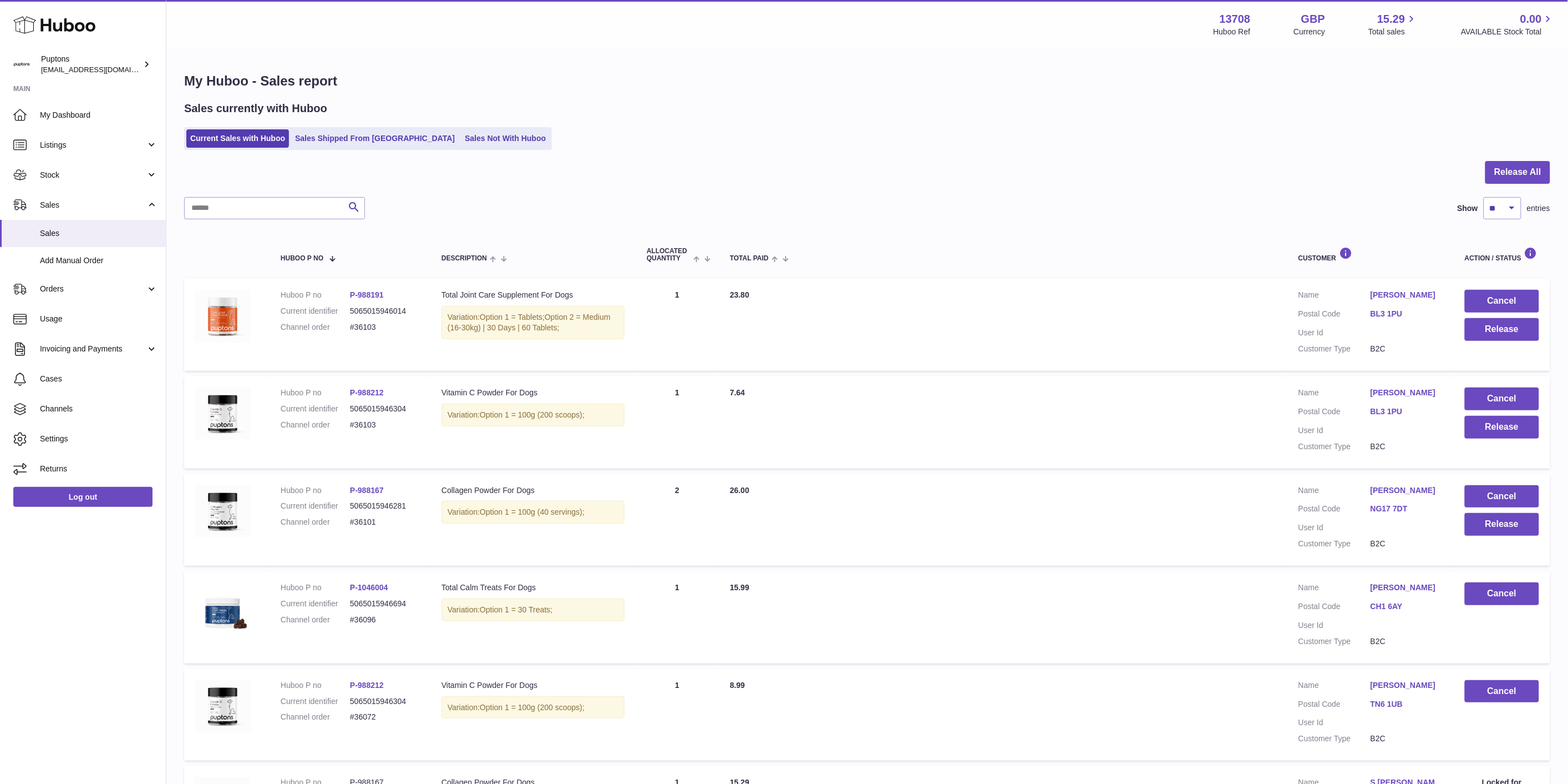
click at [368, 612] on dl "Huboo P no P-1046004 Current identifier 5065015946694 Channel order #36096" at bounding box center [350, 606] width 138 height 49
click at [365, 619] on dd "#36096" at bounding box center [384, 620] width 70 height 11
copy dd "36096"
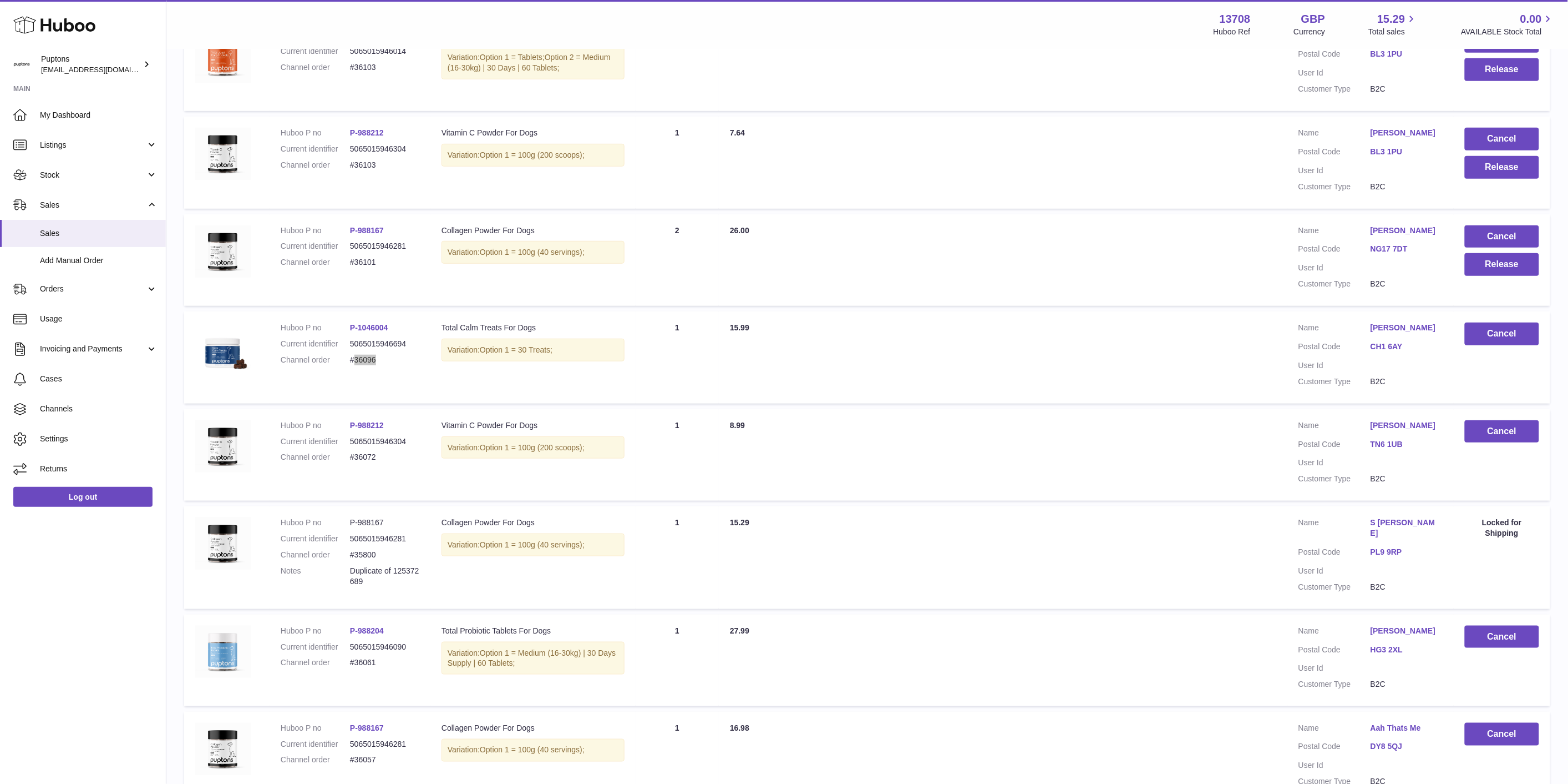
scroll to position [61, 0]
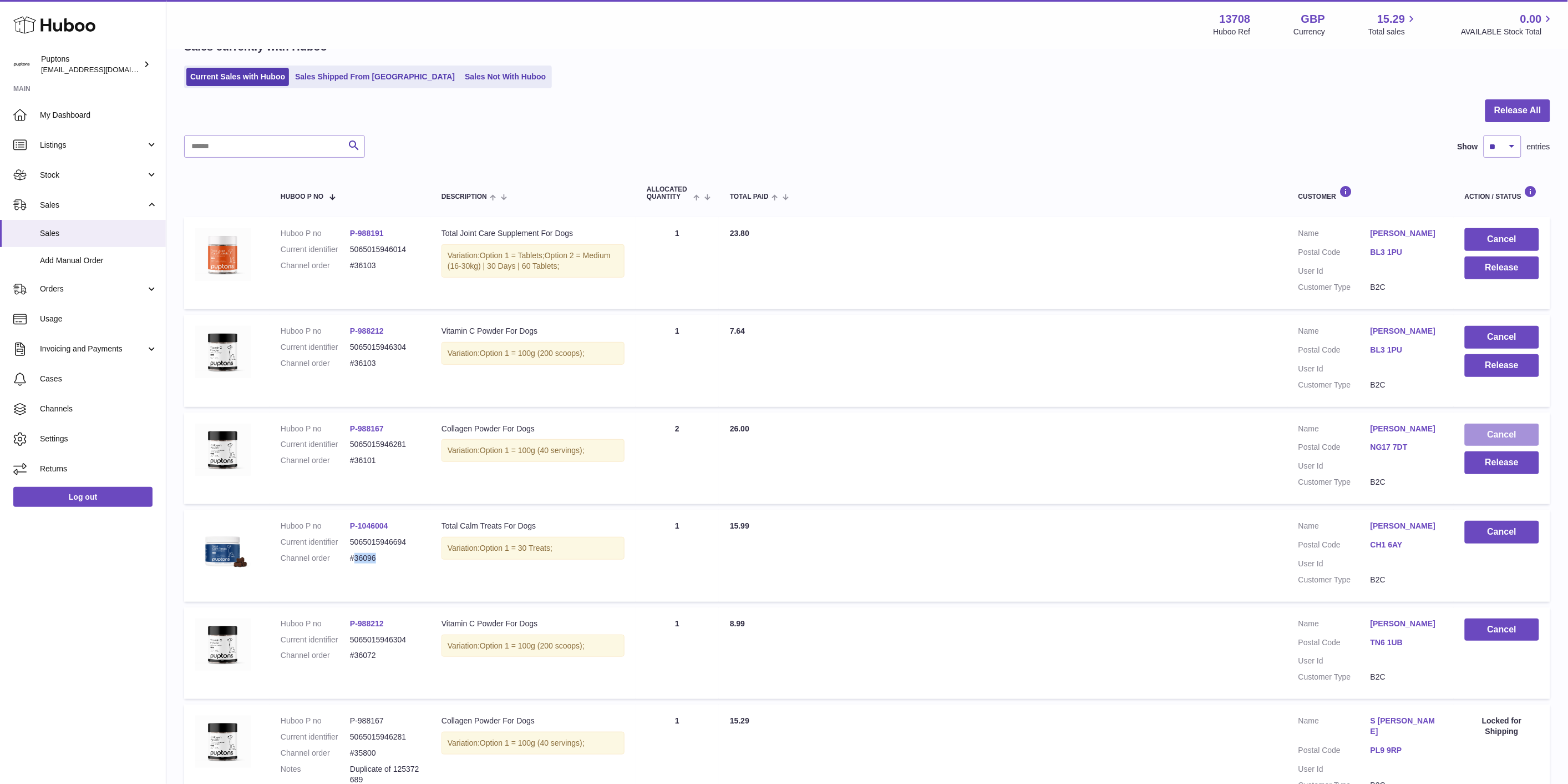
click at [1530, 433] on button "Cancel" at bounding box center [1501, 434] width 74 height 23
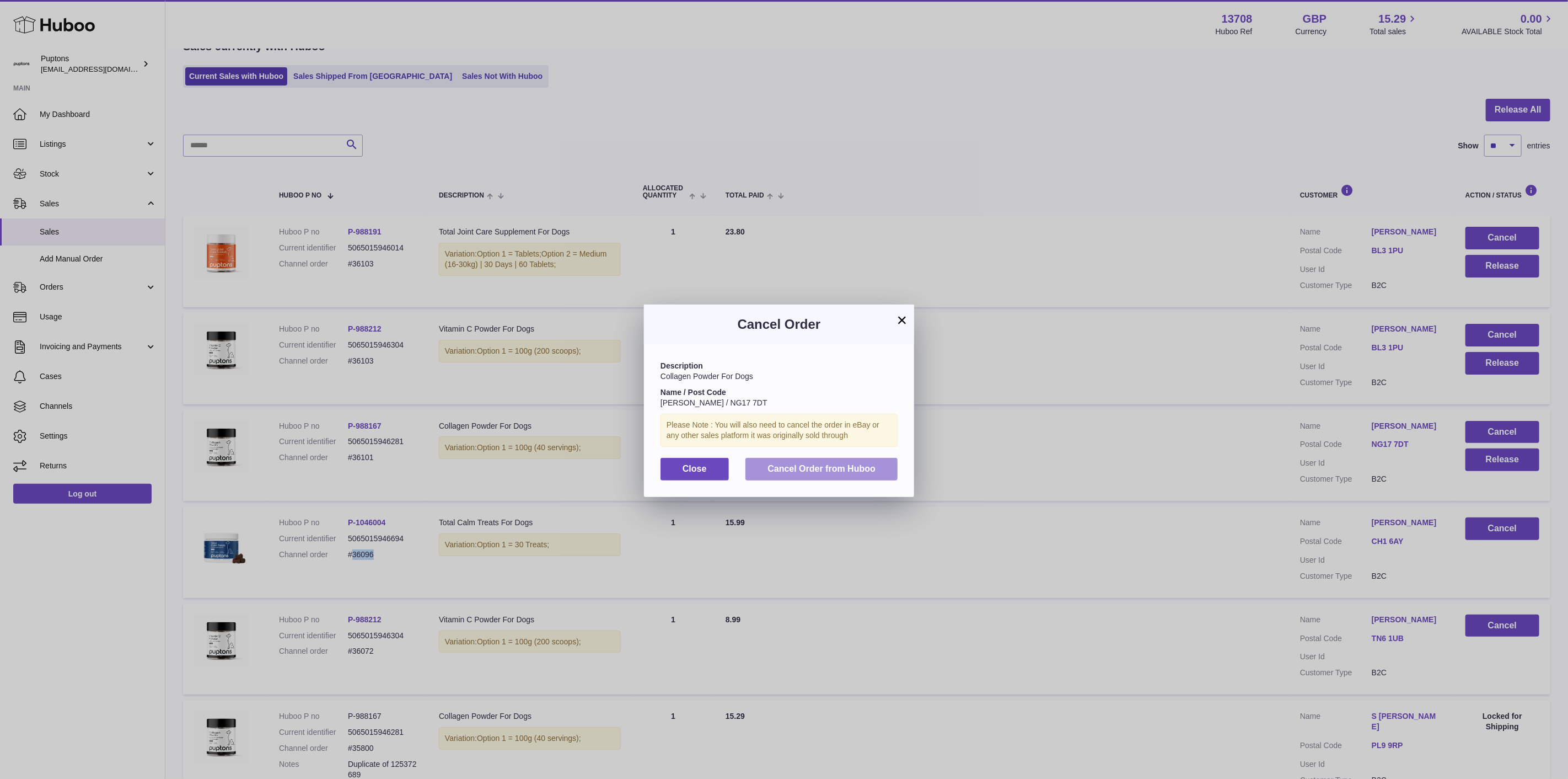
click at [822, 473] on span "Cancel Order from Huboo" at bounding box center [822, 469] width 108 height 9
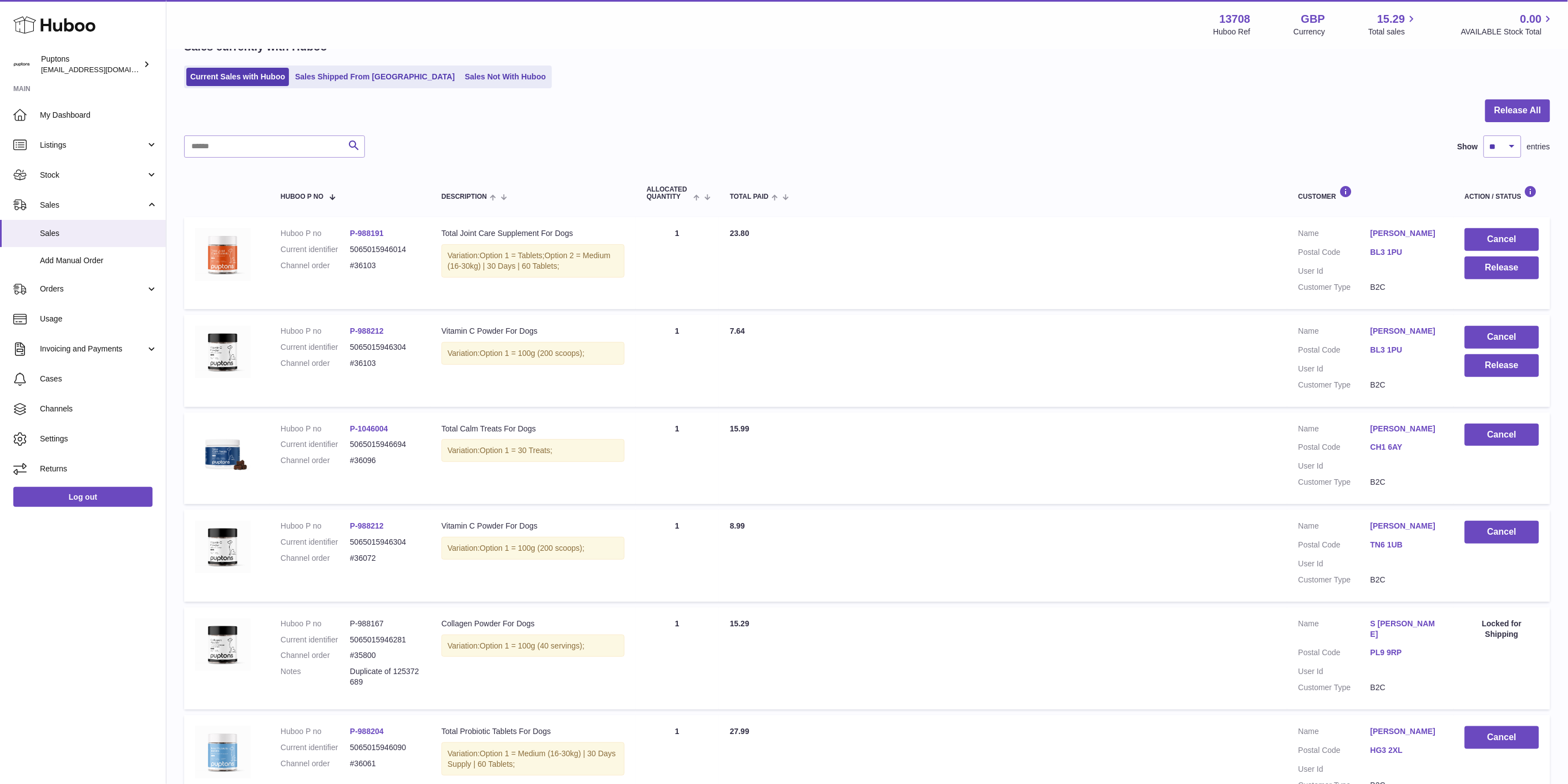
click at [926, 100] on div at bounding box center [867, 116] width 1367 height 36
click at [1481, 336] on button "Cancel" at bounding box center [1501, 337] width 74 height 23
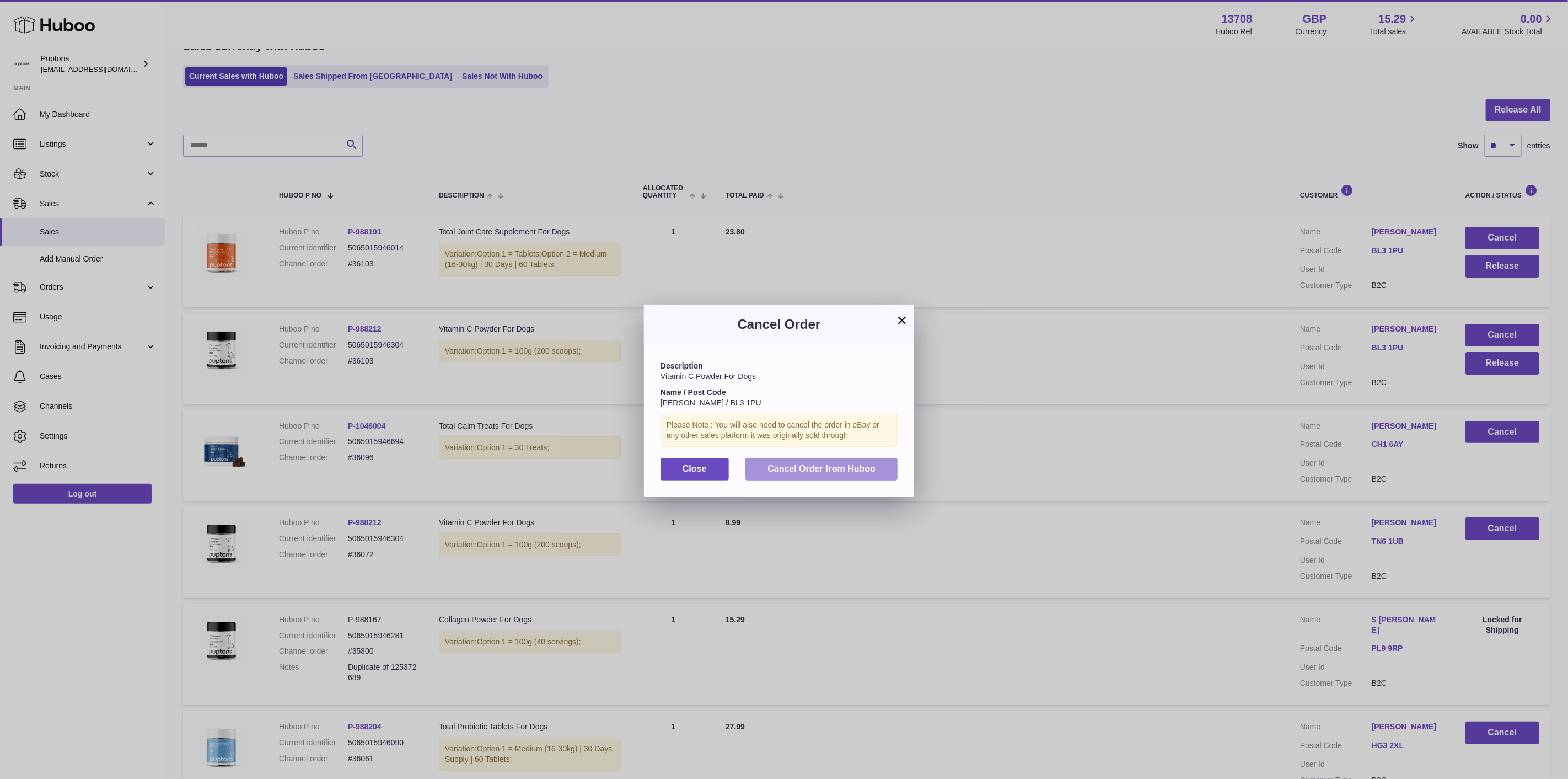
drag, startPoint x: 809, startPoint y: 482, endPoint x: 1065, endPoint y: 410, distance: 265.9
click at [810, 473] on span "Cancel Order from Huboo" at bounding box center [822, 469] width 108 height 9
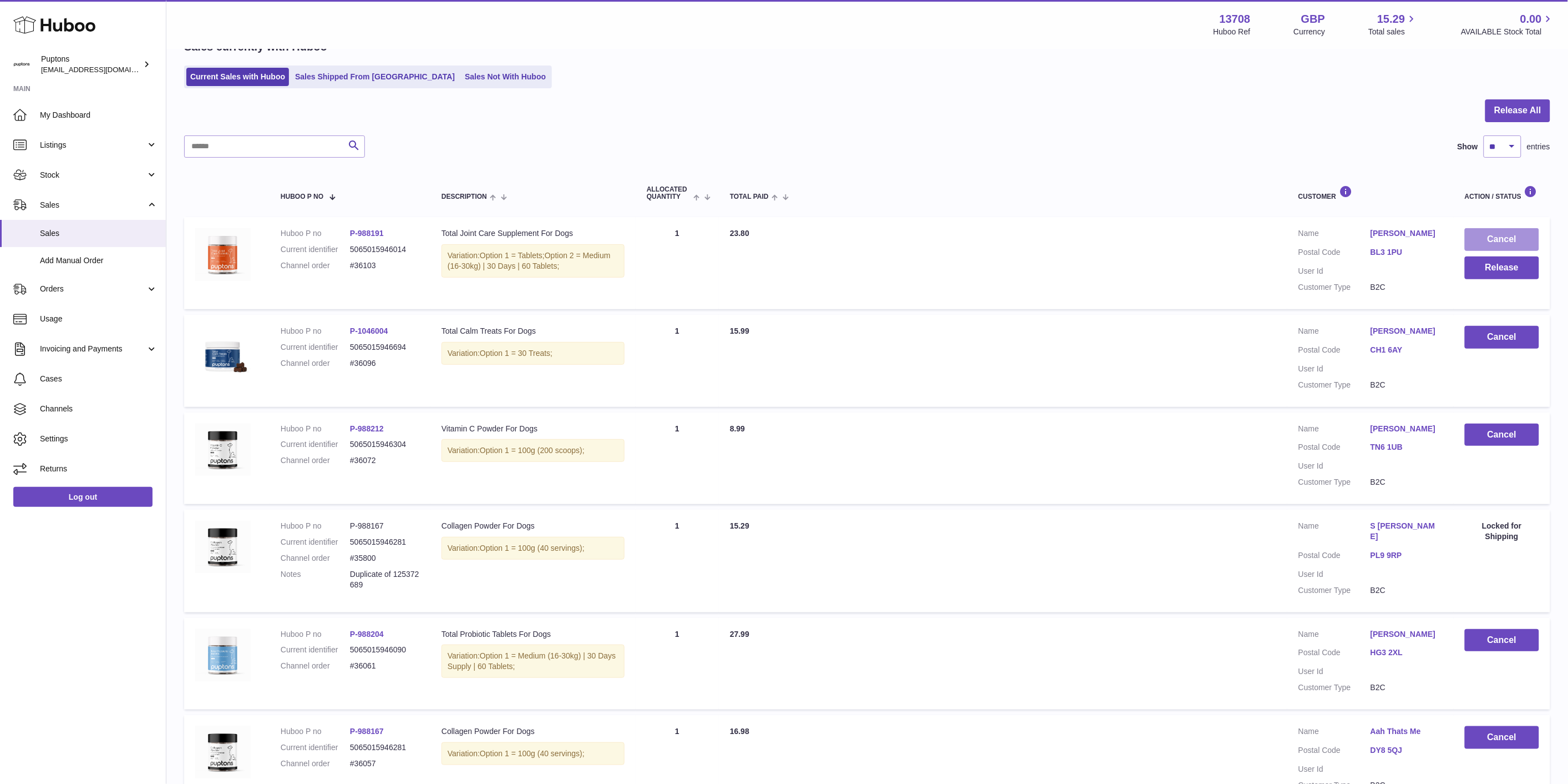
click at [1506, 241] on button "Cancel" at bounding box center [1501, 239] width 74 height 23
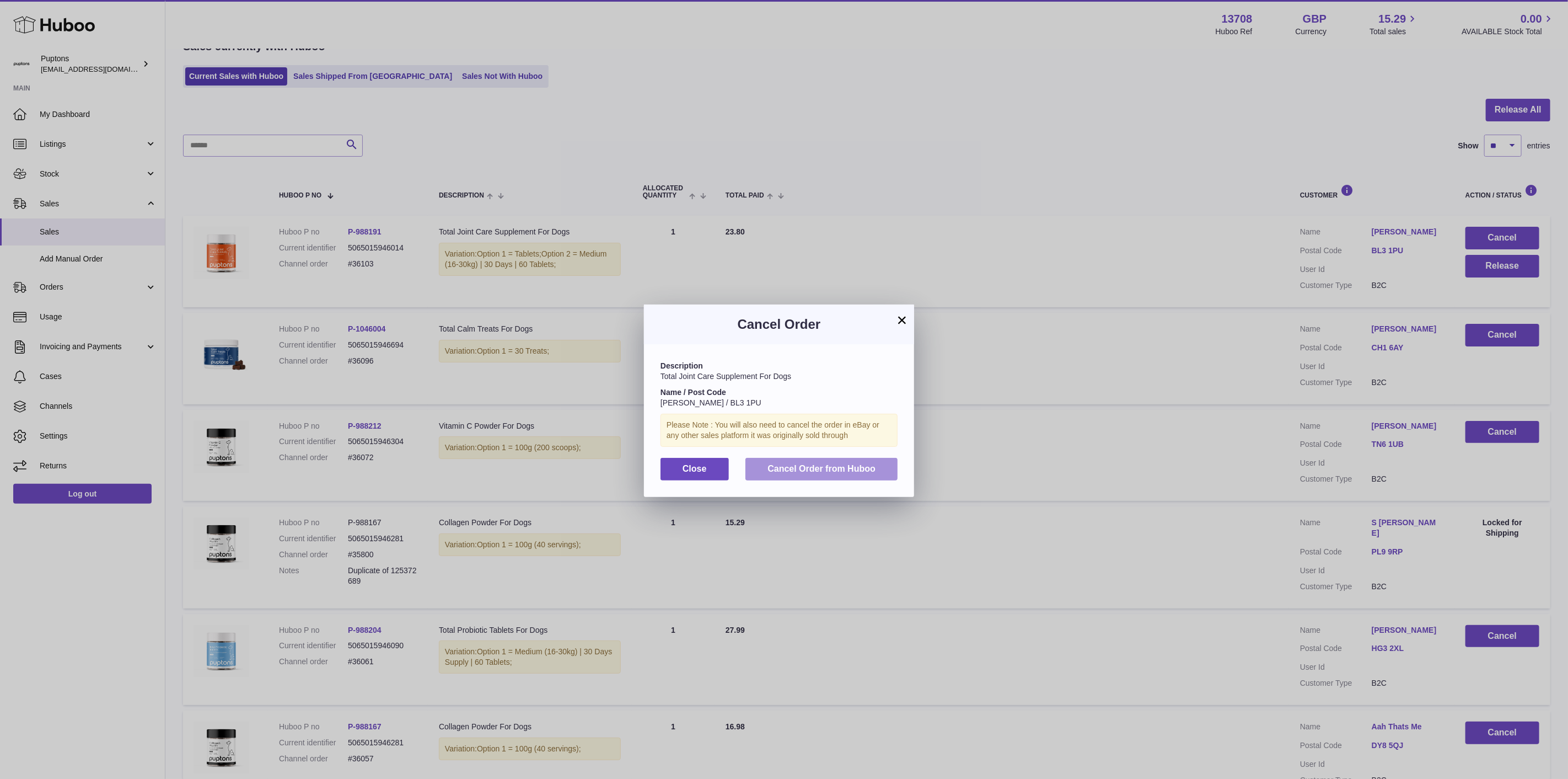
click at [803, 473] on span "Cancel Order from Huboo" at bounding box center [822, 469] width 108 height 9
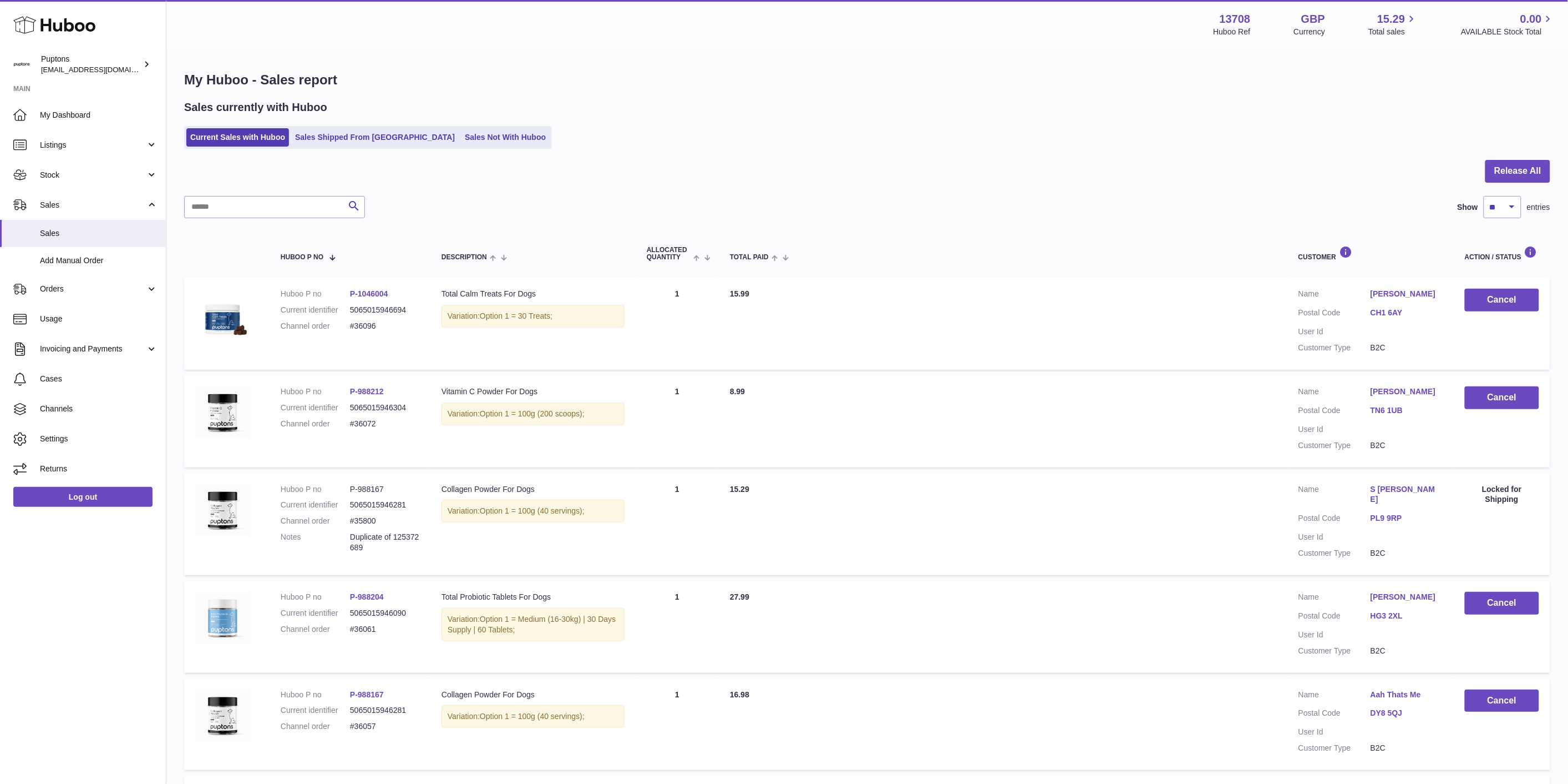
scroll to position [0, 0]
click at [59, 32] on icon at bounding box center [55, 25] width 82 height 22
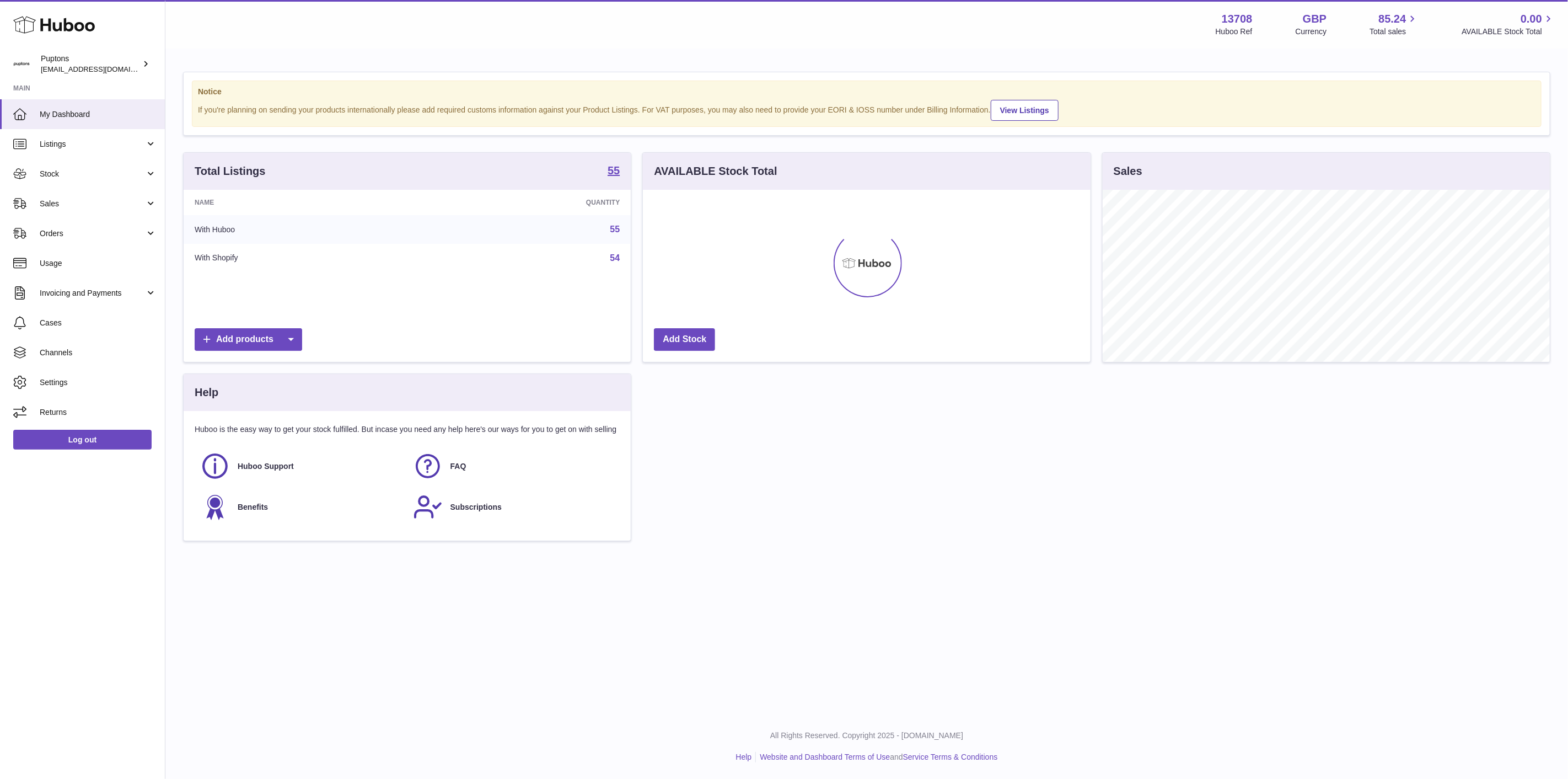
scroll to position [172, 447]
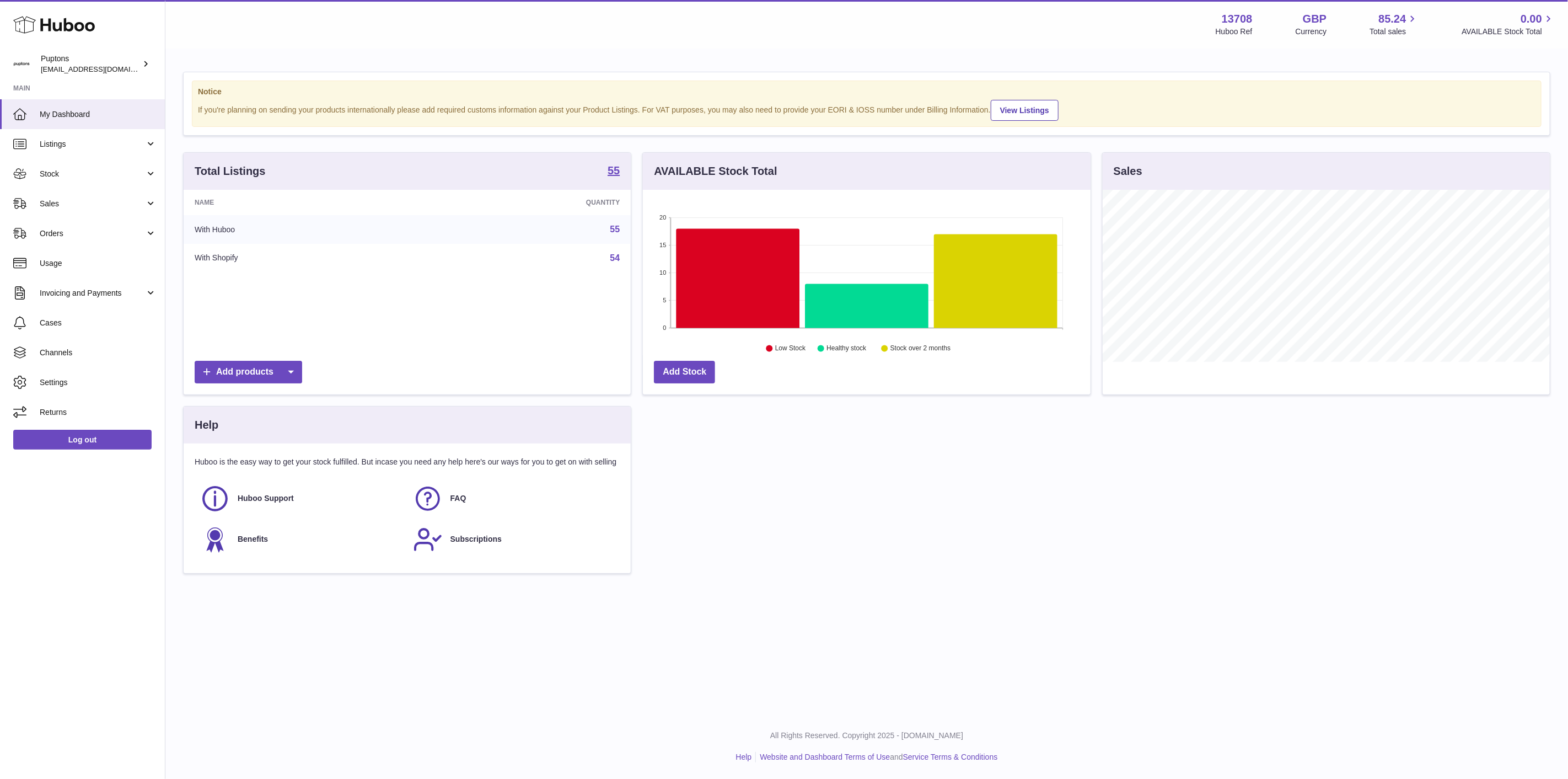
click at [50, 179] on link "Stock" at bounding box center [82, 174] width 165 height 30
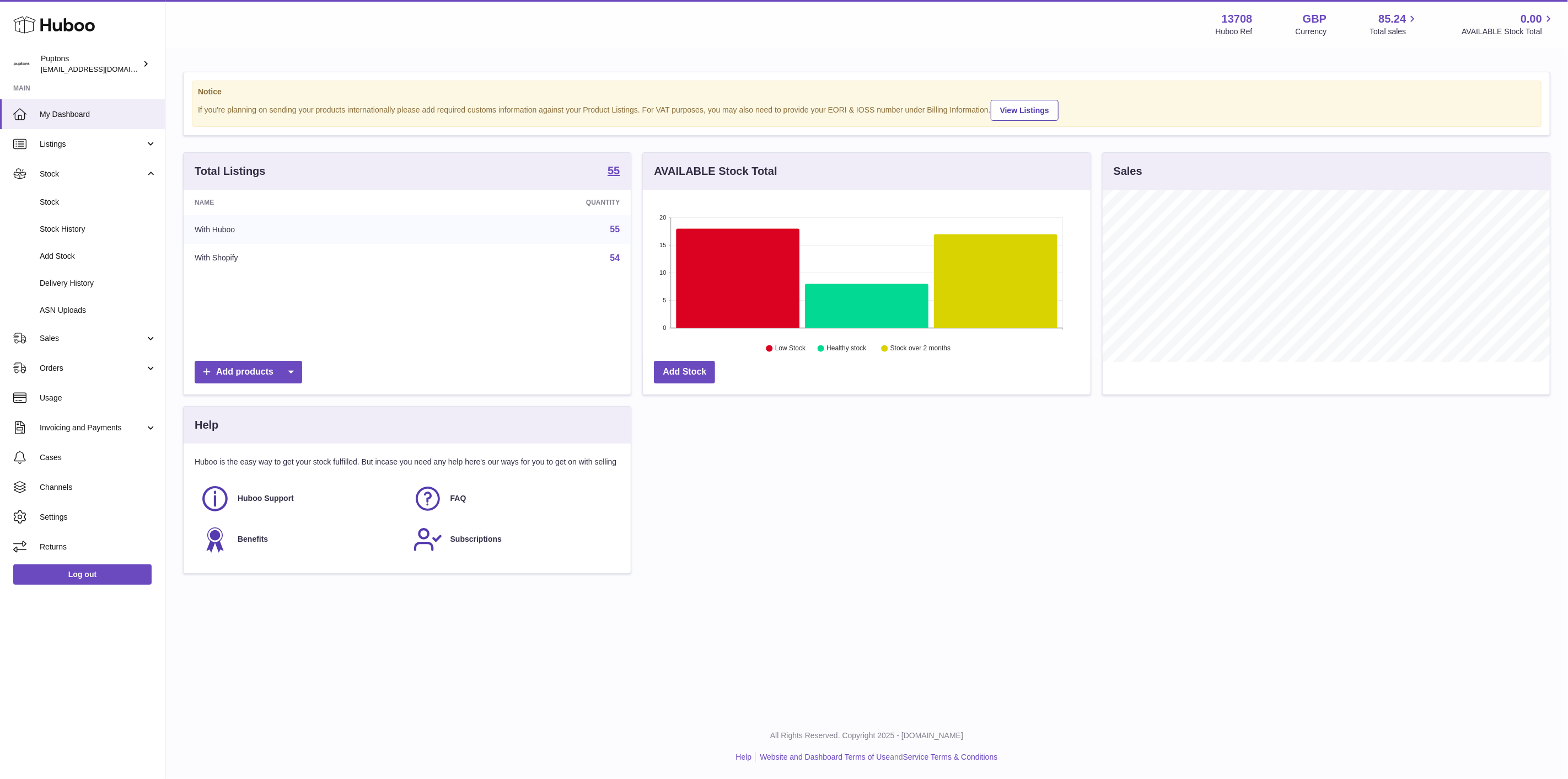
click at [52, 205] on span "Stock" at bounding box center [98, 202] width 116 height 11
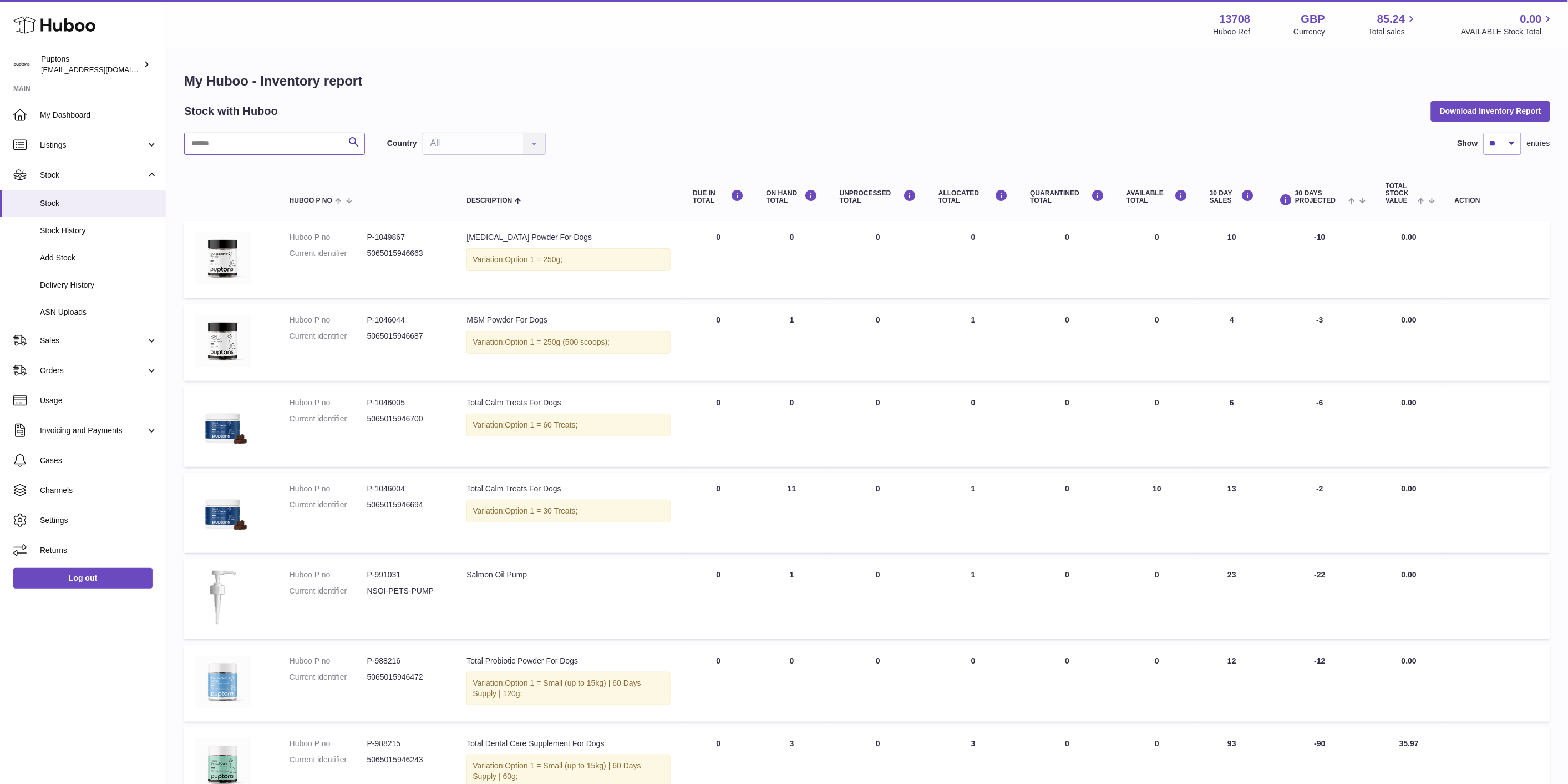
click at [245, 142] on input "text" at bounding box center [275, 144] width 181 height 22
